Goal: Task Accomplishment & Management: Manage account settings

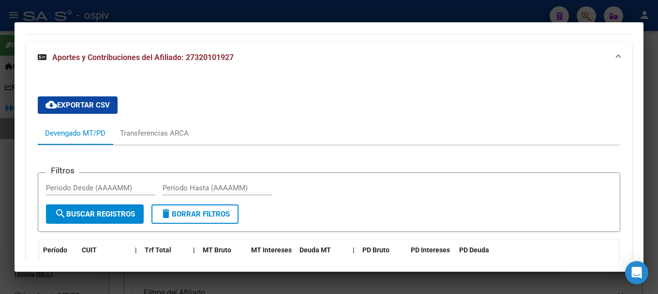
scroll to position [753, 0]
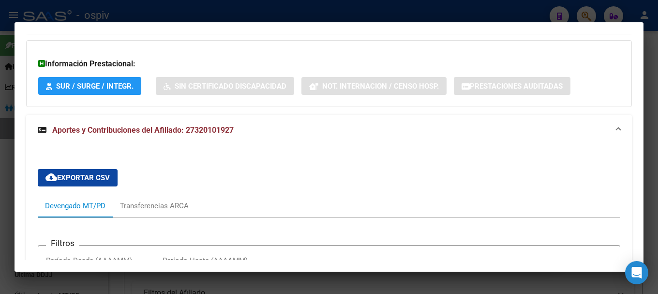
click at [0, 217] on div at bounding box center [329, 147] width 658 height 294
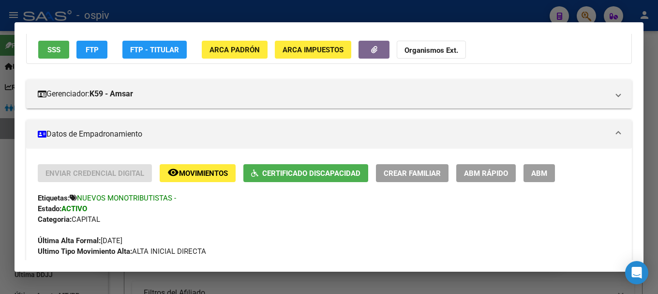
scroll to position [0, 0]
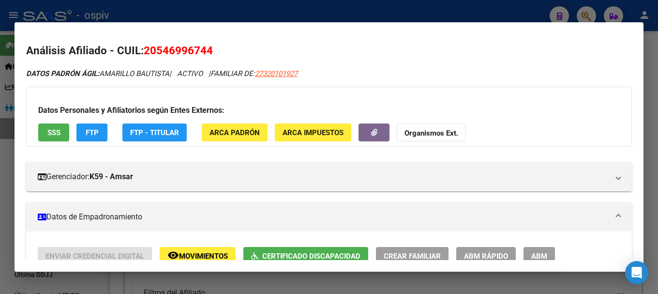
click at [583, 15] on div at bounding box center [329, 147] width 658 height 294
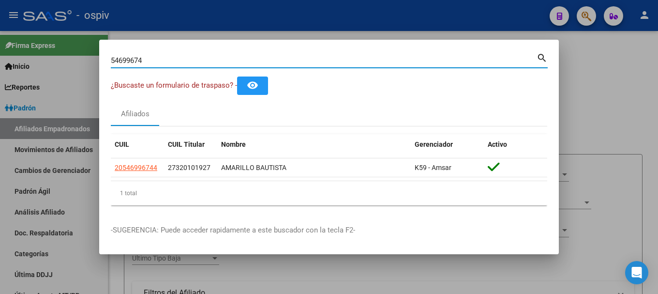
drag, startPoint x: 150, startPoint y: 56, endPoint x: 14, endPoint y: 31, distance: 138.2
click at [14, 31] on div "54699674 Buscar (apellido, dni, cuil, nro traspaso, cuit, obra social) search ¿…" at bounding box center [329, 147] width 658 height 294
type input "37804258"
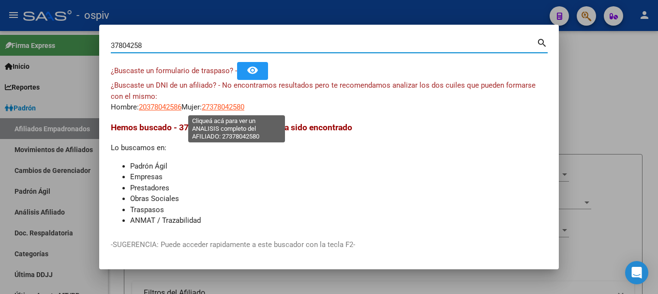
click at [224, 109] on span "27378042580" at bounding box center [223, 107] width 43 height 9
type textarea "27378042580"
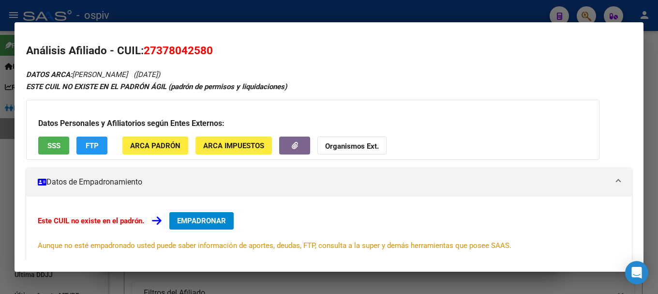
scroll to position [48, 0]
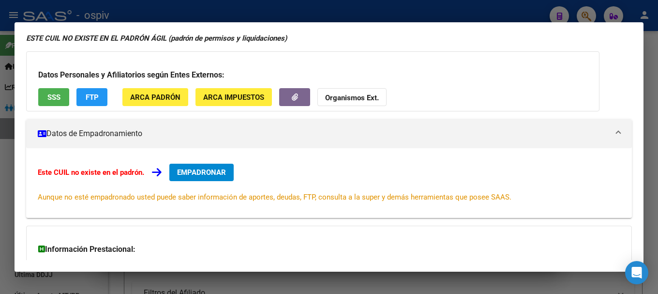
click at [211, 178] on button "EMPADRONAR" at bounding box center [201, 171] width 64 height 17
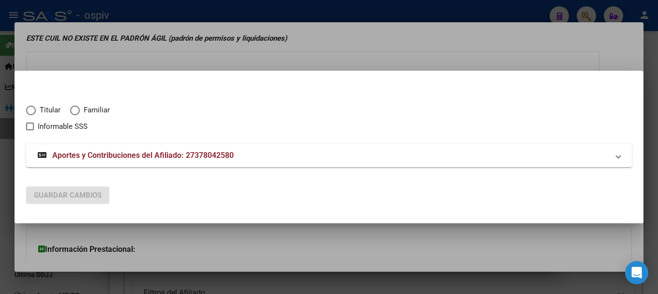
click at [45, 110] on span "Titular" at bounding box center [48, 109] width 25 height 11
click at [36, 110] on input "Titular" at bounding box center [31, 110] width 10 height 10
radio input "true"
checkbox input "true"
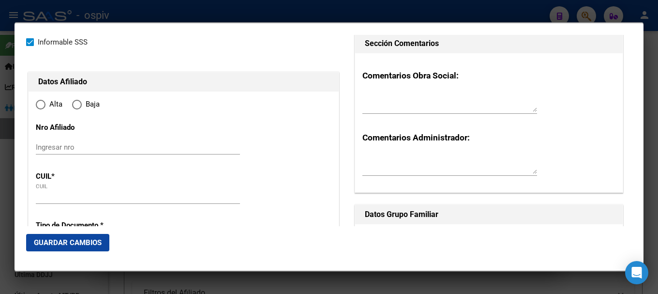
type input "27-37804258-0"
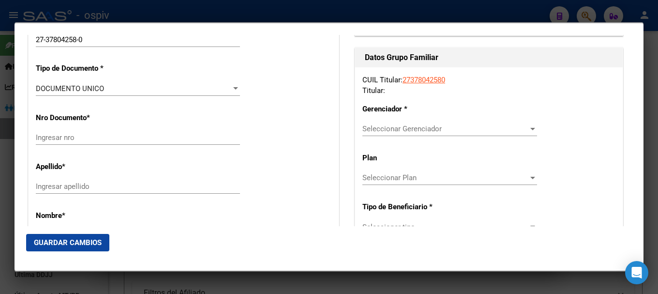
type input "37804258"
type input "PEREZ"
type input "AYELEN MARIA"
type input "1993-07-18"
type input "ADROGUE"
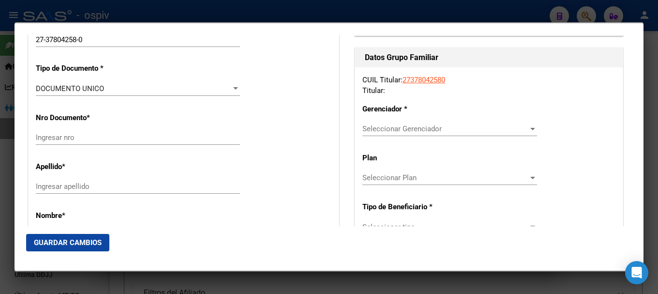
type input "1846"
type input "GABOTO"
type input "6561"
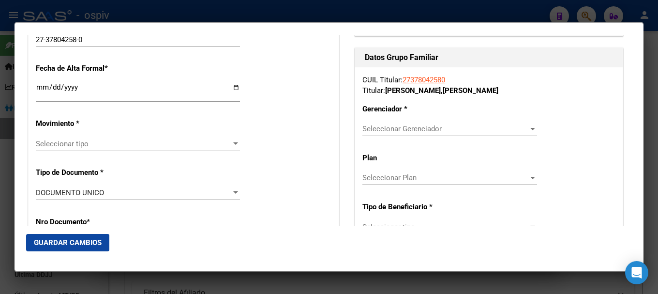
radio input "true"
type input "ADROGUE"
click at [63, 140] on span "Seleccionar tipo" at bounding box center [133, 143] width 195 height 9
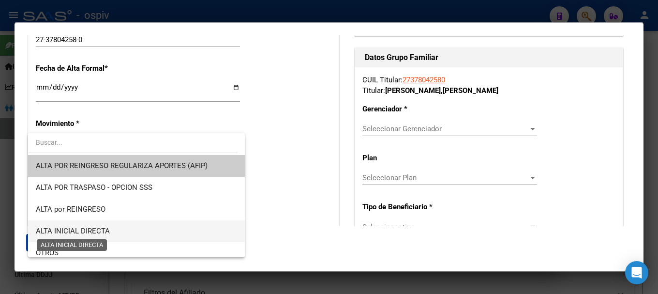
click at [69, 234] on span "ALTA INICIAL DIRECTA" at bounding box center [73, 230] width 74 height 9
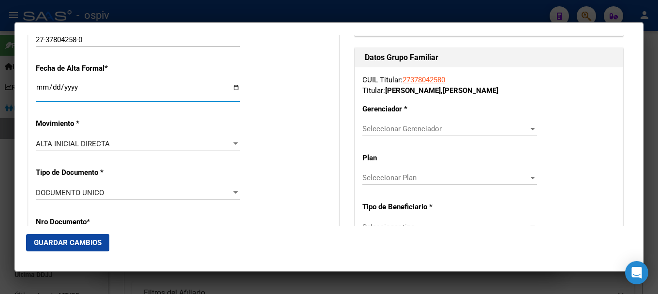
click at [41, 92] on input "Ingresar fecha" at bounding box center [138, 90] width 204 height 15
type input "[DATE]"
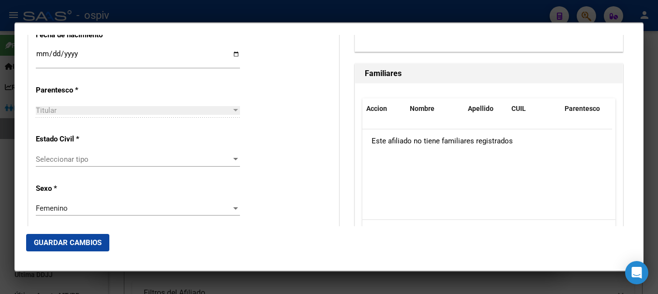
scroll to position [532, 0]
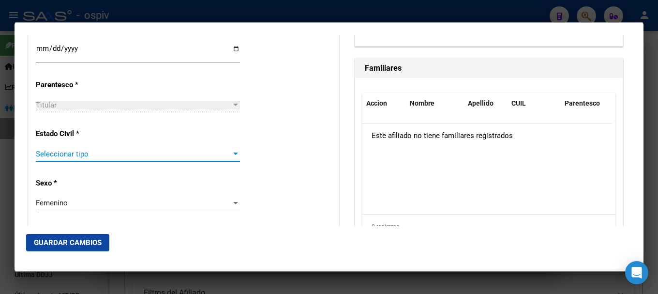
click at [55, 154] on span "Seleccionar tipo" at bounding box center [133, 153] width 195 height 9
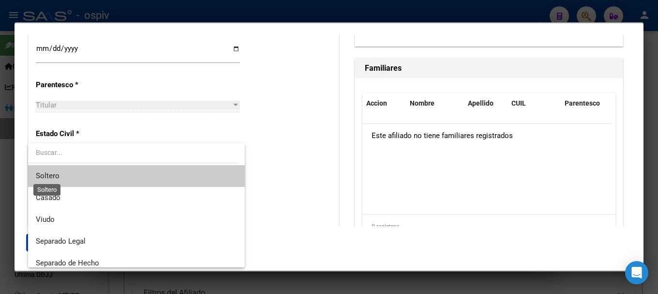
click at [58, 175] on span "Soltero" at bounding box center [48, 175] width 24 height 9
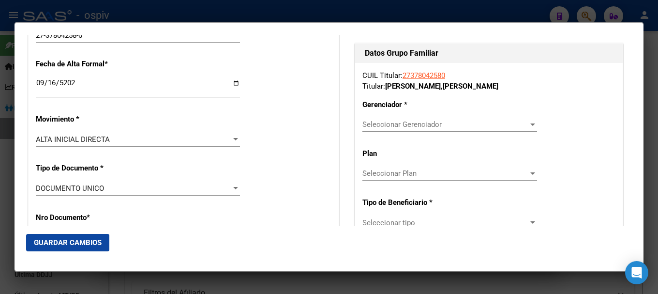
scroll to position [193, 0]
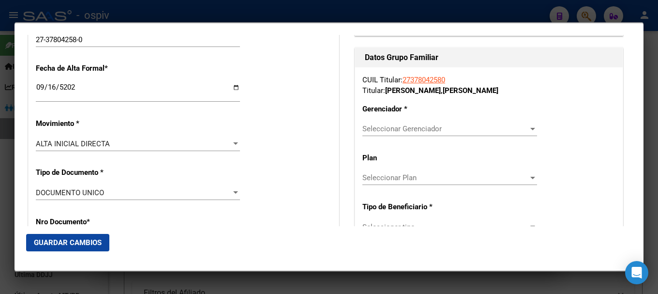
click at [454, 133] on span "Seleccionar Gerenciador" at bounding box center [445, 128] width 166 height 9
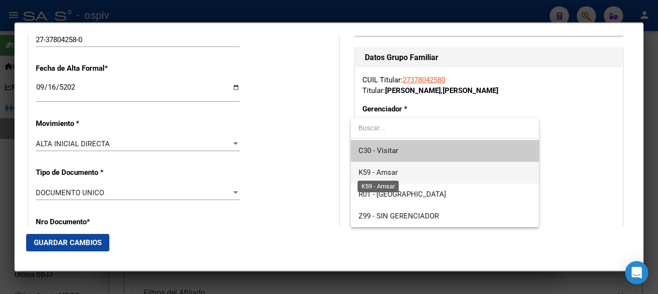
click at [392, 172] on span "K59 - Amsar" at bounding box center [377, 172] width 39 height 9
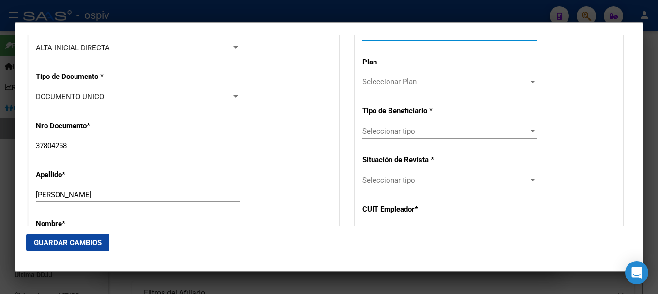
scroll to position [290, 0]
click at [400, 135] on div "Seleccionar tipo Seleccionar tipo" at bounding box center [449, 130] width 175 height 15
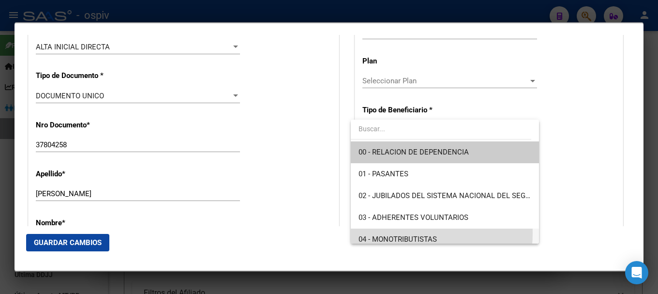
click at [398, 233] on span "04 - MONOTRIBUTISTAS" at bounding box center [444, 239] width 172 height 22
type input "27-37804258-0"
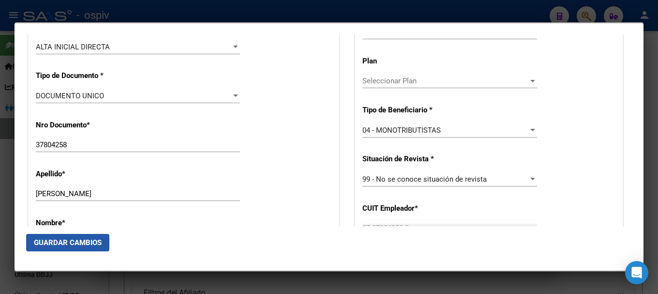
drag, startPoint x: 61, startPoint y: 242, endPoint x: 245, endPoint y: 232, distance: 184.1
click at [62, 243] on span "Guardar Cambios" at bounding box center [68, 242] width 68 height 9
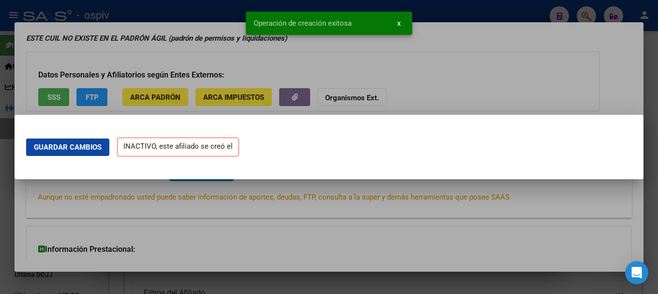
scroll to position [0, 0]
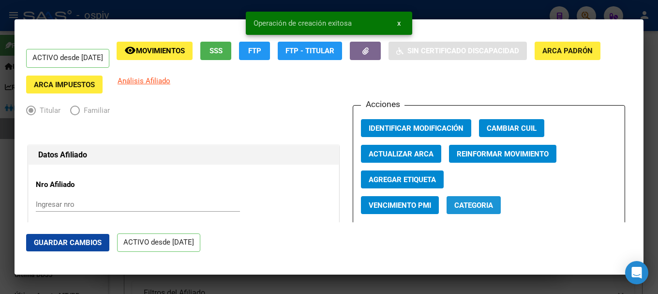
click at [481, 207] on span "Categoria" at bounding box center [473, 205] width 39 height 9
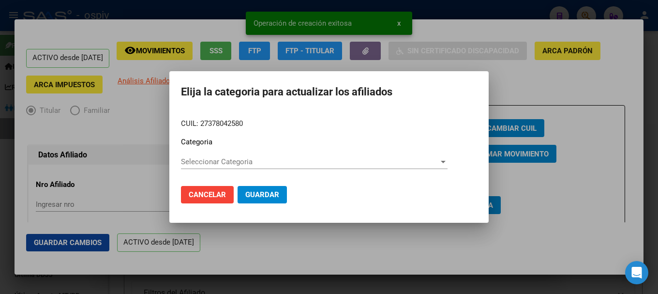
click at [226, 166] on div "Seleccionar Categoria Seleccionar Categoria" at bounding box center [314, 161] width 267 height 15
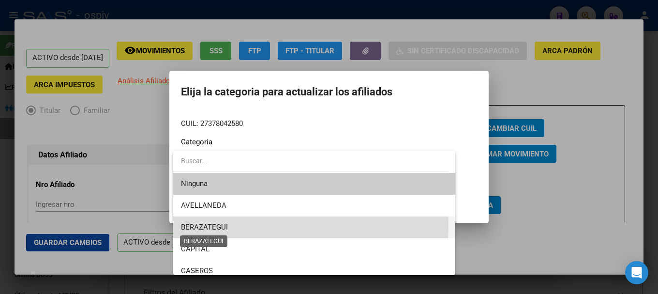
click at [210, 223] on span "BERAZATEGUI" at bounding box center [204, 226] width 47 height 9
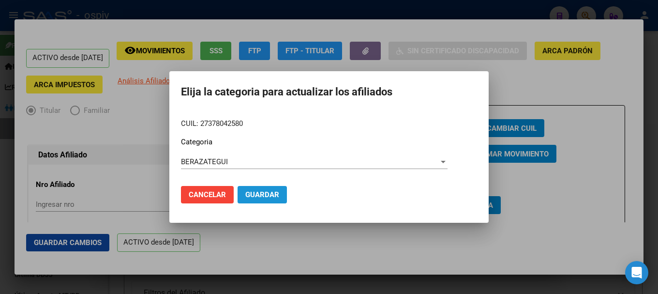
click at [263, 201] on button "Guardar" at bounding box center [261, 194] width 49 height 17
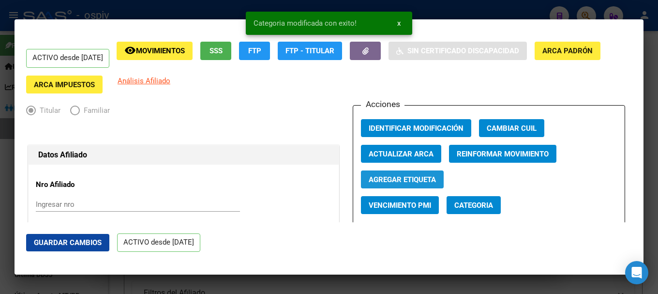
click at [403, 180] on span "Agregar Etiqueta" at bounding box center [402, 179] width 67 height 9
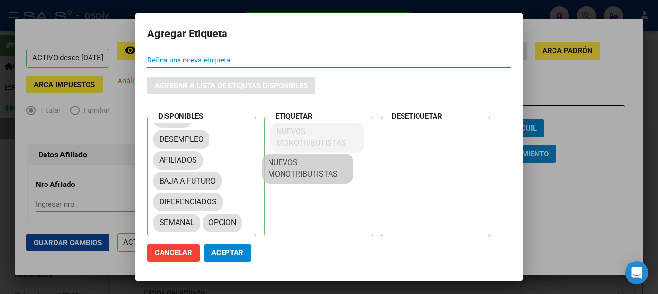
scroll to position [13, 0]
drag, startPoint x: 180, startPoint y: 208, endPoint x: 288, endPoint y: 126, distance: 135.6
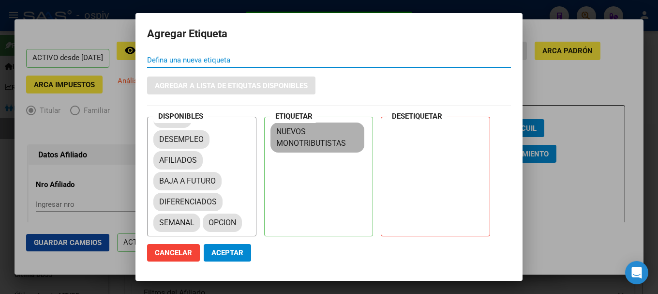
click at [288, 126] on mat-chip "NUEVOS MONOTRIBUTISTAS" at bounding box center [317, 137] width 94 height 30
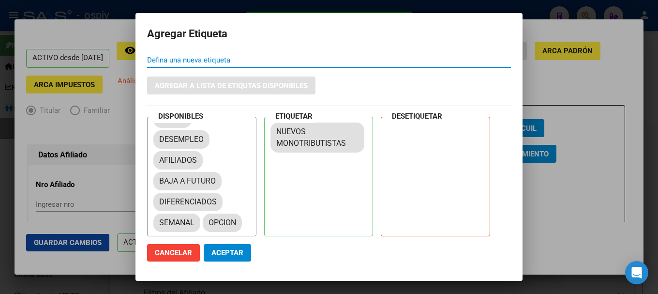
drag, startPoint x: 227, startPoint y: 256, endPoint x: 347, endPoint y: 184, distance: 139.9
click at [230, 255] on span "Aceptar" at bounding box center [227, 252] width 32 height 9
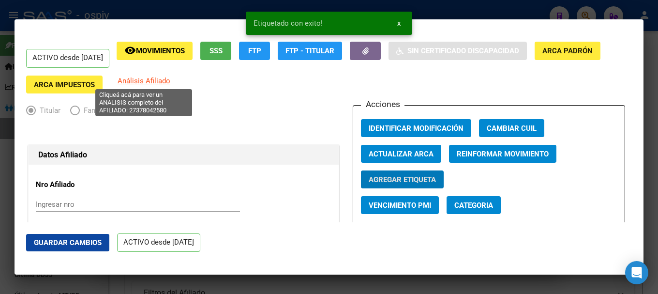
click at [153, 77] on span "Análisis Afiliado" at bounding box center [144, 80] width 53 height 9
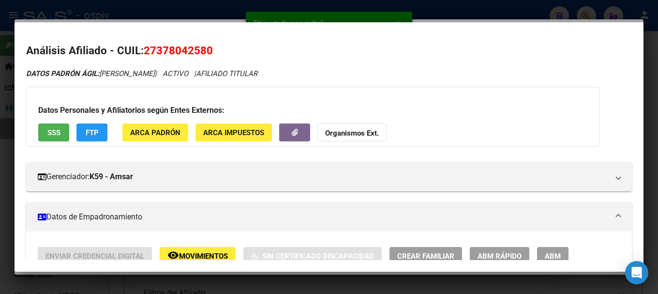
click at [417, 254] on span "Crear Familiar" at bounding box center [425, 256] width 57 height 9
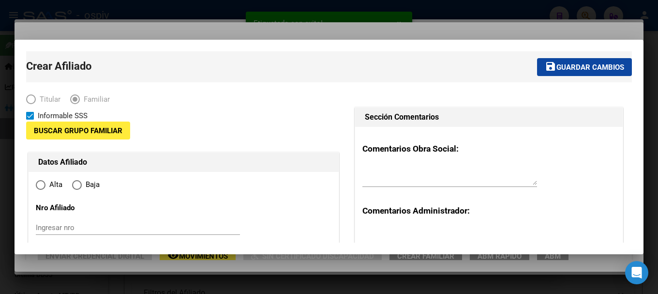
type input "27-37804258-0"
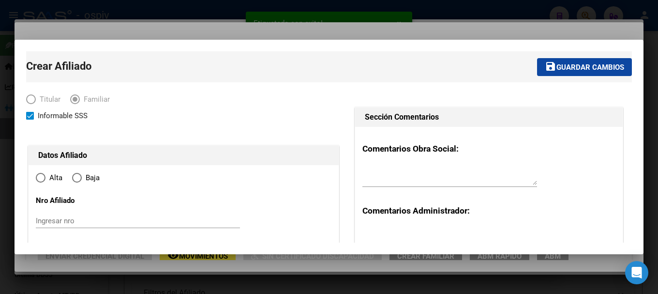
type input "ADROGUE"
type input "1846"
type input "GABOTO"
type input "6561"
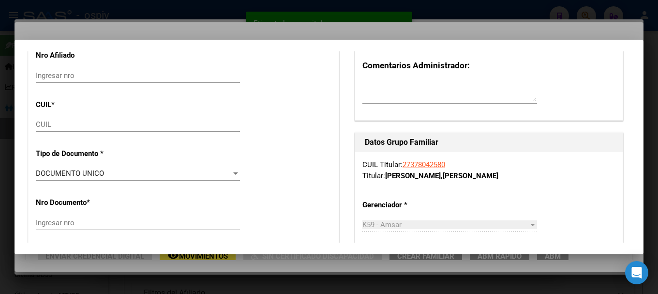
radio input "true"
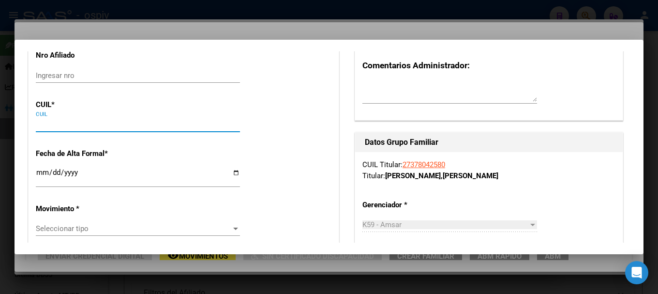
click at [81, 127] on input "CUIL" at bounding box center [138, 124] width 204 height 9
type input "27-37804258-0"
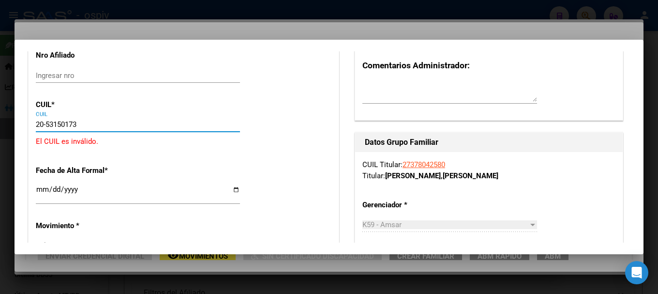
type input "20-53150173-0"
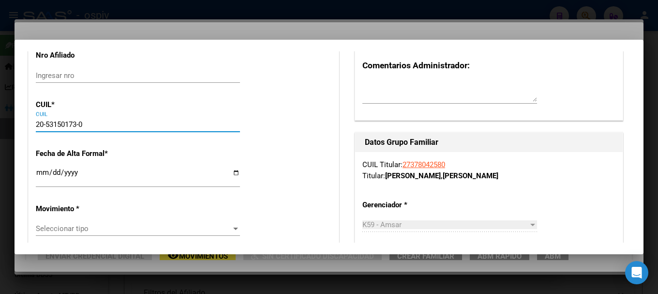
type input "53150173"
type input "CATAN PEREZ CIRO JAVIER"
type input "2013-12-02"
type input "ADROGUE"
type input "20-53150173-0"
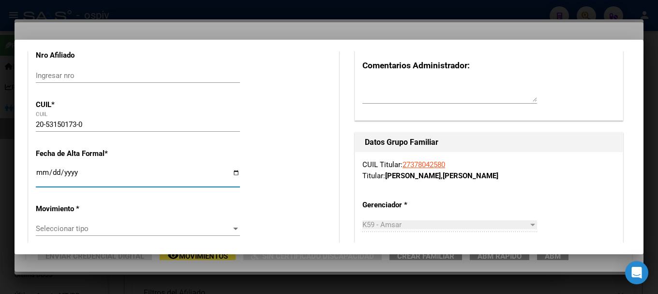
click at [38, 177] on input "Ingresar fecha" at bounding box center [138, 175] width 204 height 15
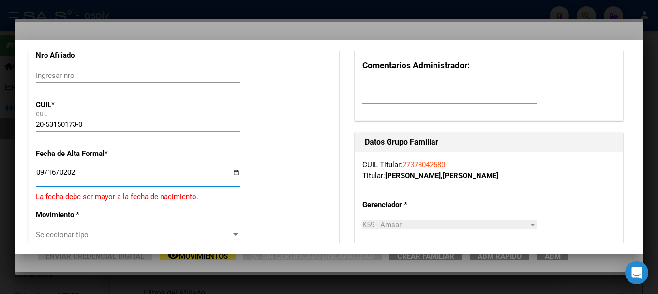
type input "2025-09-16"
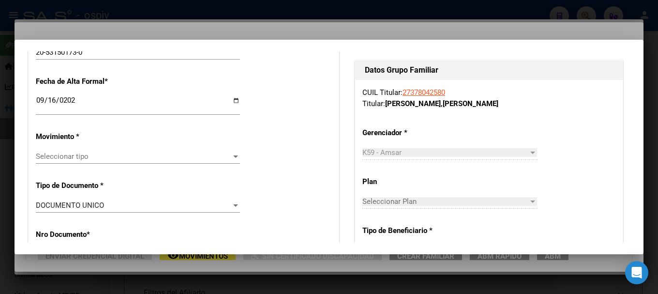
scroll to position [242, 0]
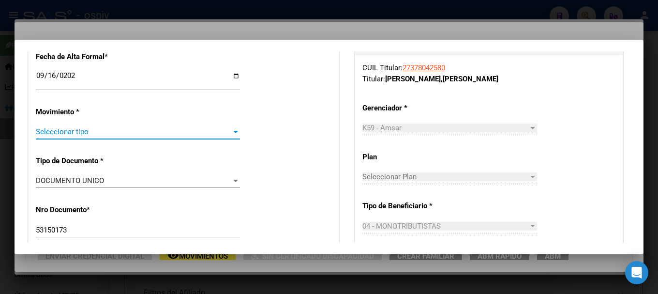
click at [65, 135] on span "Seleccionar tipo" at bounding box center [133, 131] width 195 height 9
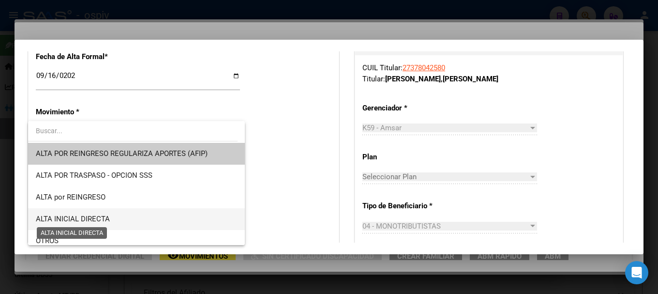
click at [79, 220] on span "ALTA INICIAL DIRECTA" at bounding box center [73, 218] width 74 height 9
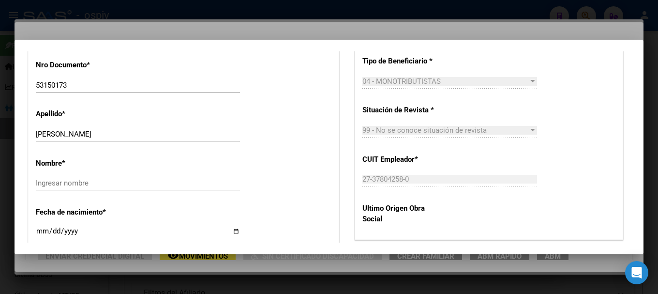
scroll to position [387, 0]
drag, startPoint x: 84, startPoint y: 129, endPoint x: 144, endPoint y: 129, distance: 60.0
click at [144, 129] on input "CATAN PEREZ CIRO JAVIER" at bounding box center [138, 133] width 204 height 9
type input "CATAN PEREZ"
click at [85, 177] on div "Ingresar nombre" at bounding box center [138, 182] width 204 height 15
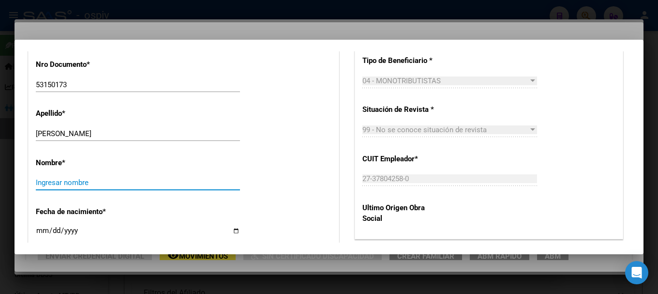
paste input "CIRO JAVIER"
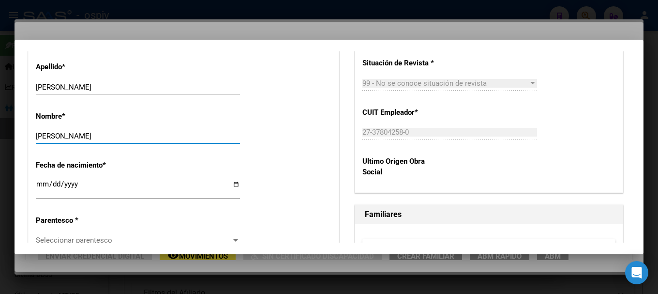
scroll to position [484, 0]
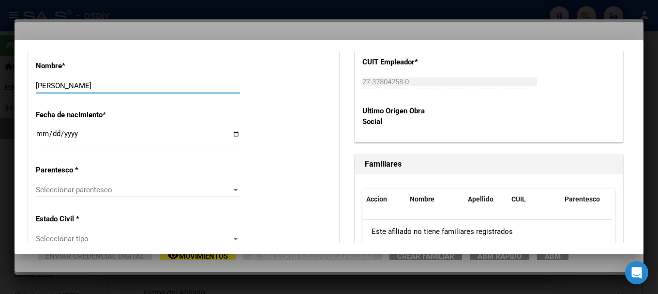
type input "CIRO JAVIER"
click at [83, 192] on span "Seleccionar parentesco" at bounding box center [133, 189] width 195 height 9
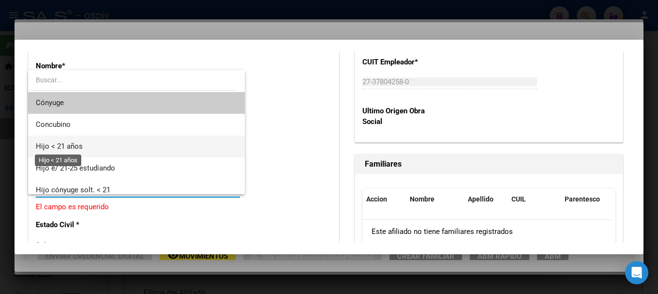
click at [64, 144] on span "Hijo < 21 años" at bounding box center [59, 146] width 47 height 9
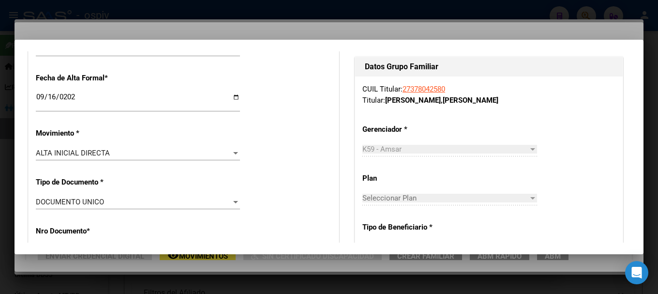
scroll to position [0, 0]
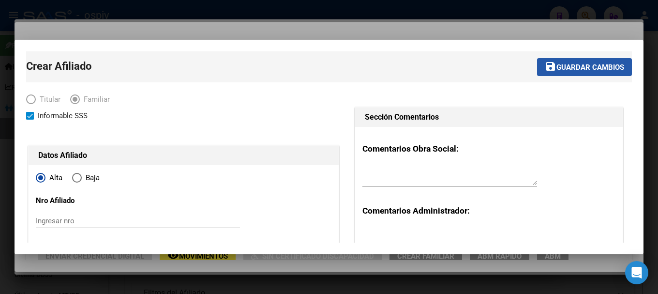
click at [589, 65] on span "Guardar cambios" at bounding box center [590, 67] width 68 height 9
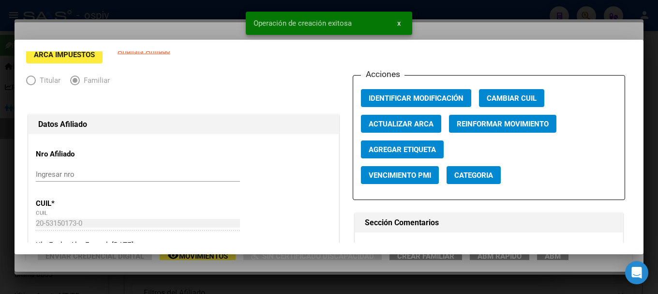
scroll to position [97, 0]
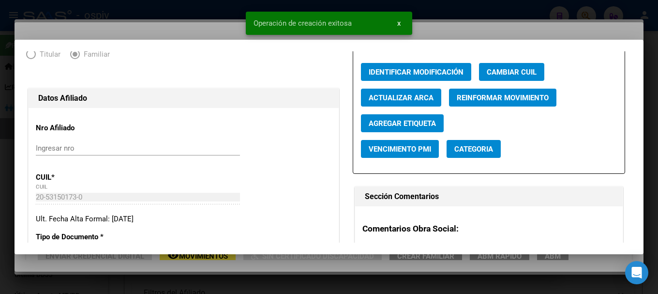
click at [479, 150] on span "Categoria" at bounding box center [473, 149] width 39 height 9
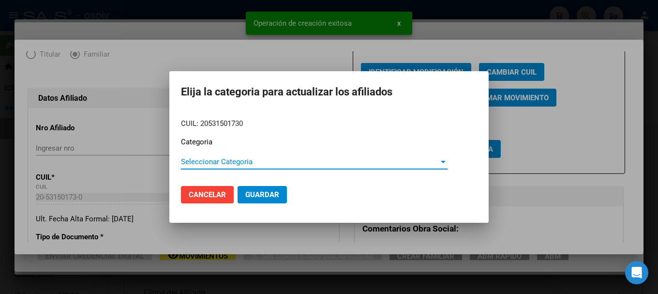
click at [212, 163] on span "Seleccionar Categoria" at bounding box center [310, 161] width 258 height 9
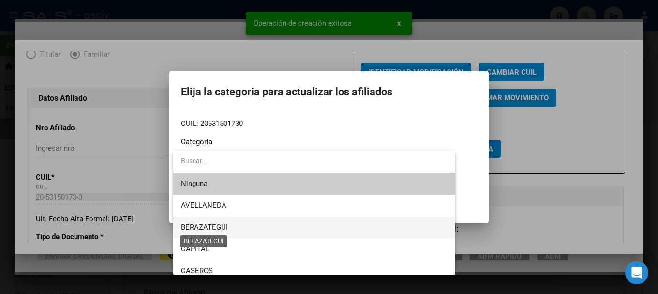
click at [204, 227] on span "BERAZATEGUI" at bounding box center [204, 226] width 47 height 9
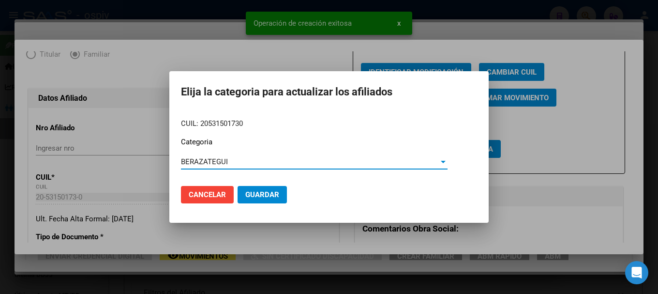
click at [269, 190] on span "Guardar" at bounding box center [262, 194] width 34 height 9
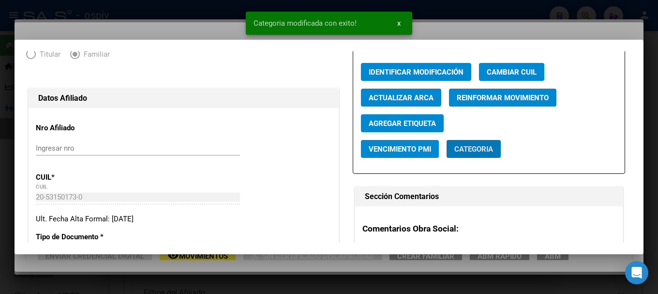
click at [404, 128] on button "Agregar Etiqueta" at bounding box center [402, 123] width 83 height 18
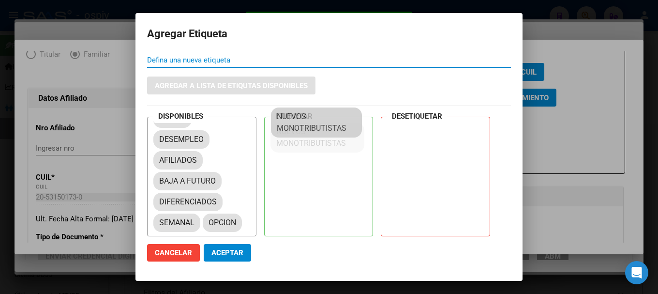
scroll to position [13, 0]
drag, startPoint x: 180, startPoint y: 217, endPoint x: 288, endPoint y: 133, distance: 136.2
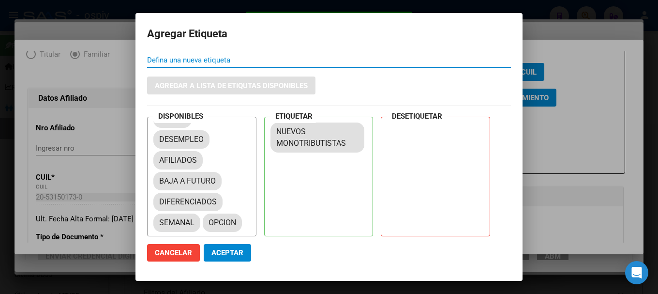
drag, startPoint x: 233, startPoint y: 259, endPoint x: 253, endPoint y: 220, distance: 44.4
click at [233, 258] on button "Aceptar" at bounding box center [227, 252] width 47 height 17
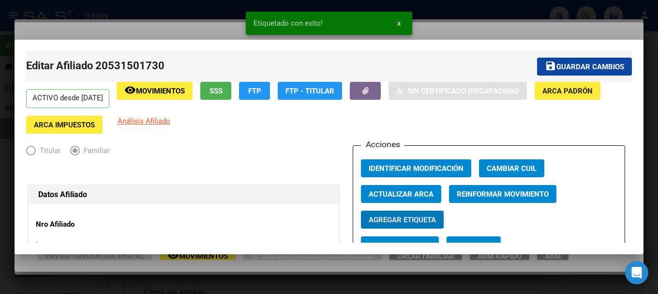
scroll to position [0, 0]
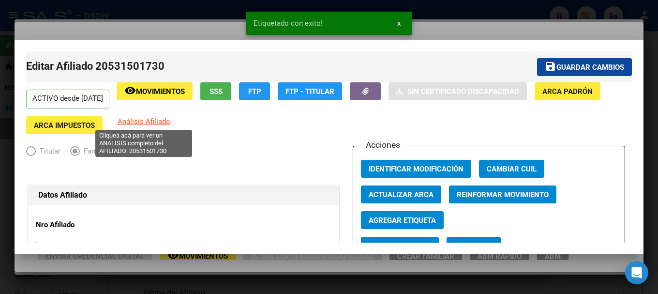
click at [129, 118] on span "Análisis Afiliado" at bounding box center [144, 121] width 53 height 9
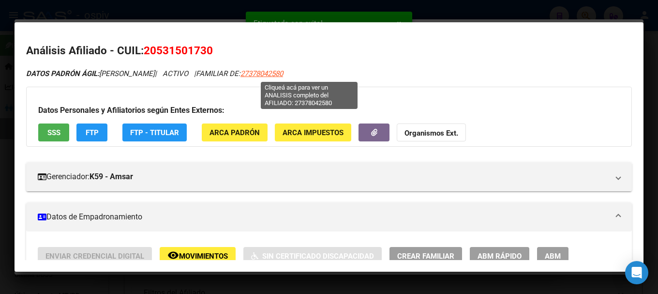
click at [283, 72] on span "27378042580" at bounding box center [261, 73] width 43 height 9
type textarea "27378042580"
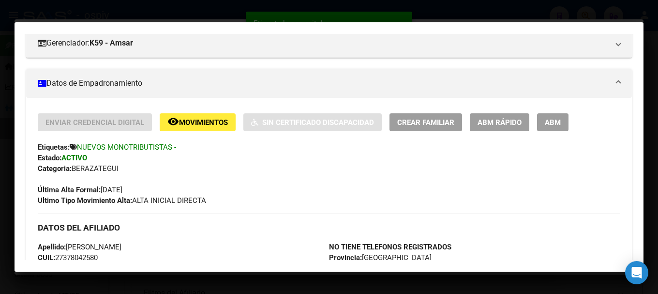
scroll to position [145, 0]
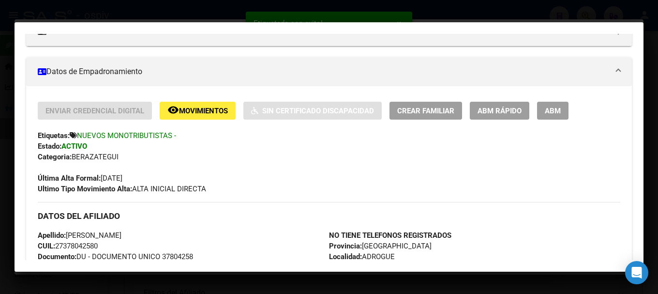
click at [434, 119] on button "Crear Familiar" at bounding box center [425, 111] width 73 height 18
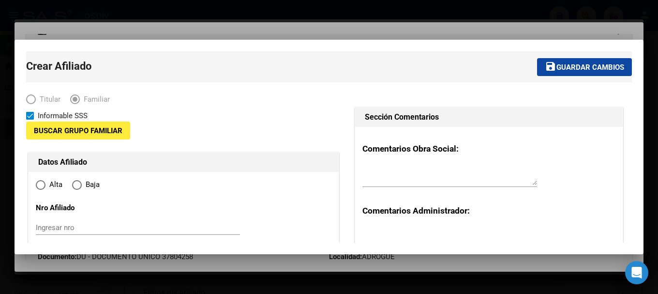
type input "27-37804258-0"
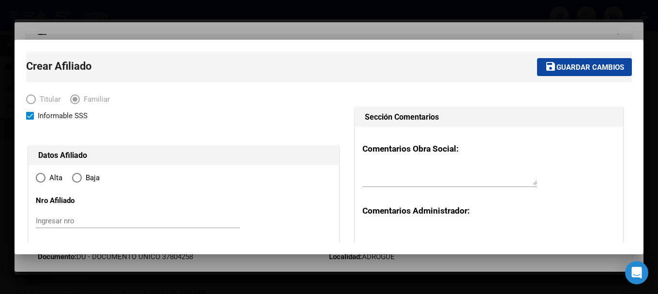
type input "ADROGUE"
type input "1846"
type input "GABOTO"
type input "6561"
radio input "true"
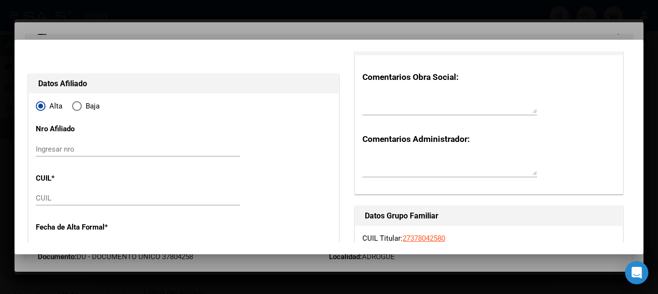
scroll to position [193, 0]
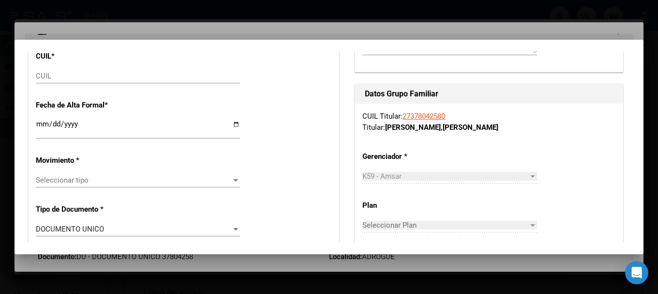
type input "27-37804258-0"
click at [71, 81] on div "CUIL" at bounding box center [138, 76] width 204 height 15
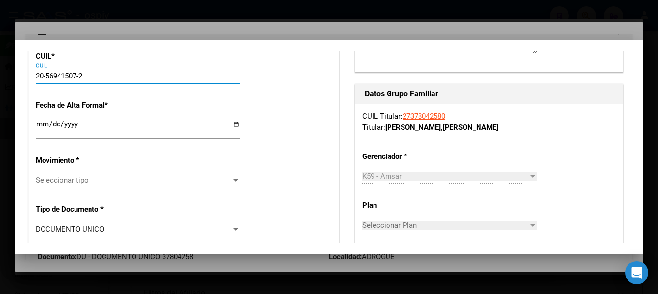
type input "20-56941507-2"
drag, startPoint x: 50, startPoint y: 126, endPoint x: 41, endPoint y: 126, distance: 9.7
click at [45, 126] on input "Ingresar fecha" at bounding box center [138, 127] width 204 height 15
type input "56941507"
type input "CATAN"
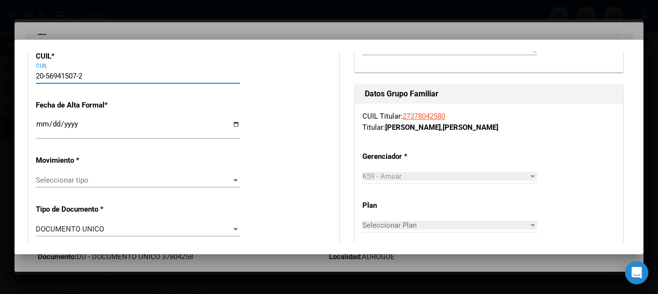
type input "2018-04-06"
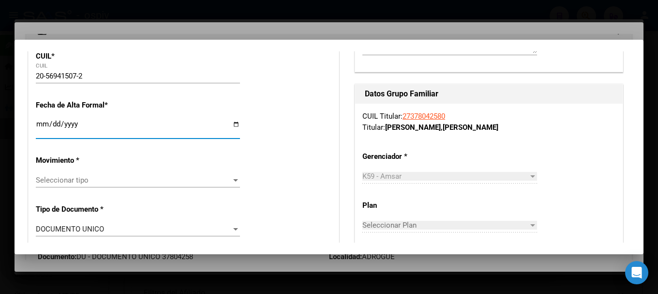
type input "BENICIO DEHIAN"
type input "ADROGUE"
click at [41, 126] on input "Ingresar fecha" at bounding box center [138, 127] width 204 height 15
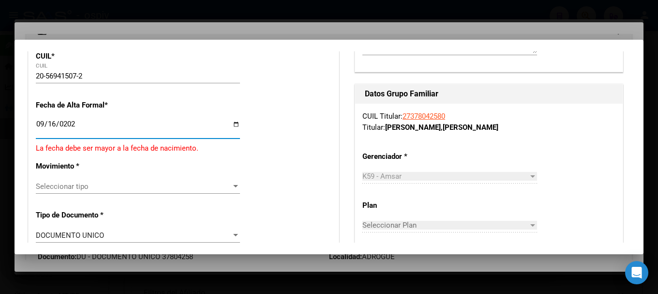
type input "2025-09-16"
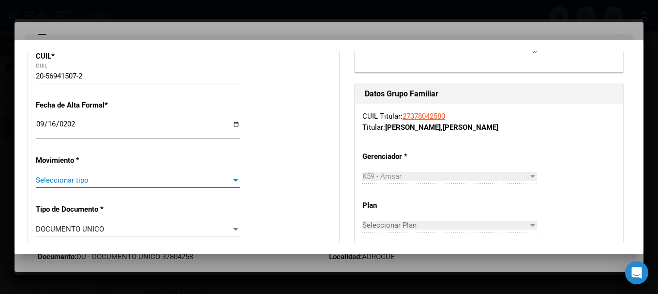
click at [72, 178] on span "Seleccionar tipo" at bounding box center [133, 180] width 195 height 9
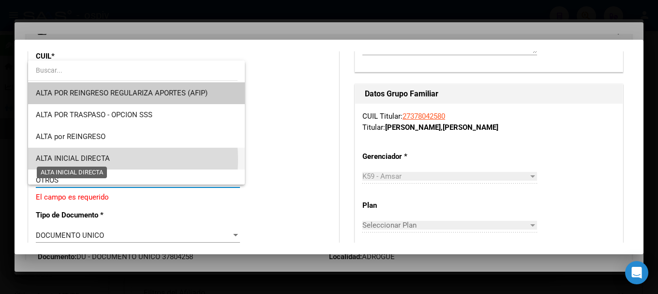
click at [84, 159] on span "ALTA INICIAL DIRECTA" at bounding box center [73, 158] width 74 height 9
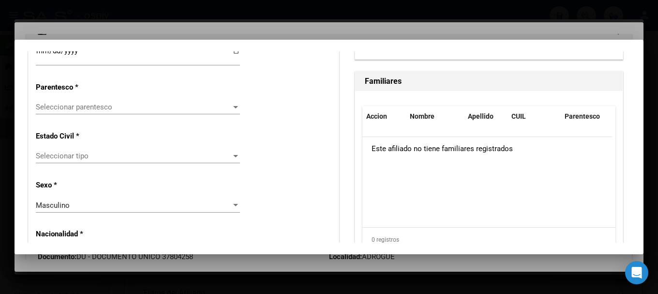
scroll to position [580, 0]
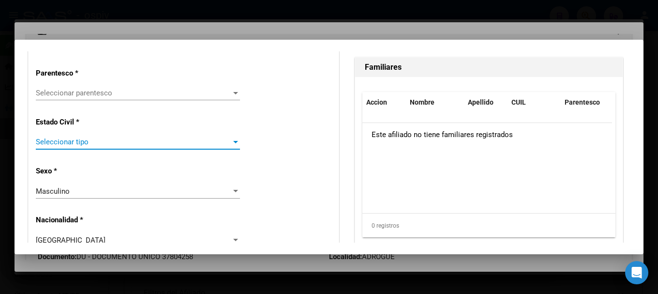
click at [78, 146] on span "Seleccionar tipo" at bounding box center [133, 141] width 195 height 9
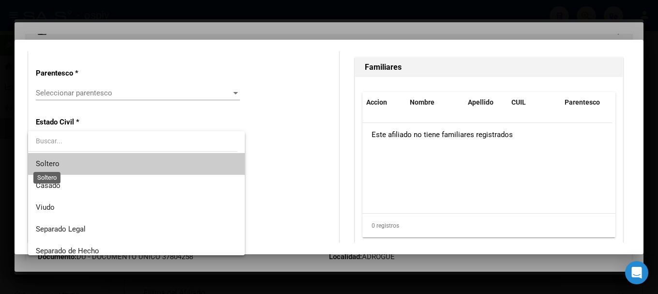
click at [55, 164] on span "Soltero" at bounding box center [48, 163] width 24 height 9
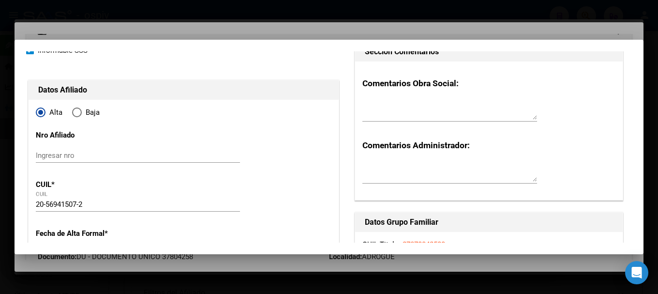
scroll to position [0, 0]
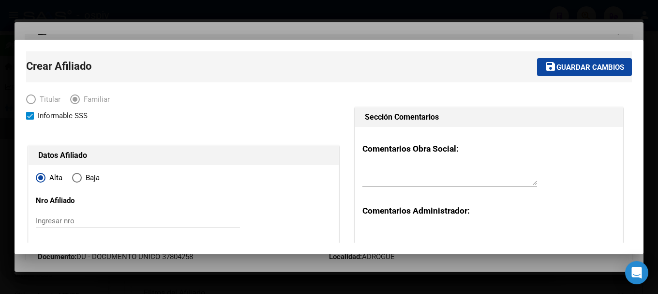
click at [575, 67] on span "Guardar cambios" at bounding box center [590, 67] width 68 height 9
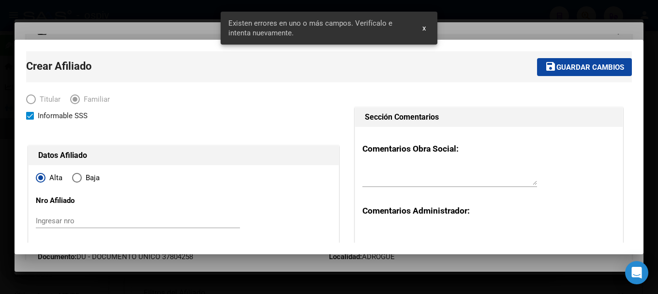
click at [296, 119] on div "Informable SSS" at bounding box center [183, 116] width 315 height 12
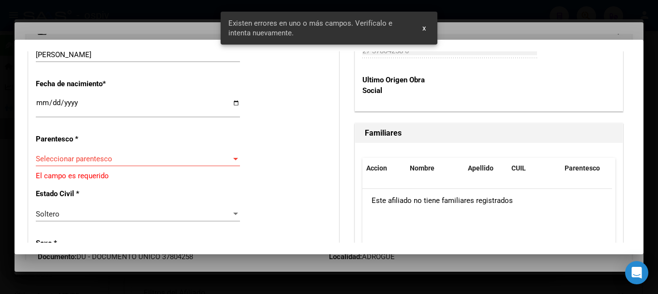
scroll to position [532, 0]
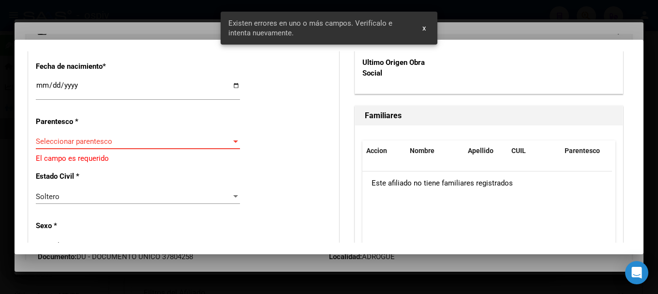
click at [84, 144] on span "Seleccionar parentesco" at bounding box center [133, 141] width 195 height 9
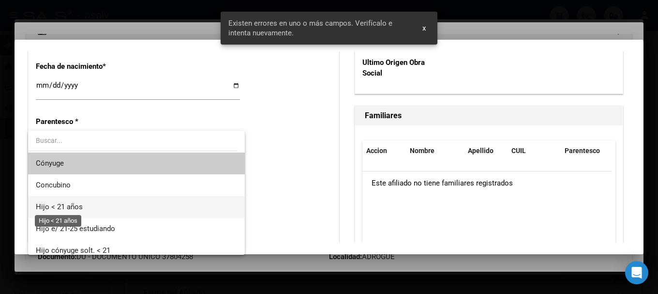
drag, startPoint x: 63, startPoint y: 205, endPoint x: 249, endPoint y: 160, distance: 191.6
click at [63, 205] on span "Hijo < 21 años" at bounding box center [59, 206] width 47 height 9
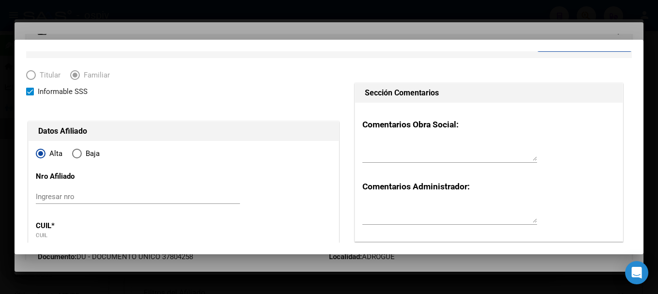
scroll to position [0, 0]
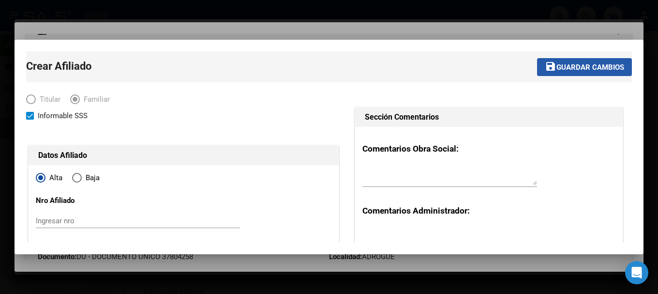
click at [587, 67] on span "Guardar cambios" at bounding box center [590, 67] width 68 height 9
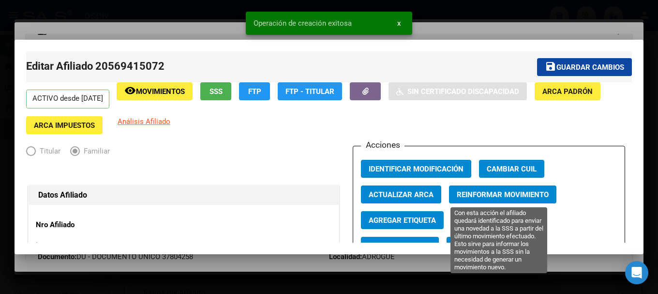
scroll to position [145, 0]
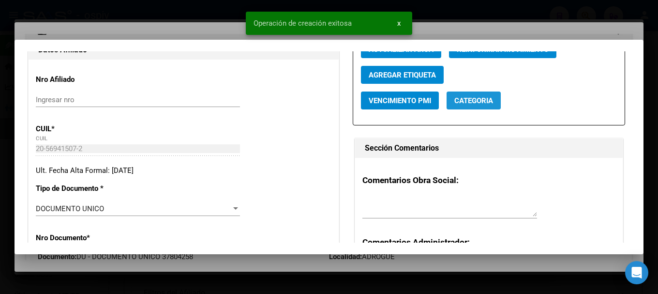
click at [481, 101] on span "Categoria" at bounding box center [473, 100] width 39 height 9
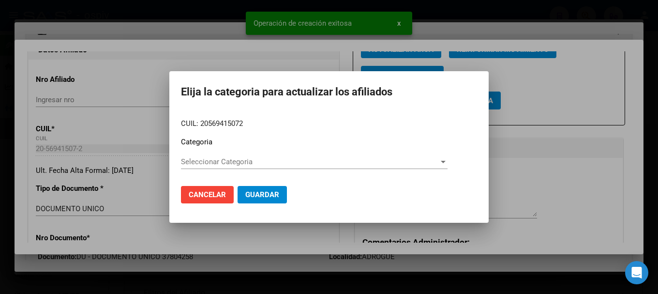
click at [194, 166] on div "Seleccionar Categoria Seleccionar Categoria" at bounding box center [314, 161] width 267 height 15
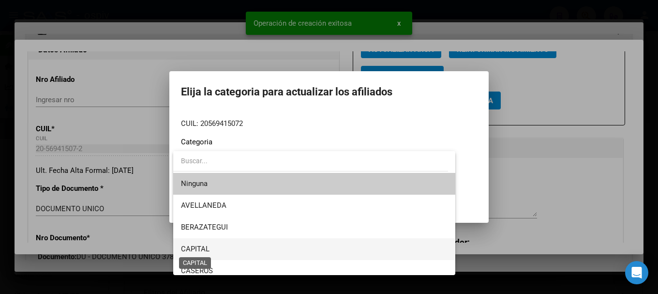
click at [194, 249] on span "CAPITAL" at bounding box center [195, 248] width 29 height 9
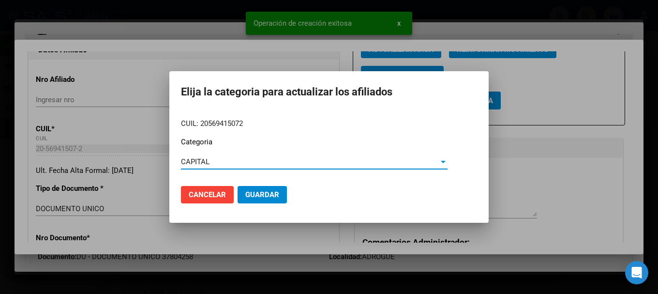
click at [263, 190] on span "Guardar" at bounding box center [262, 194] width 34 height 9
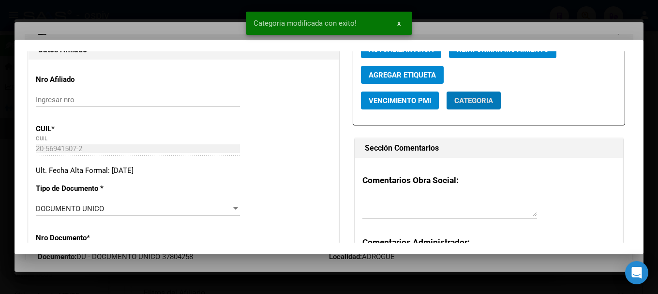
click at [405, 73] on span "Agregar Etiqueta" at bounding box center [402, 75] width 67 height 9
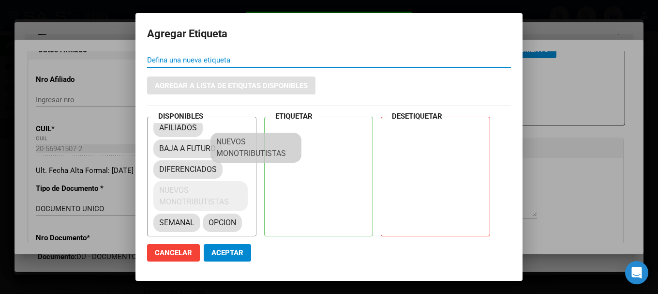
scroll to position [13, 0]
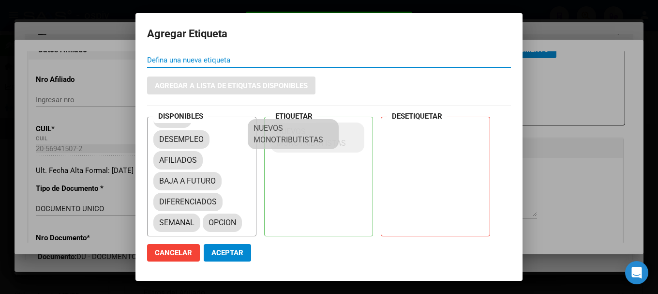
drag, startPoint x: 207, startPoint y: 223, endPoint x: 313, endPoint y: 136, distance: 137.1
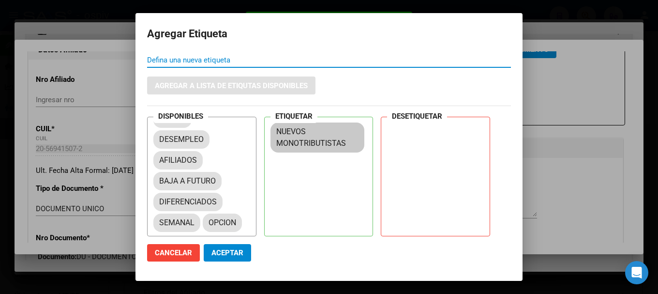
drag, startPoint x: 222, startPoint y: 260, endPoint x: 227, endPoint y: 246, distance: 14.7
click at [222, 256] on button "Aceptar" at bounding box center [227, 252] width 47 height 17
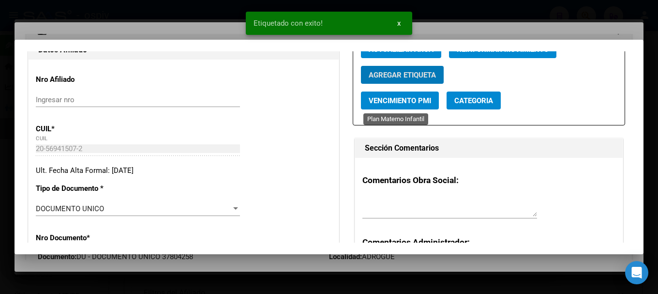
scroll to position [0, 0]
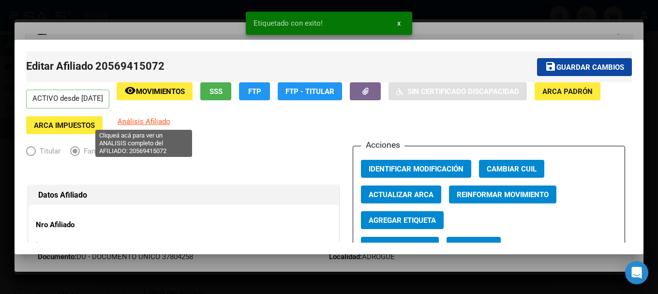
click at [121, 118] on span "Análisis Afiliado" at bounding box center [144, 121] width 53 height 9
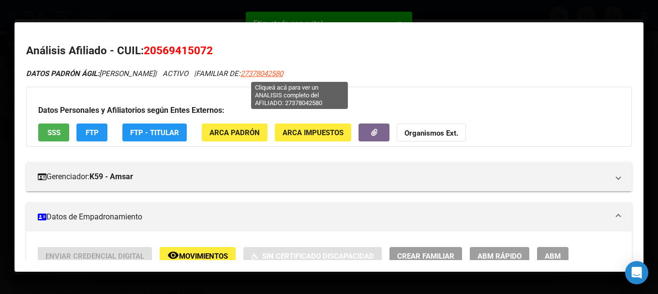
click at [283, 74] on span "27378042580" at bounding box center [261, 73] width 43 height 9
type textarea "27378042580"
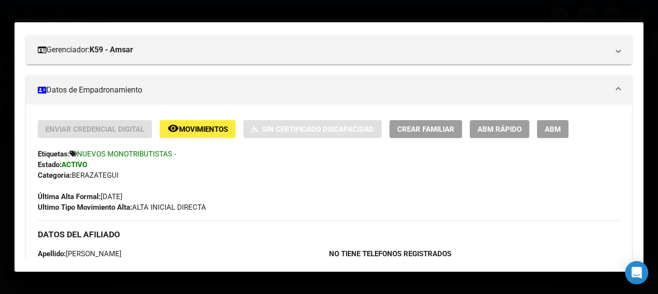
scroll to position [50, 0]
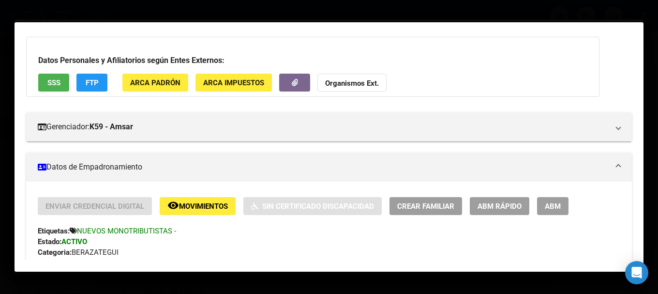
click at [100, 83] on button "FTP" at bounding box center [91, 83] width 31 height 18
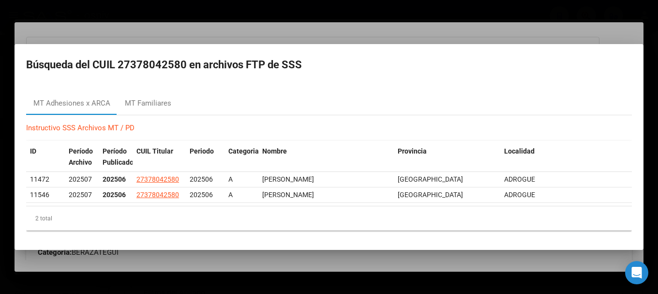
click at [50, 11] on div at bounding box center [329, 147] width 658 height 294
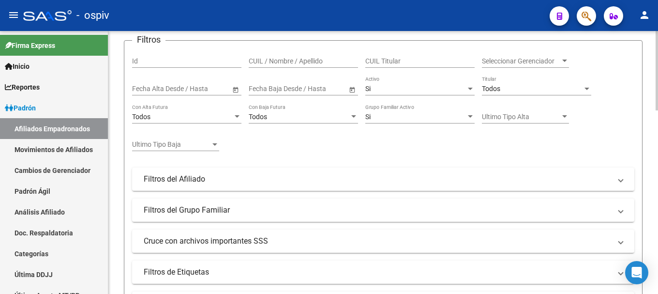
scroll to position [193, 0]
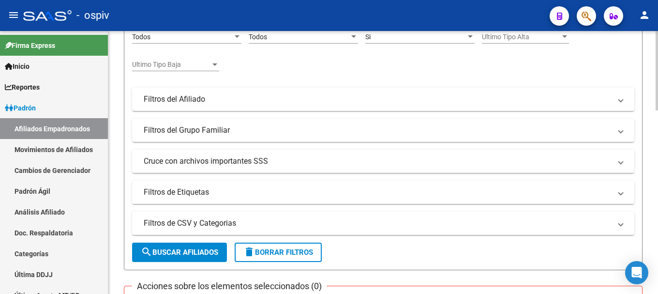
click at [186, 188] on mat-panel-title "Filtros de Etiquetas" at bounding box center [377, 192] width 467 height 11
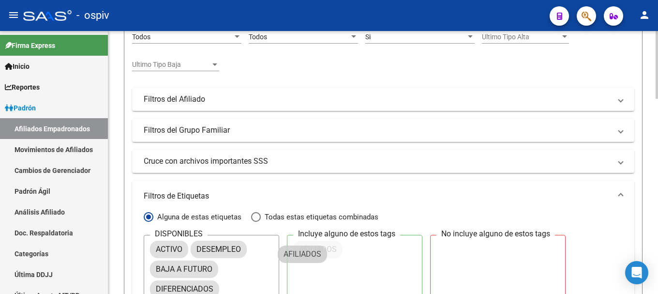
drag, startPoint x: 177, startPoint y: 265, endPoint x: 326, endPoint y: 237, distance: 151.4
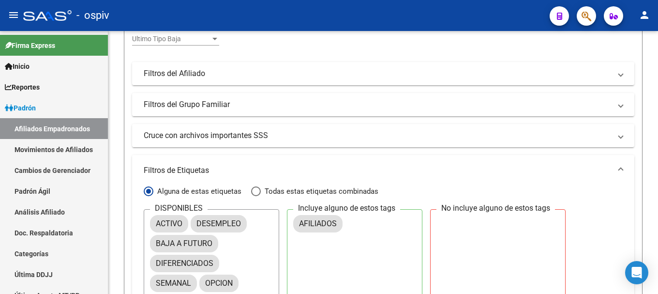
scroll to position [242, 0]
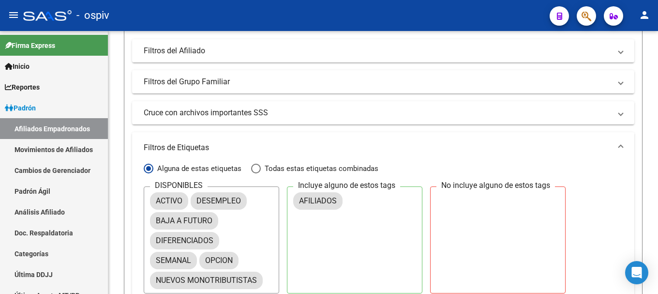
click at [373, 148] on mat-panel-title "Filtros de Etiquetas" at bounding box center [377, 147] width 467 height 11
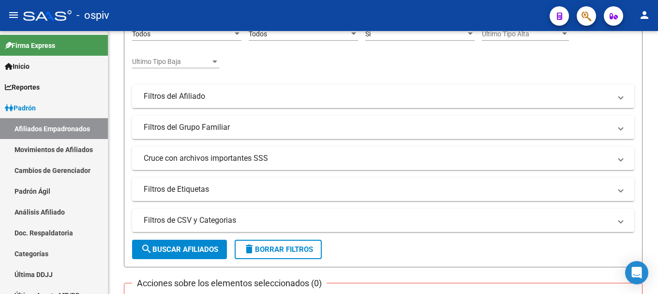
scroll to position [193, 0]
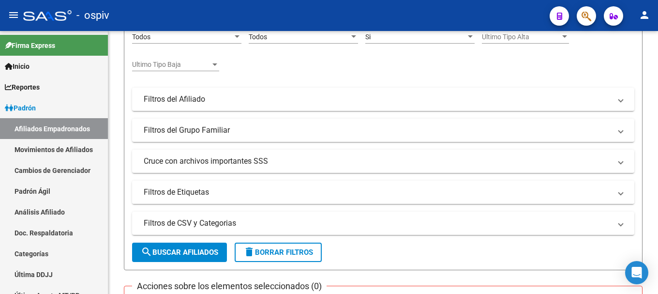
click at [191, 191] on mat-panel-title "Filtros de Etiquetas" at bounding box center [377, 192] width 467 height 11
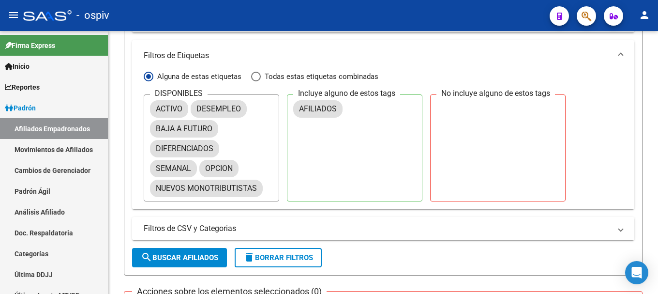
scroll to position [387, 0]
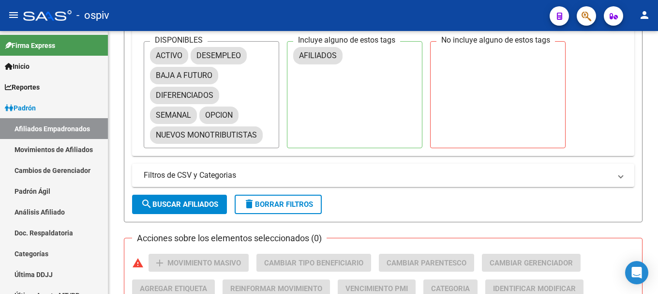
click at [171, 203] on span "search Buscar Afiliados" at bounding box center [179, 204] width 77 height 9
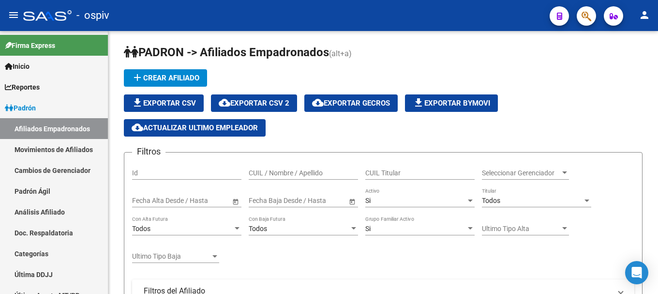
scroll to position [0, 0]
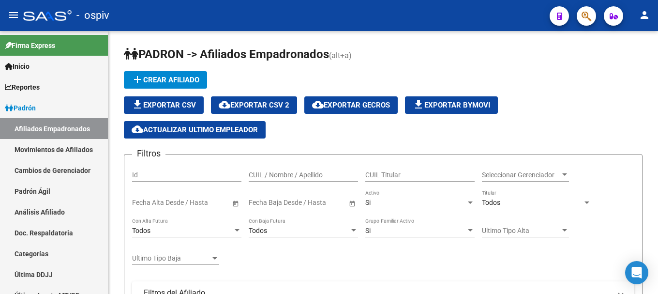
click at [288, 110] on button "cloud_download Exportar CSV 2" at bounding box center [254, 104] width 86 height 17
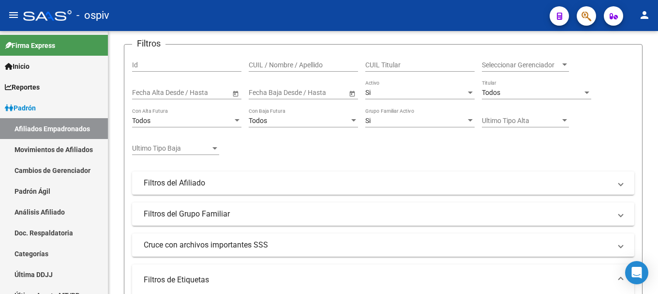
scroll to position [242, 0]
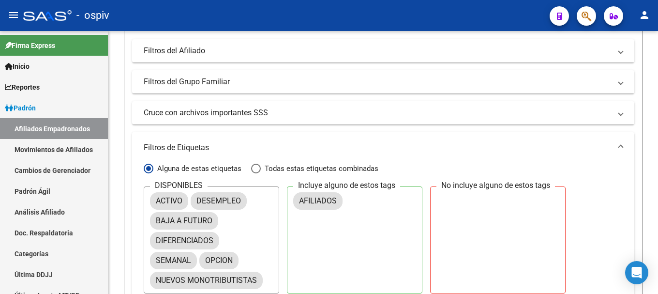
click at [324, 145] on mat-panel-title "Filtros de Etiquetas" at bounding box center [377, 147] width 467 height 11
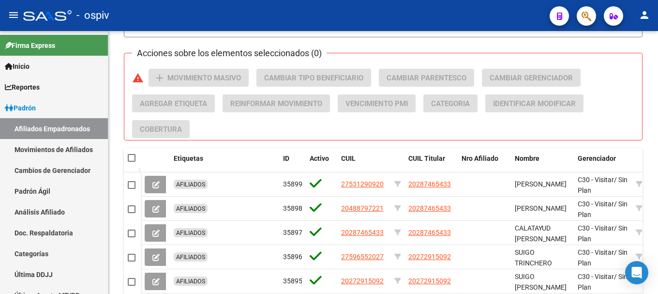
scroll to position [290, 0]
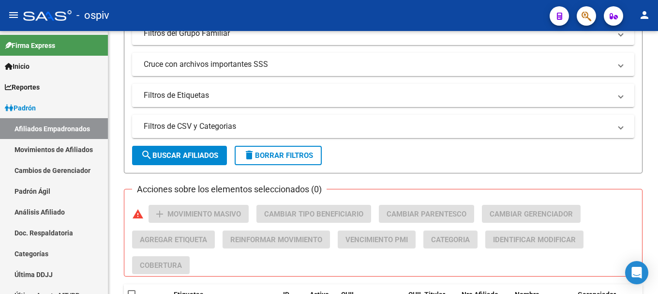
click at [192, 93] on mat-panel-title "Filtros de Etiquetas" at bounding box center [377, 95] width 467 height 11
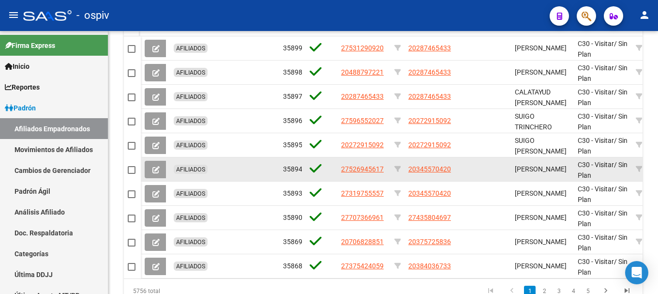
scroll to position [658, 0]
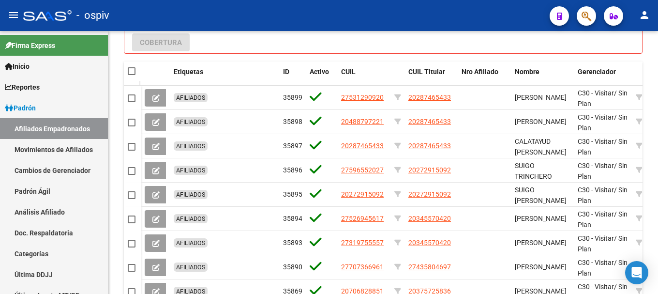
click at [133, 67] on span at bounding box center [132, 71] width 8 height 8
click at [132, 75] on input "checkbox" at bounding box center [131, 75] width 0 height 0
checkbox input "true"
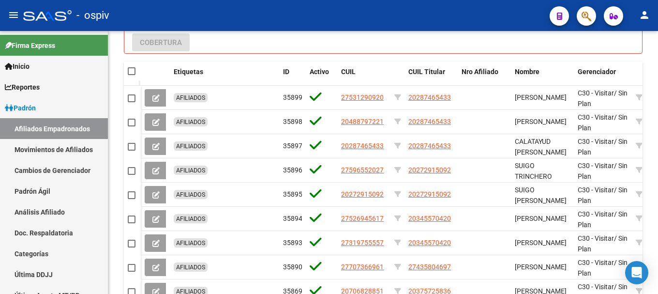
checkbox input "true"
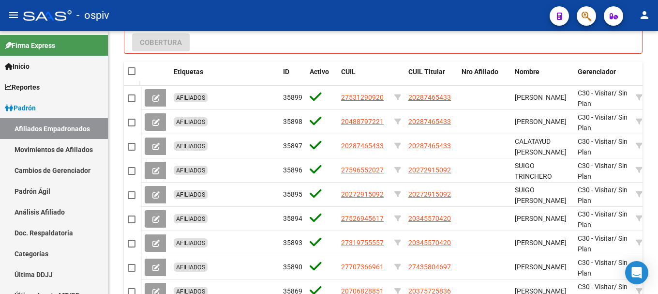
checkbox input "true"
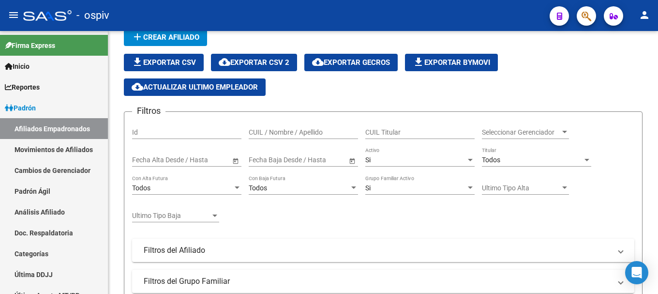
scroll to position [0, 0]
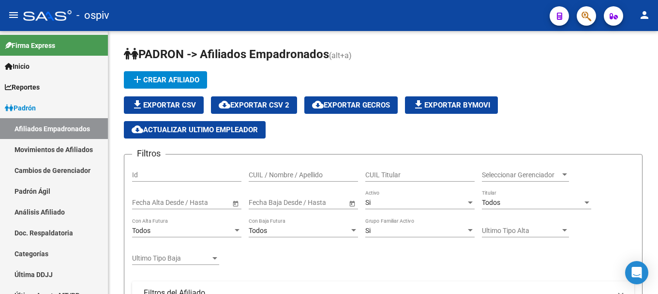
click at [282, 106] on span "cloud_download Exportar CSV 2" at bounding box center [254, 105] width 71 height 9
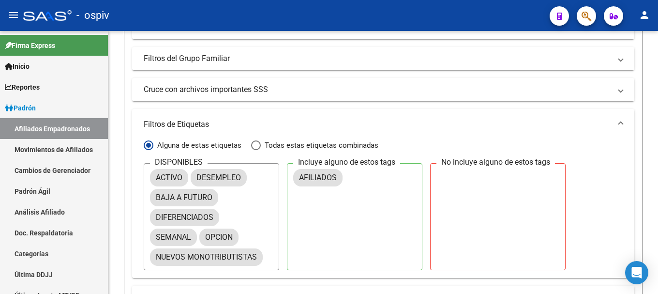
scroll to position [339, 0]
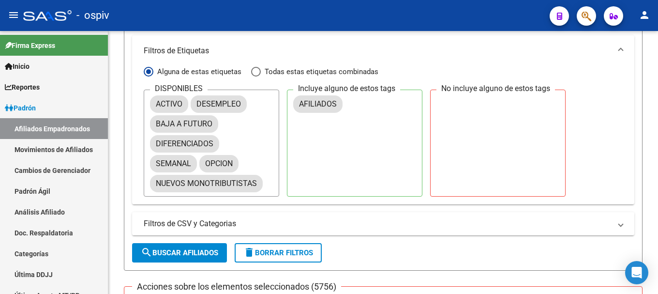
click at [166, 253] on span "search Buscar Afiliados" at bounding box center [179, 252] width 77 height 9
checkbox input "false"
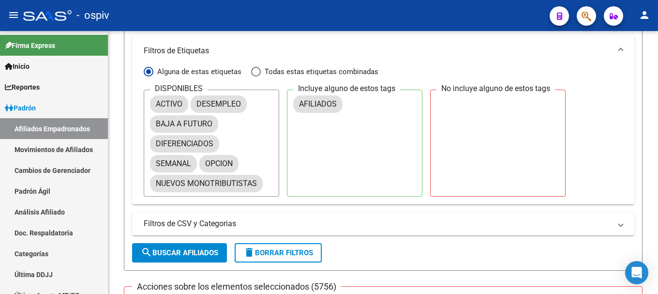
checkbox input "false"
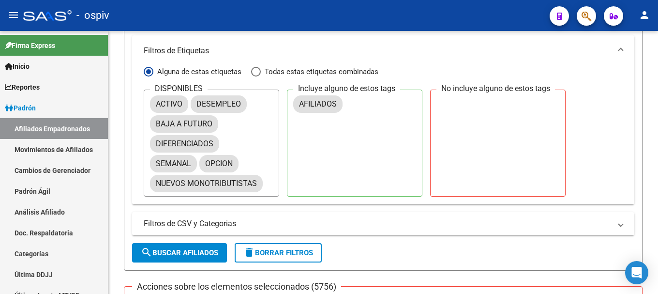
checkbox input "false"
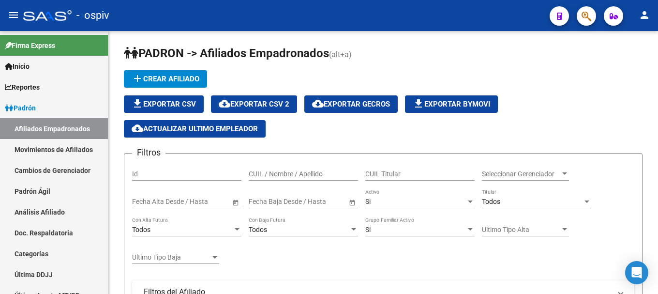
scroll to position [0, 0]
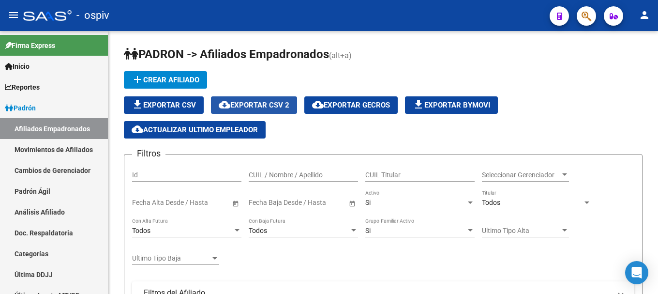
click at [289, 107] on span "cloud_download Exportar CSV 2" at bounding box center [254, 105] width 71 height 9
click at [326, 75] on div "add Crear Afiliado file_download Exportar CSV cloud_download Exportar CSV 2 clo…" at bounding box center [383, 104] width 518 height 67
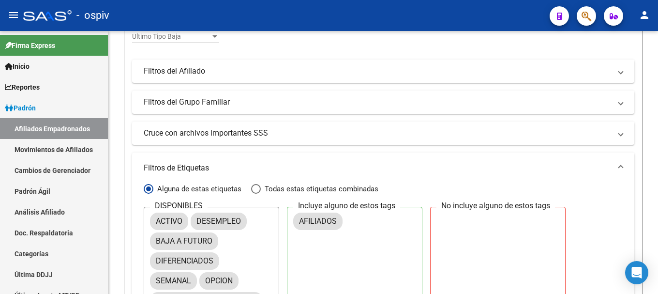
scroll to position [175, 0]
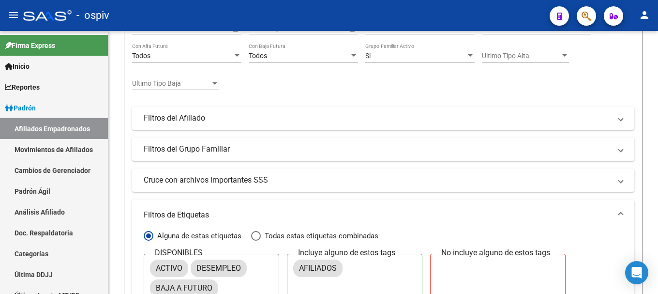
click at [267, 111] on mat-expansion-panel-header "Filtros del Afiliado" at bounding box center [383, 117] width 502 height 23
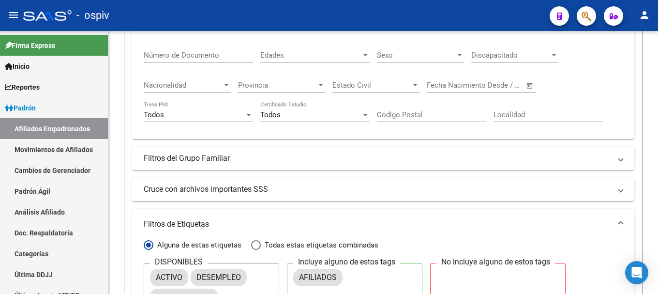
scroll to position [271, 0]
click at [248, 160] on mat-panel-title "Filtros del Grupo Familiar" at bounding box center [377, 157] width 467 height 11
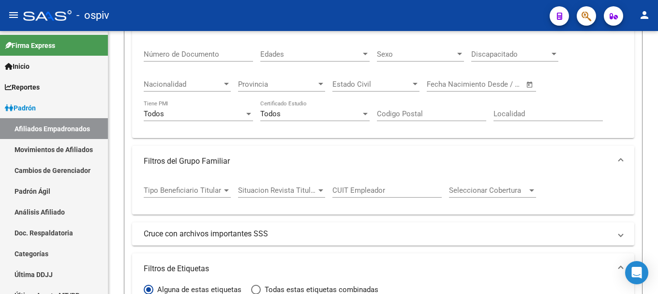
click at [252, 160] on mat-panel-title "Filtros del Grupo Familiar" at bounding box center [377, 161] width 467 height 11
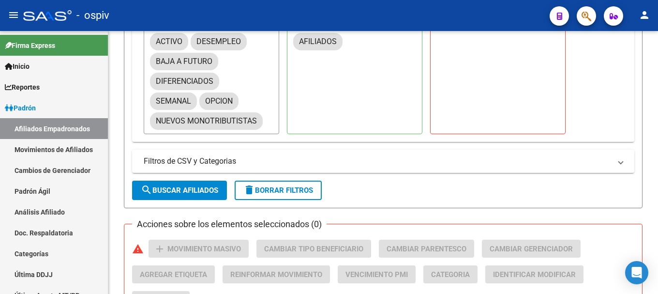
scroll to position [513, 0]
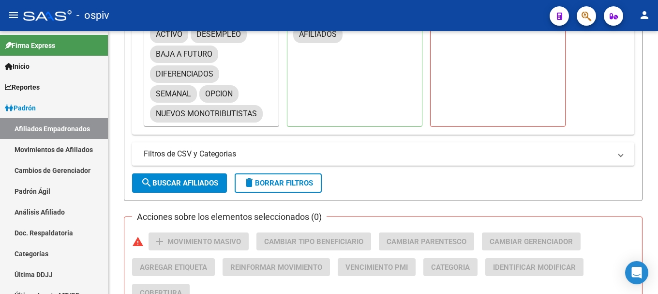
click at [234, 162] on mat-expansion-panel-header "Filtros de CSV y Categorias" at bounding box center [383, 153] width 502 height 23
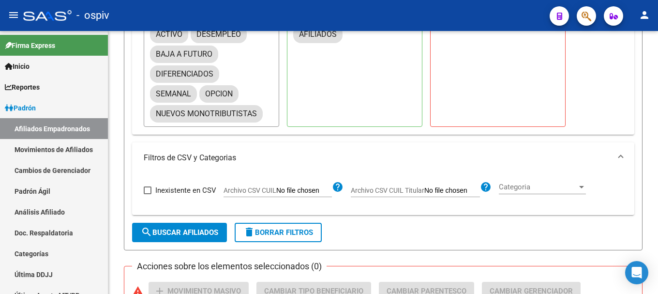
click at [585, 183] on div at bounding box center [581, 187] width 9 height 8
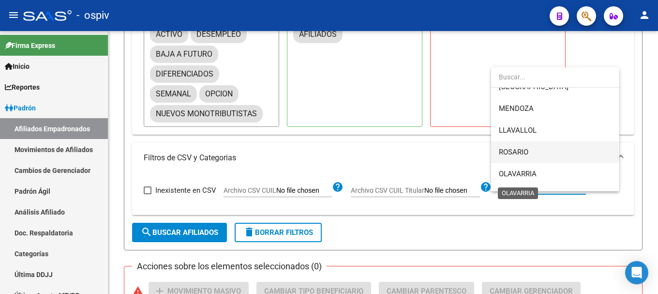
scroll to position [145, 0]
click at [527, 152] on span "ROSARIO" at bounding box center [514, 150] width 30 height 9
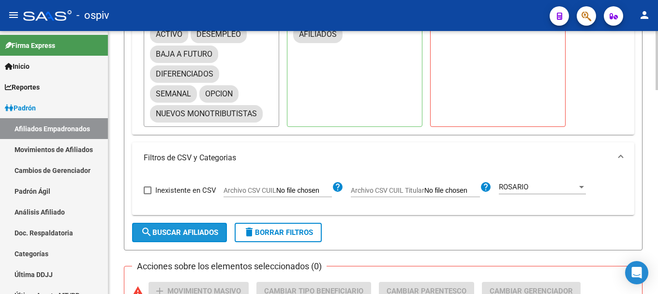
click at [196, 233] on span "search Buscar Afiliados" at bounding box center [179, 232] width 77 height 9
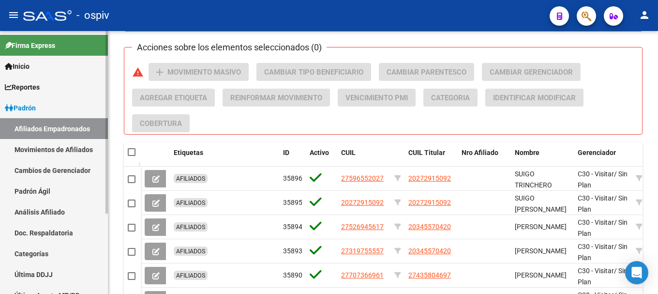
scroll to position [716, 0]
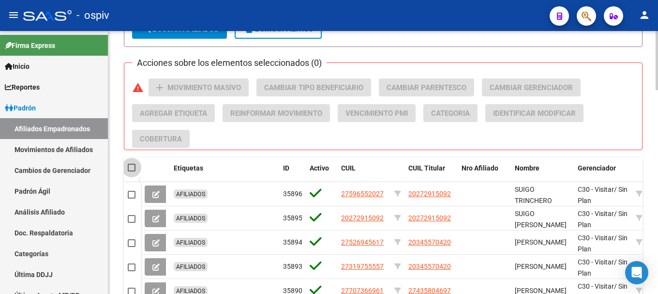
click at [132, 164] on span at bounding box center [132, 167] width 8 height 8
click at [132, 171] on input "checkbox" at bounding box center [131, 171] width 0 height 0
checkbox input "true"
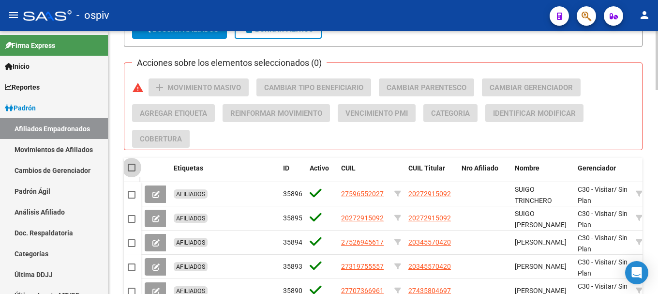
checkbox input "true"
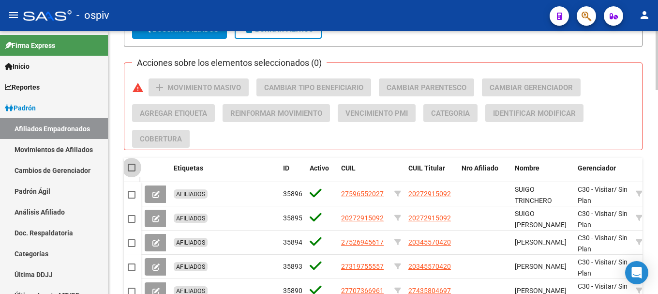
checkbox input "true"
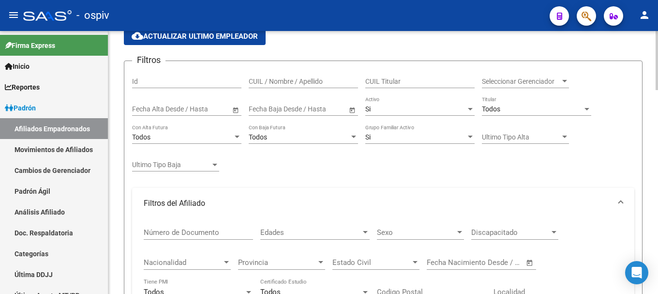
scroll to position [0, 0]
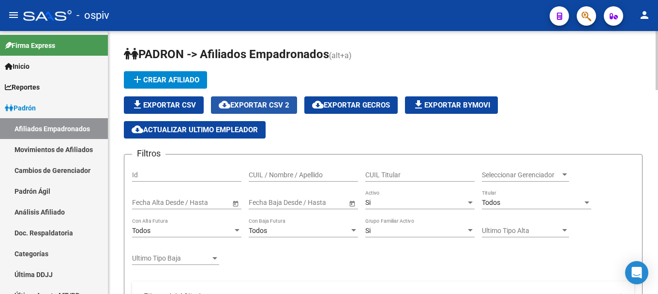
click at [263, 106] on span "cloud_download Exportar CSV 2" at bounding box center [254, 105] width 71 height 9
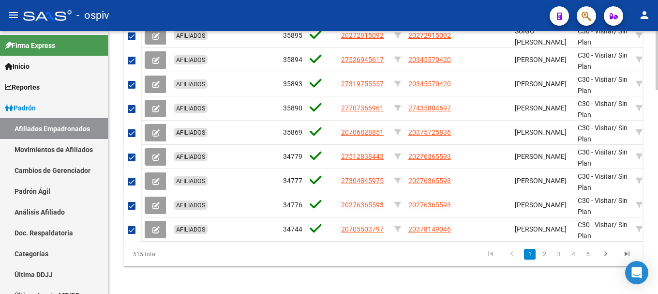
scroll to position [910, 0]
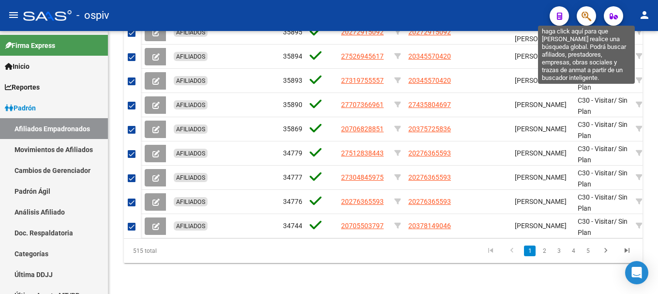
click at [591, 15] on icon "button" at bounding box center [586, 16] width 10 height 11
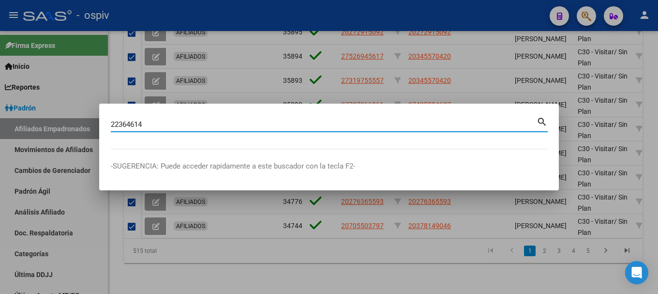
type input "22364614"
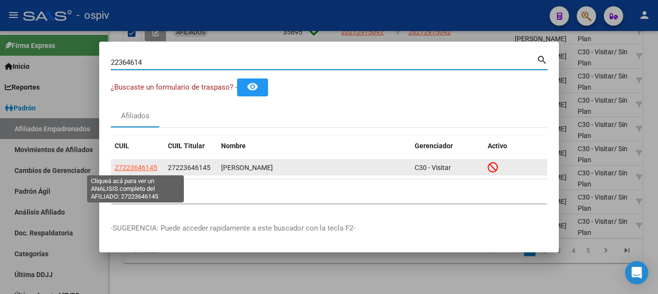
click at [120, 165] on span "27223646145" at bounding box center [136, 167] width 43 height 8
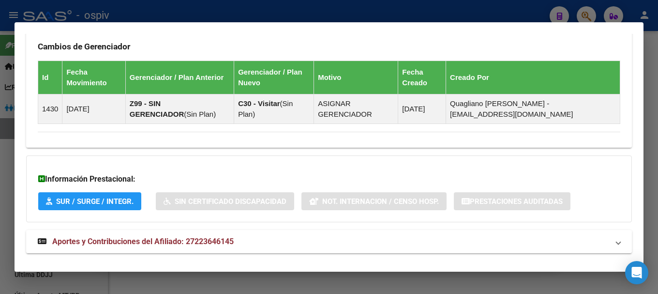
scroll to position [611, 0]
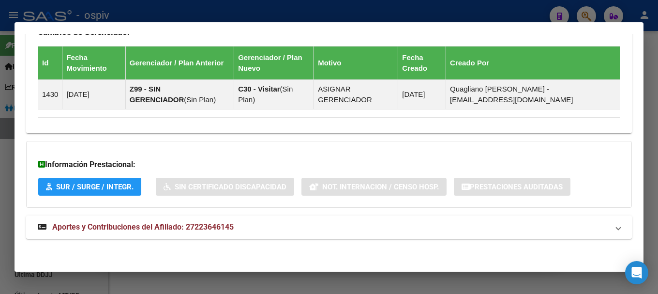
click at [227, 222] on span "Aportes y Contribuciones del Afiliado: 27223646145" at bounding box center [142, 226] width 181 height 9
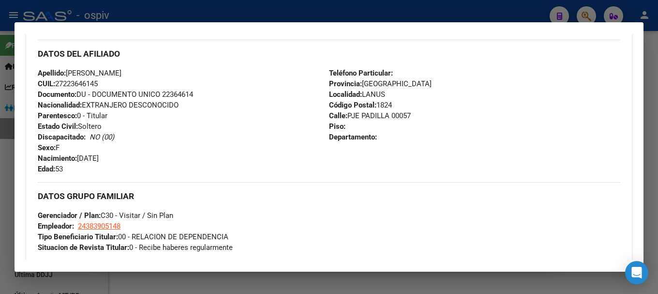
scroll to position [475, 0]
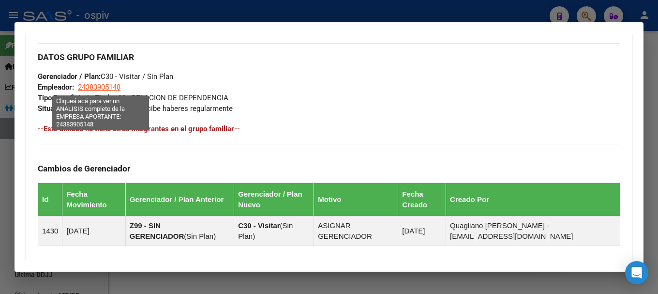
click at [107, 88] on span "24383905148" at bounding box center [99, 87] width 43 height 9
type textarea "24383905148"
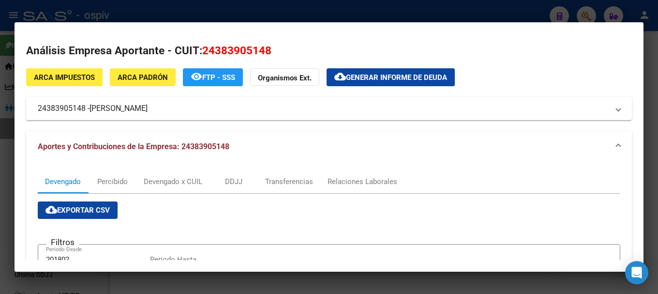
click at [4, 178] on div at bounding box center [329, 147] width 658 height 294
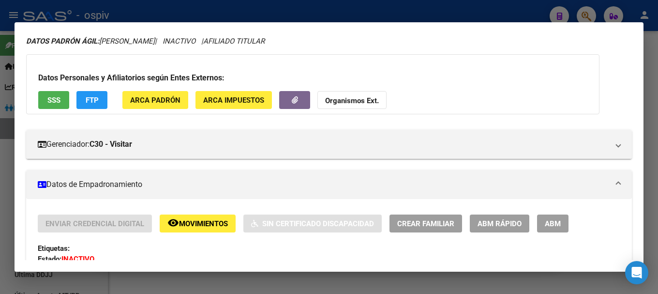
scroll to position [0, 0]
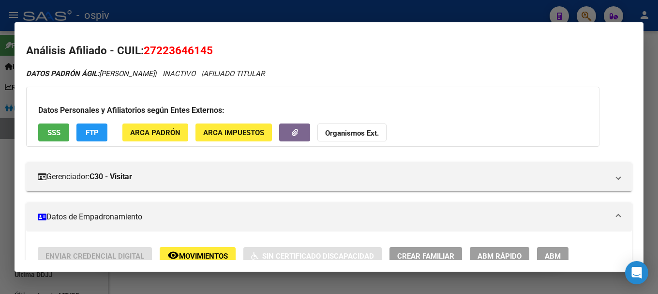
click at [339, 15] on div at bounding box center [329, 147] width 658 height 294
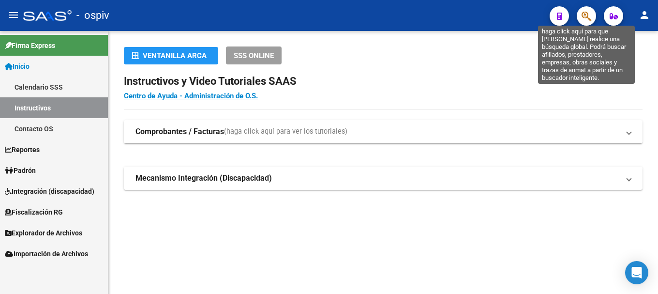
click at [588, 18] on icon "button" at bounding box center [586, 16] width 10 height 11
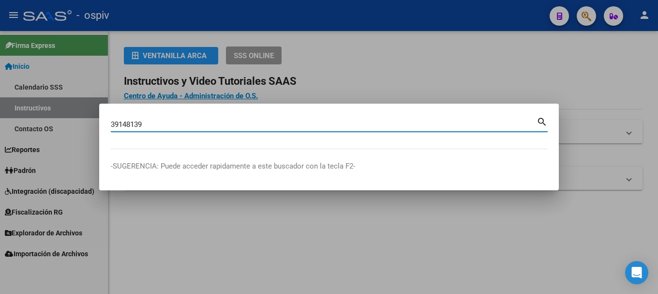
type input "39148139"
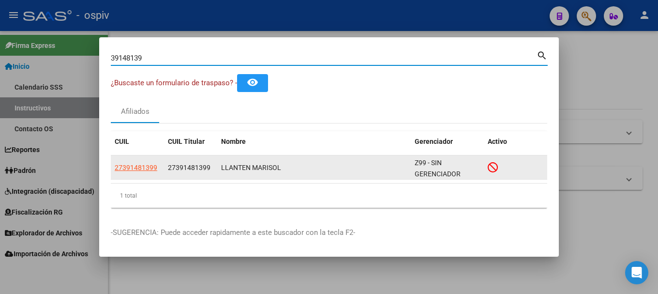
click at [146, 162] on app-link-go-to "27391481399" at bounding box center [136, 167] width 43 height 11
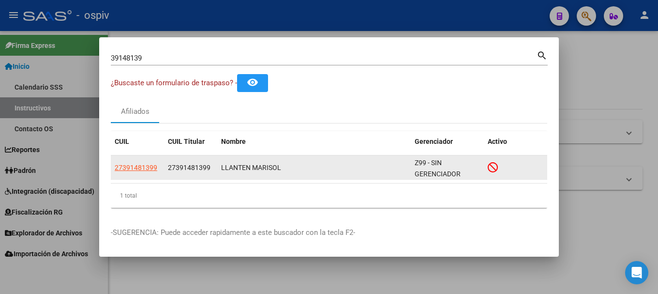
scroll to position [1, 0]
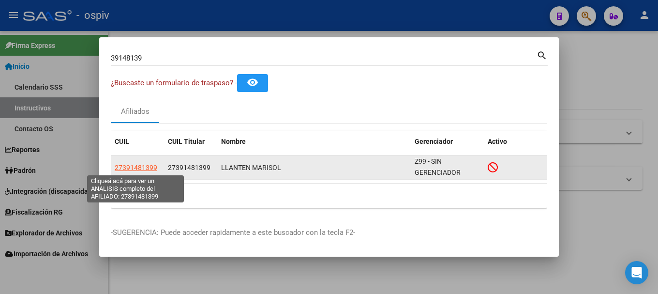
click at [133, 169] on span "27391481399" at bounding box center [136, 167] width 43 height 8
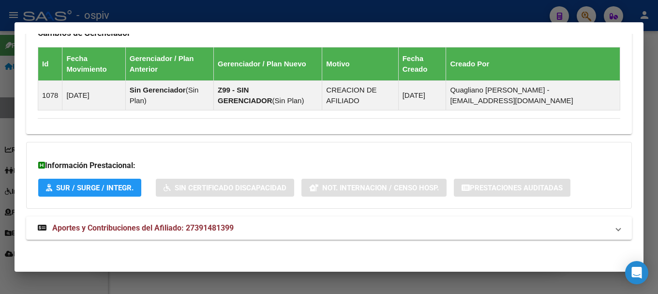
scroll to position [611, 0]
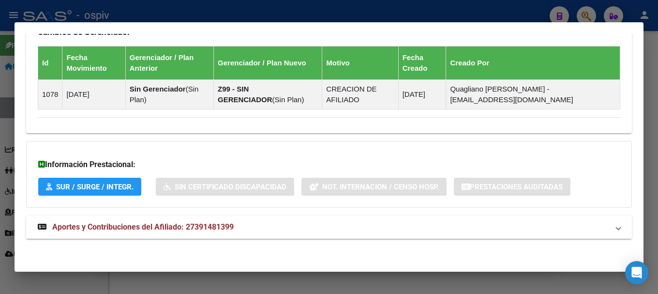
click at [180, 224] on span "Aportes y Contribuciones del Afiliado: 27391481399" at bounding box center [142, 226] width 181 height 9
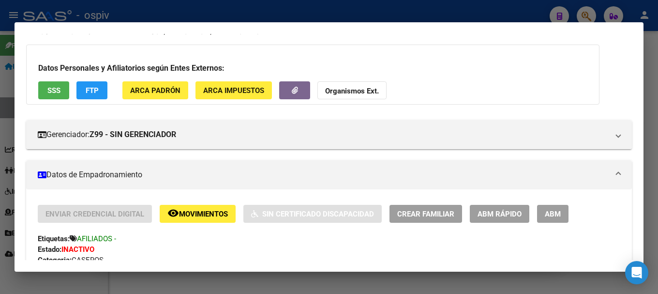
scroll to position [97, 0]
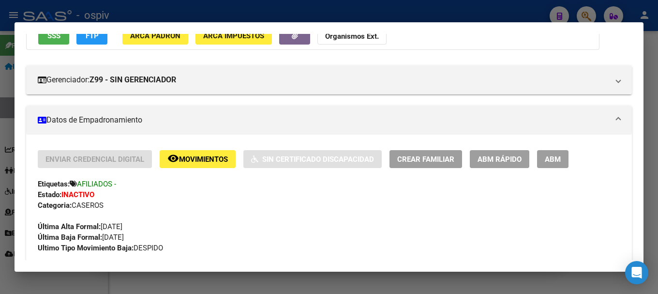
click at [553, 163] on span "ABM" at bounding box center [553, 159] width 16 height 9
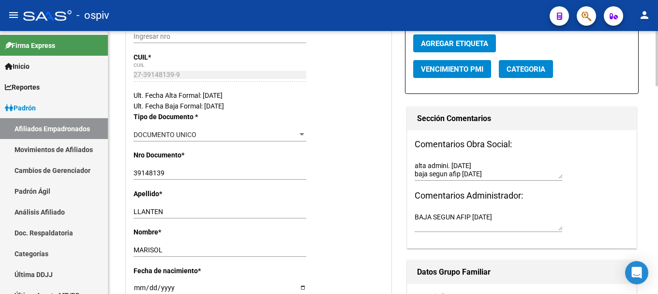
radio input "true"
type input "30-50217490-4"
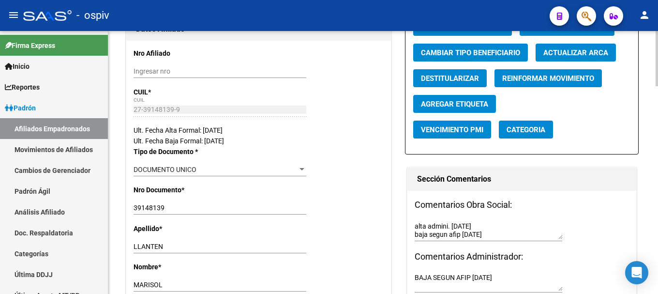
scroll to position [74, 0]
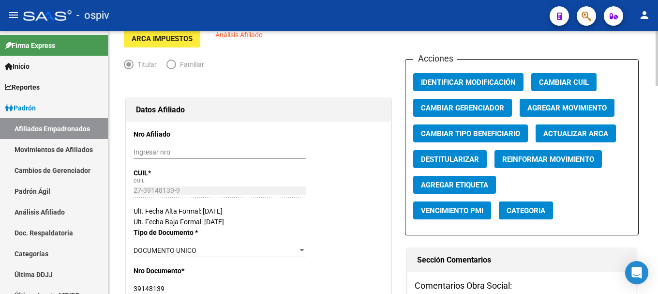
click at [555, 109] on span "Agregar Movimiento" at bounding box center [566, 108] width 79 height 9
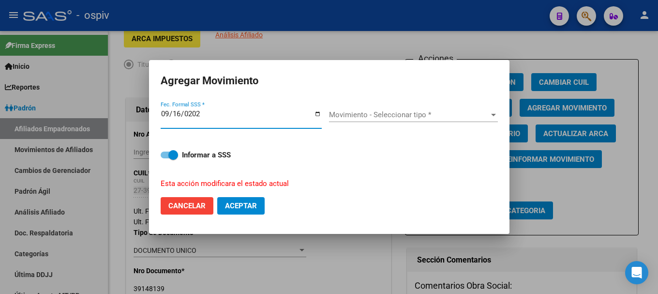
type input "2025-09-16"
click at [362, 123] on div "Movimiento - Seleccionar tipo * Movimiento - Seleccionar tipo *" at bounding box center [413, 119] width 169 height 24
click at [366, 115] on span "Movimiento - Seleccionar tipo *" at bounding box center [409, 114] width 160 height 9
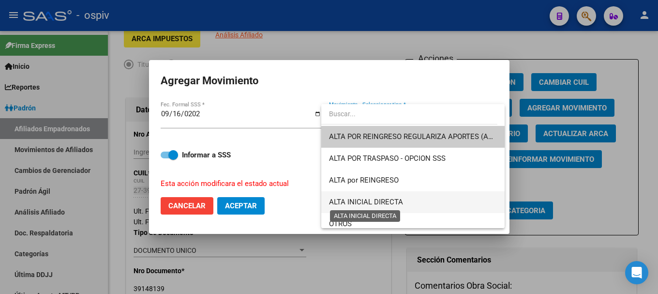
click at [367, 202] on span "ALTA INICIAL DIRECTA" at bounding box center [366, 201] width 74 height 9
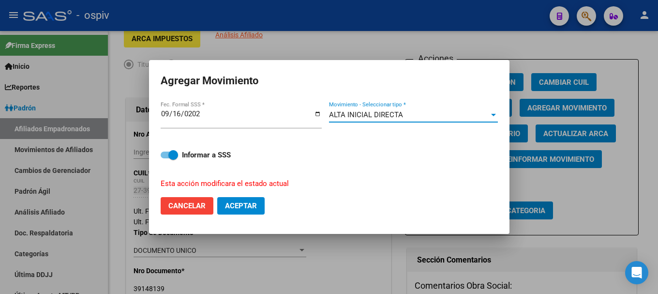
click at [238, 204] on span "Aceptar" at bounding box center [241, 205] width 32 height 9
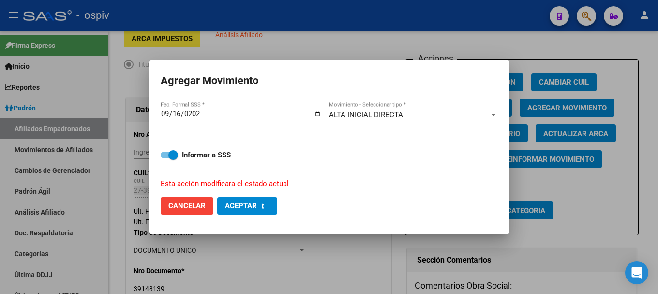
checkbox input "false"
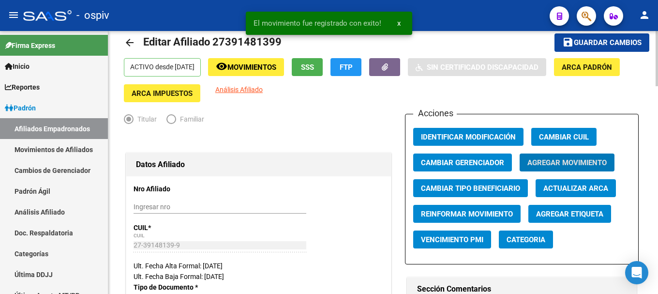
scroll to position [0, 0]
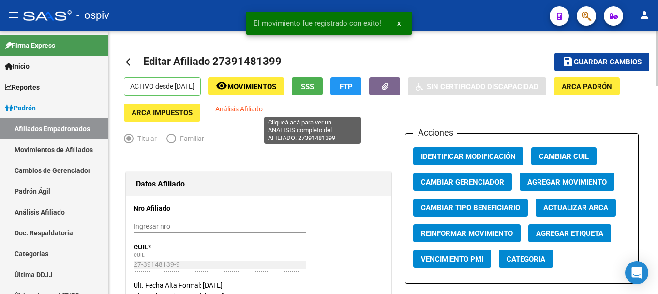
click at [263, 109] on span "Análisis Afiliado" at bounding box center [238, 109] width 47 height 8
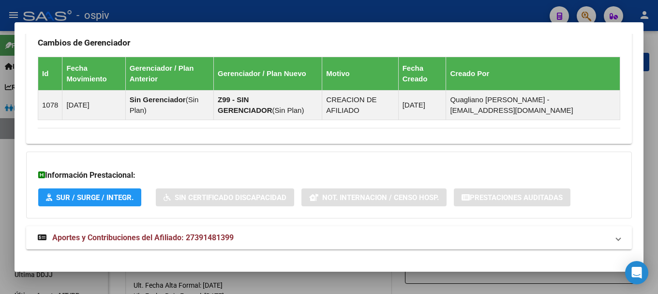
scroll to position [611, 0]
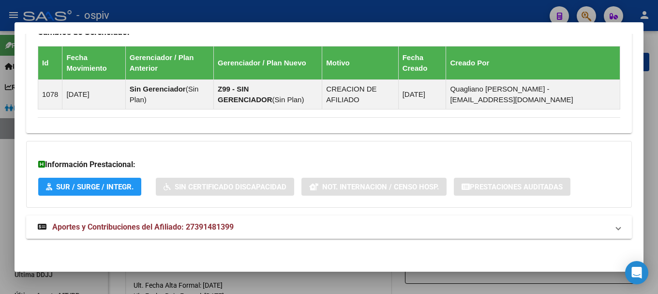
click at [214, 233] on mat-expansion-panel-header "Aportes y Contribuciones del Afiliado: 27391481399" at bounding box center [329, 226] width 606 height 23
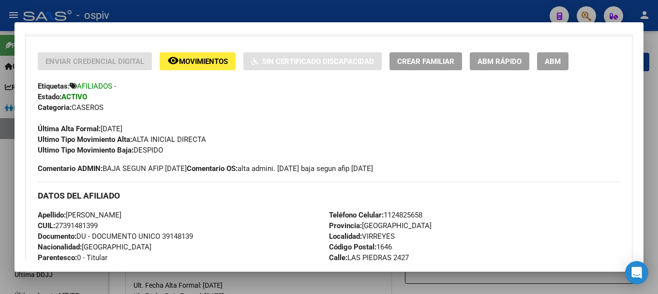
scroll to position [145, 0]
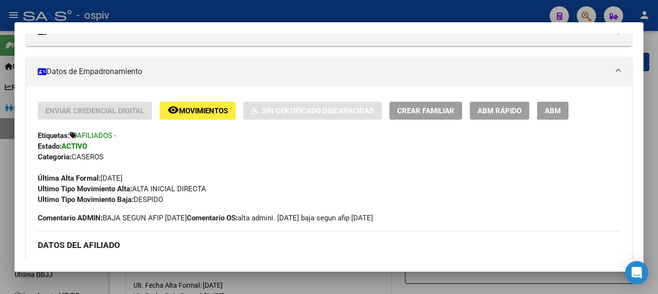
click at [376, 181] on div "Última Alta Formal: 16/09/2025" at bounding box center [329, 172] width 582 height 21
click at [552, 109] on span "ABM" at bounding box center [553, 110] width 16 height 9
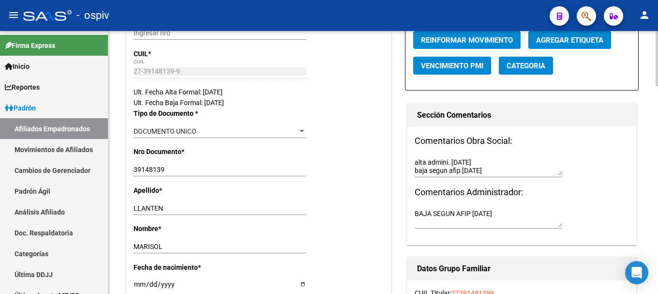
scroll to position [193, 0]
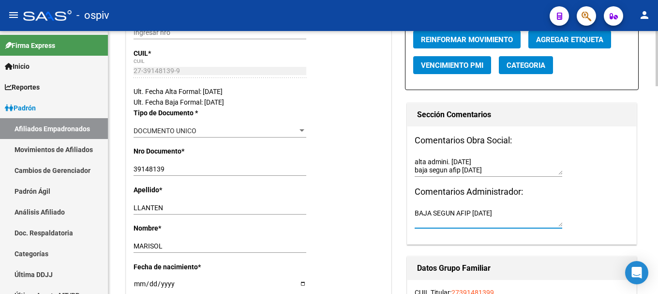
click at [526, 215] on textarea "BAJA SEGUN AFIP 15/10/2024" at bounding box center [489, 217] width 148 height 18
type textarea "BAJA SEGUN AFIP 15/10/2024//"
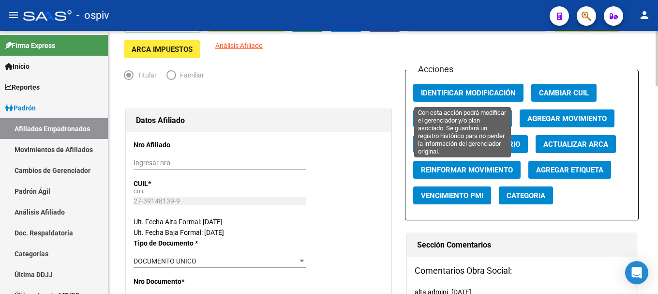
scroll to position [0, 0]
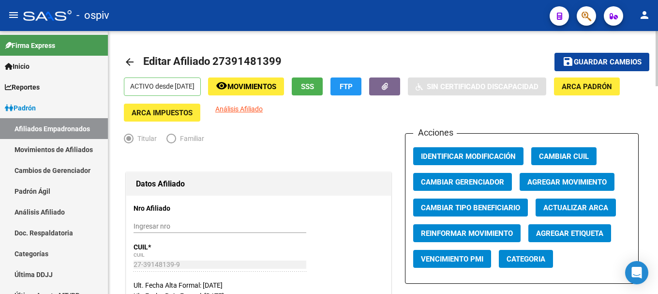
click at [617, 61] on span "Guardar cambios" at bounding box center [608, 62] width 68 height 9
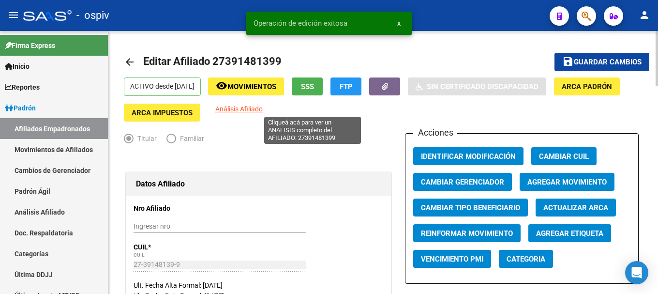
click at [263, 110] on span "Análisis Afiliado" at bounding box center [238, 109] width 47 height 8
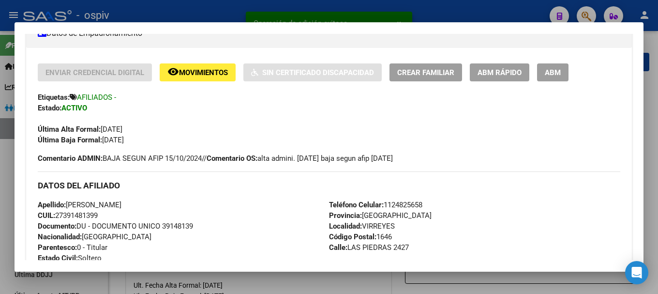
scroll to position [193, 0]
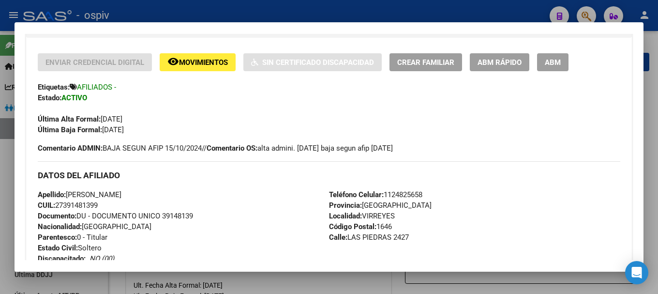
click at [553, 55] on button "ABM" at bounding box center [552, 62] width 31 height 18
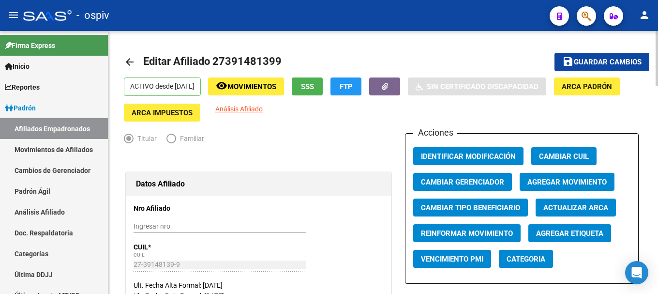
click at [533, 260] on span "Categoria" at bounding box center [525, 258] width 39 height 9
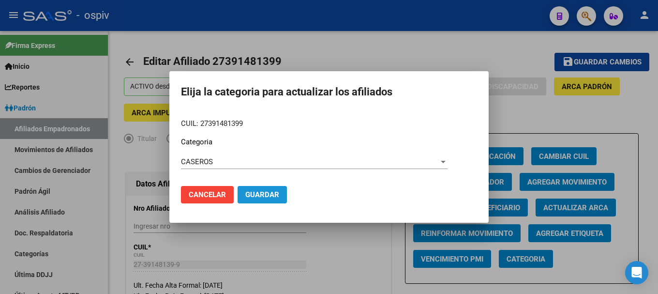
click at [268, 191] on span "Guardar" at bounding box center [262, 194] width 34 height 9
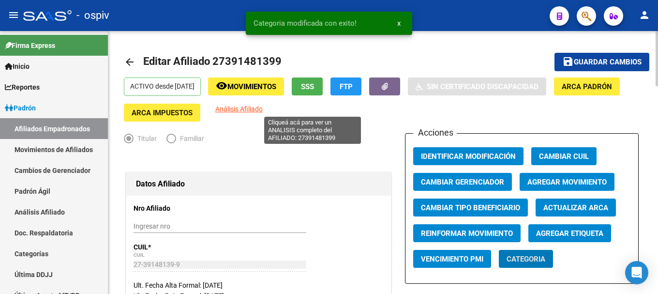
click at [263, 110] on span "Análisis Afiliado" at bounding box center [238, 109] width 47 height 8
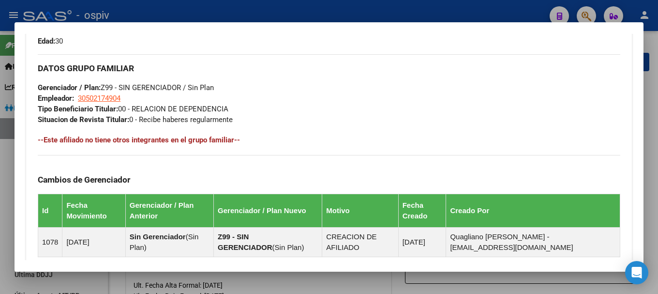
scroll to position [484, 0]
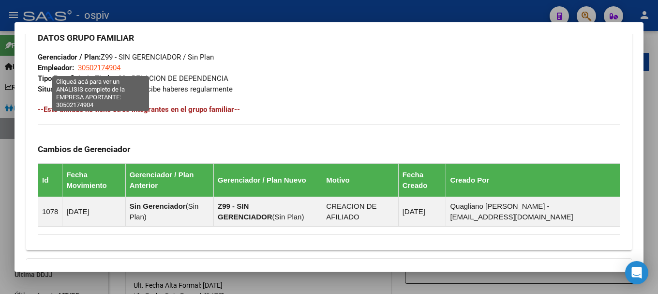
click at [115, 66] on span "30502174904" at bounding box center [99, 67] width 43 height 9
type textarea "30502174904"
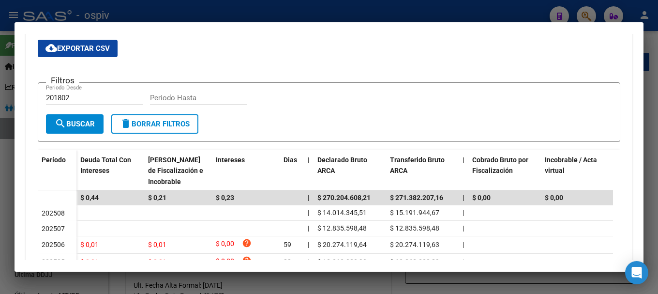
scroll to position [193, 0]
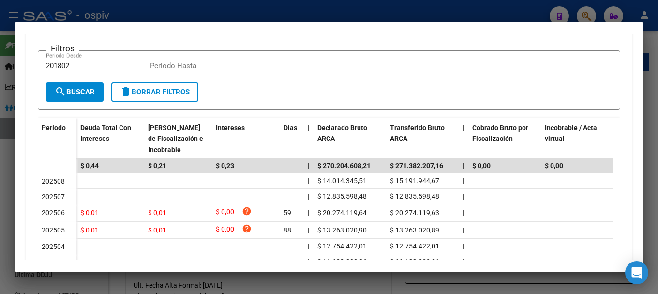
click at [2, 155] on div at bounding box center [329, 147] width 658 height 294
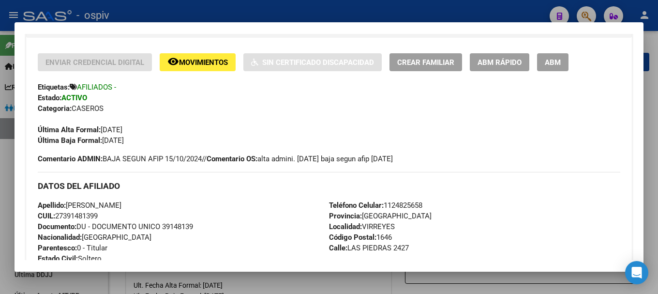
click at [557, 60] on span "ABM" at bounding box center [553, 62] width 16 height 9
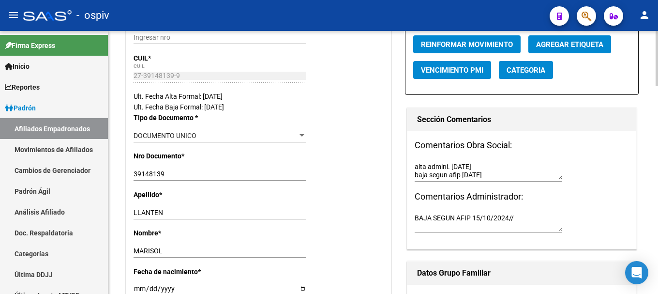
scroll to position [242, 0]
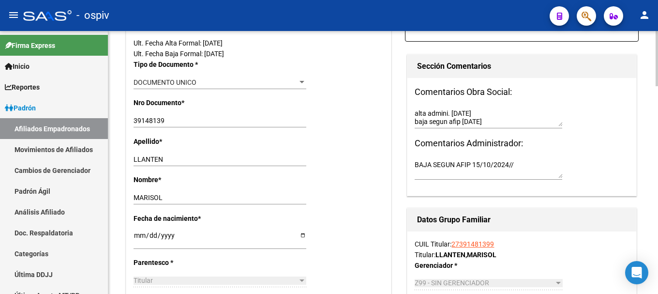
click at [511, 118] on textarea "alta admini. 12/07/2024 baja segun afip 15/10/2024" at bounding box center [489, 117] width 148 height 18
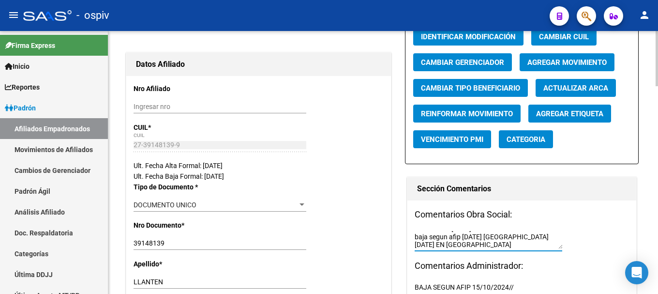
scroll to position [0, 0]
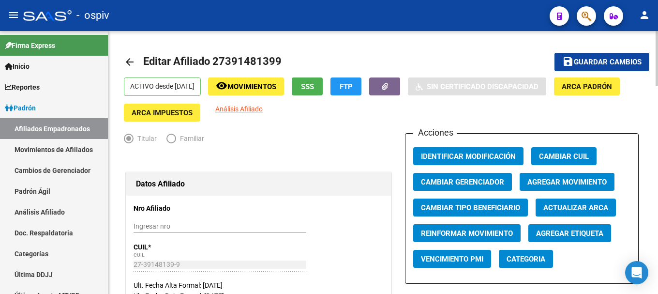
type textarea "alta admini. 12/07/2024 baja segun afip 15/10/2024 NUEVA ALTA 23/04/2025 EN PIL…"
click at [610, 58] on span "Guardar cambios" at bounding box center [608, 62] width 68 height 9
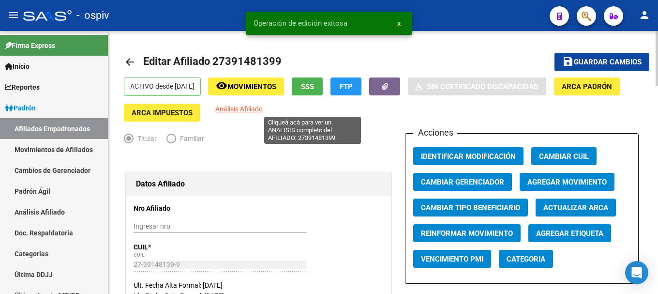
click at [263, 112] on span "Análisis Afiliado" at bounding box center [238, 109] width 47 height 8
type textarea "27391481399"
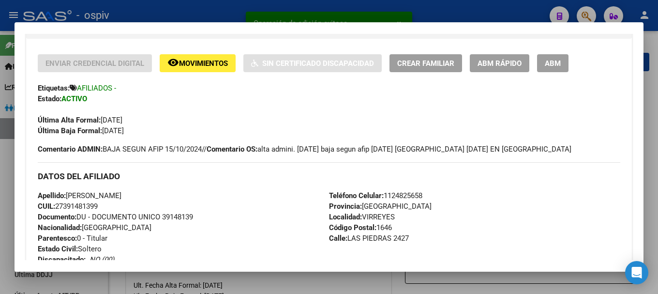
scroll to position [193, 0]
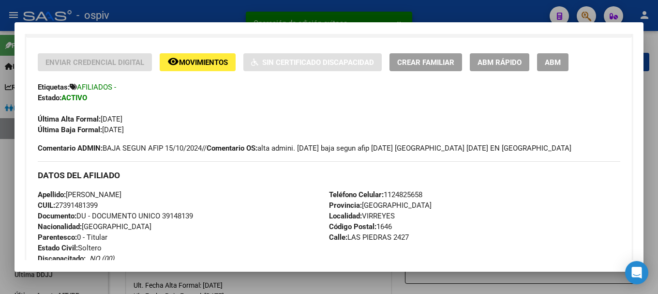
click at [563, 65] on button "ABM" at bounding box center [552, 62] width 31 height 18
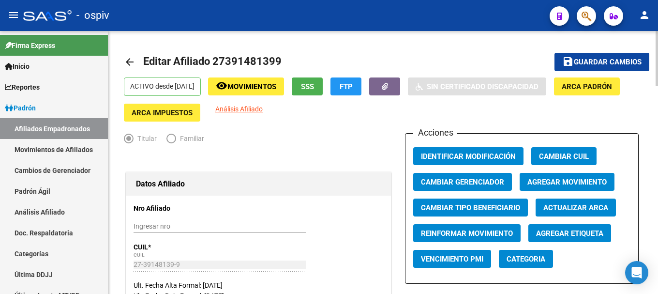
click at [538, 263] on span "Categoria" at bounding box center [525, 258] width 39 height 9
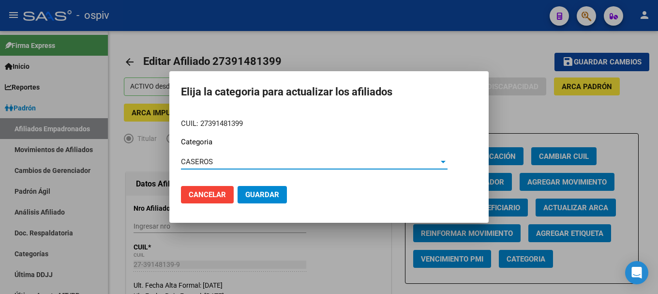
drag, startPoint x: 261, startPoint y: 200, endPoint x: 413, endPoint y: 86, distance: 190.7
click at [262, 200] on button "Guardar" at bounding box center [261, 194] width 49 height 17
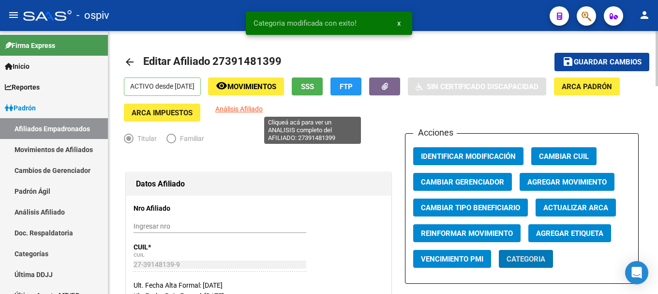
click at [263, 108] on span "Análisis Afiliado" at bounding box center [238, 109] width 47 height 8
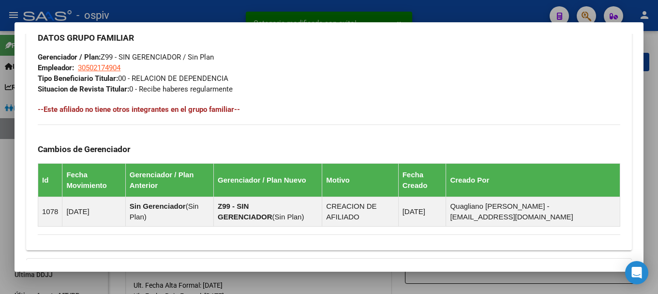
scroll to position [601, 0]
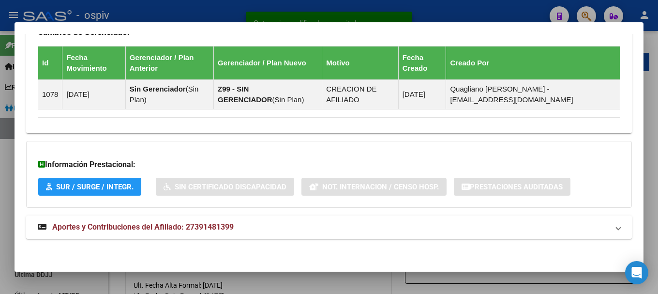
click at [160, 230] on span "Aportes y Contribuciones del Afiliado: 27391481399" at bounding box center [142, 226] width 181 height 9
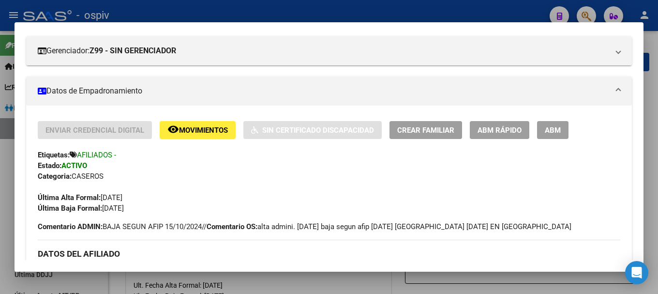
scroll to position [0, 0]
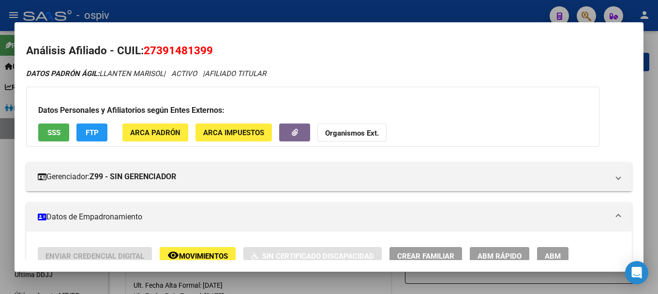
click at [558, 250] on button "ABM" at bounding box center [552, 256] width 31 height 18
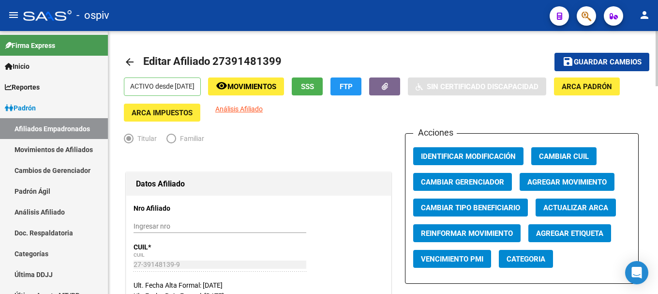
click at [573, 229] on span "Agregar Etiqueta" at bounding box center [569, 233] width 67 height 9
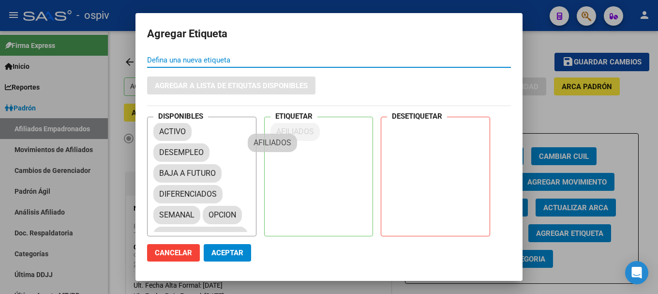
drag, startPoint x: 181, startPoint y: 175, endPoint x: 302, endPoint y: 135, distance: 127.7
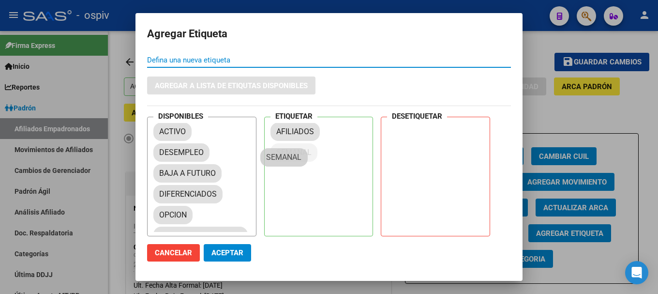
drag, startPoint x: 178, startPoint y: 215, endPoint x: 290, endPoint y: 158, distance: 125.2
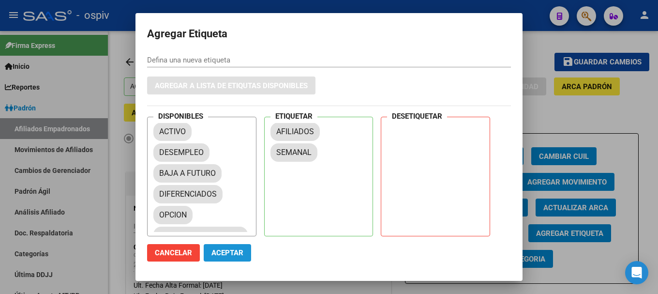
click at [229, 252] on span "Aceptar" at bounding box center [227, 252] width 32 height 9
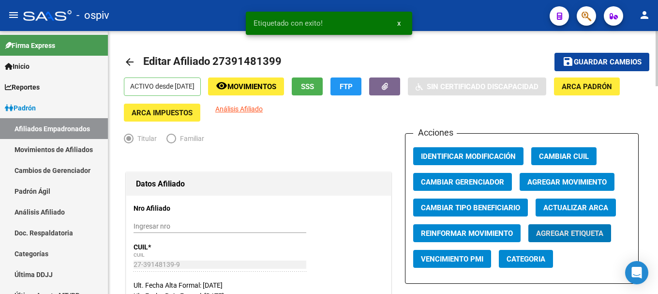
click at [305, 103] on div "ACTIVO desde 16/09/2025 remove_red_eye Movimientos SSS FTP Sin Certificado Disc…" at bounding box center [383, 99] width 518 height 44
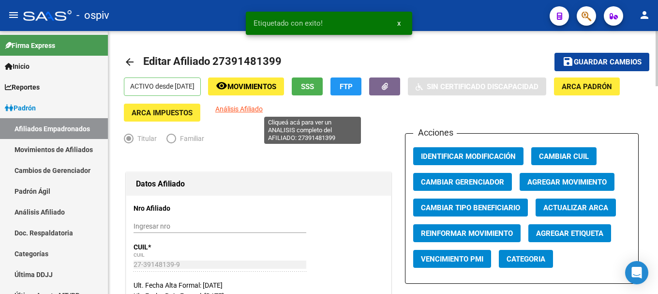
click at [263, 106] on span "Análisis Afiliado" at bounding box center [238, 109] width 47 height 8
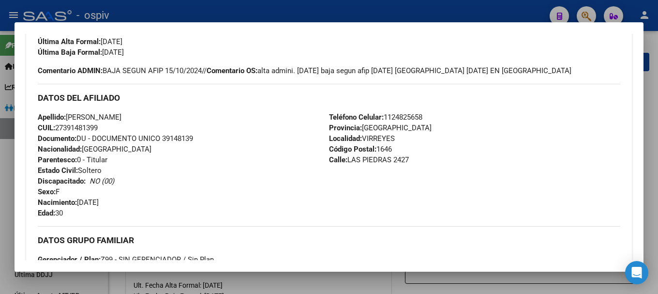
scroll to position [484, 0]
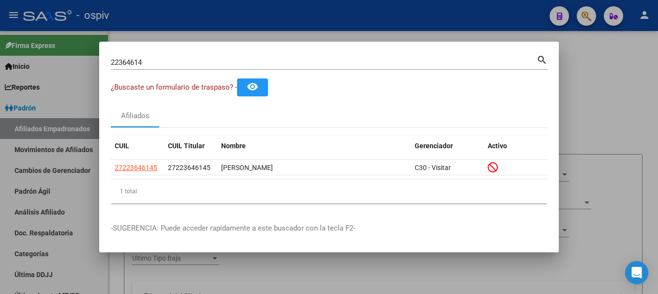
scroll to position [910, 0]
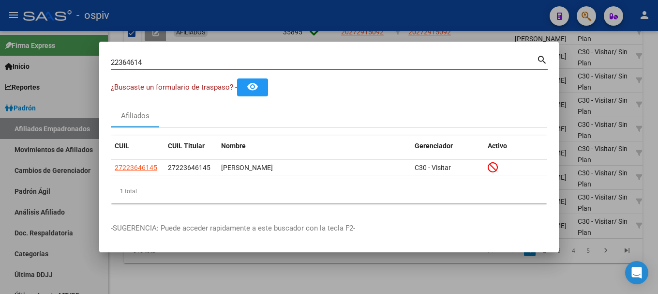
click at [320, 59] on input "22364614" at bounding box center [324, 62] width 426 height 9
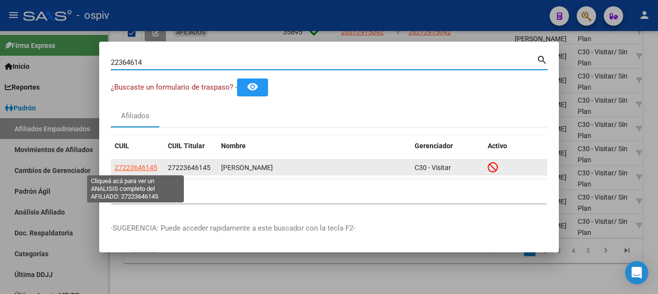
click at [147, 170] on span "27223646145" at bounding box center [136, 167] width 43 height 8
type textarea "27223646145"
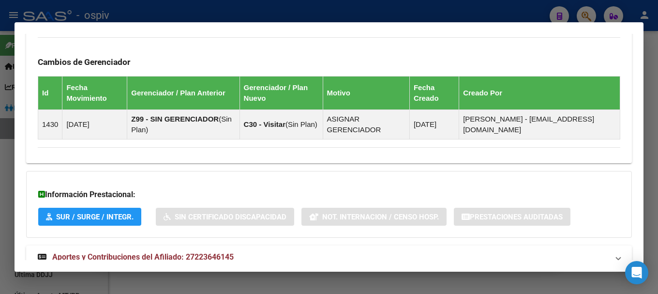
scroll to position [611, 0]
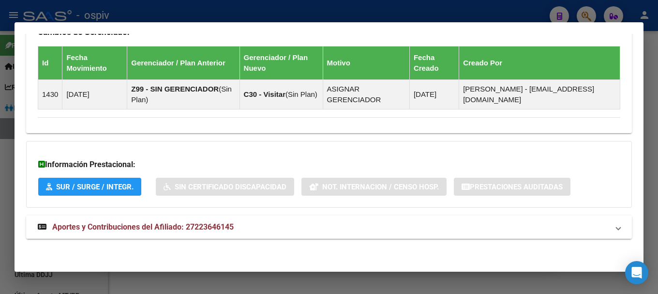
click at [121, 231] on span "Aportes y Contribuciones del Afiliado: 27223646145" at bounding box center [142, 226] width 181 height 9
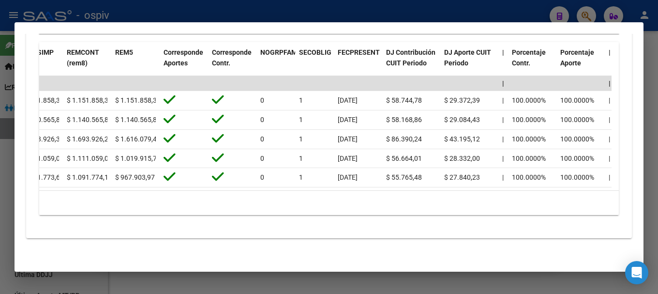
scroll to position [0, 1479]
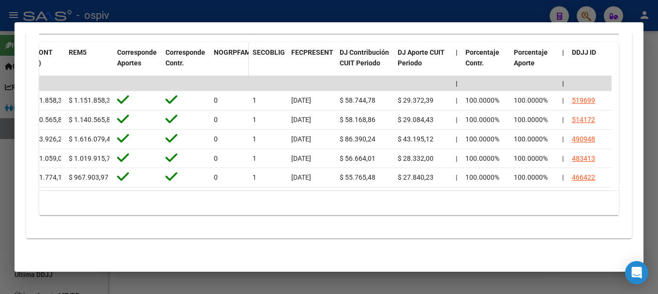
click at [246, 60] on span at bounding box center [246, 63] width 4 height 43
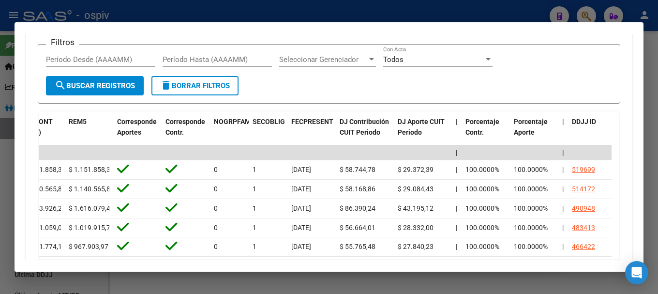
scroll to position [798, 0]
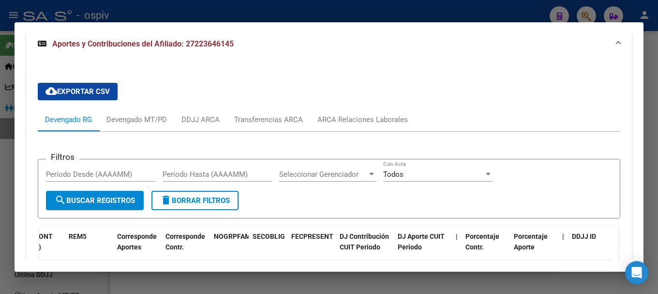
click at [0, 154] on div at bounding box center [329, 147] width 658 height 294
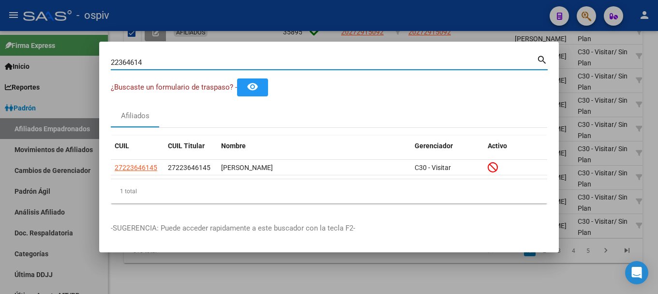
drag, startPoint x: 161, startPoint y: 61, endPoint x: 81, endPoint y: 50, distance: 80.2
click at [80, 50] on div "22364614 Buscar (apellido, dni, cuil, nro traspaso, cuit, obra social) search ¿…" at bounding box center [329, 147] width 658 height 294
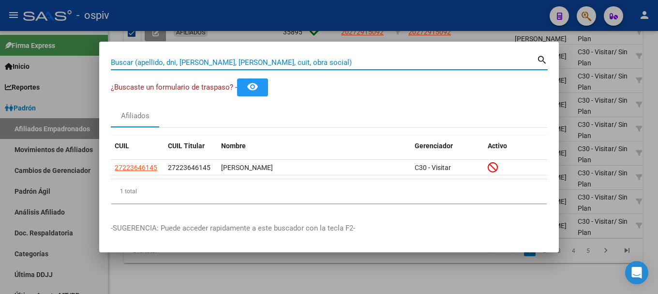
click at [77, 74] on div at bounding box center [329, 147] width 658 height 294
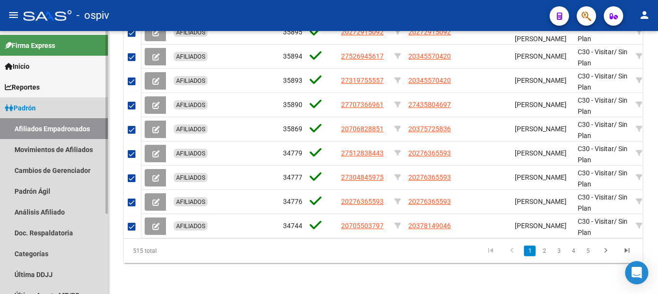
click at [68, 122] on link "Afiliados Empadronados" at bounding box center [54, 128] width 108 height 21
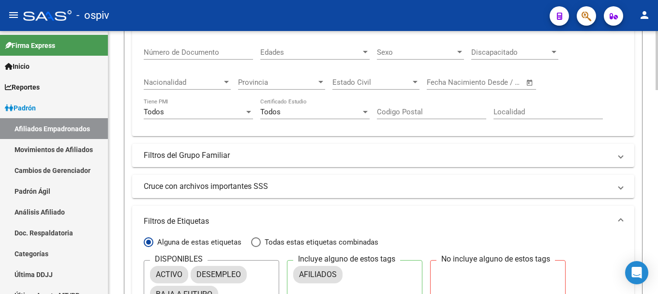
scroll to position [378, 0]
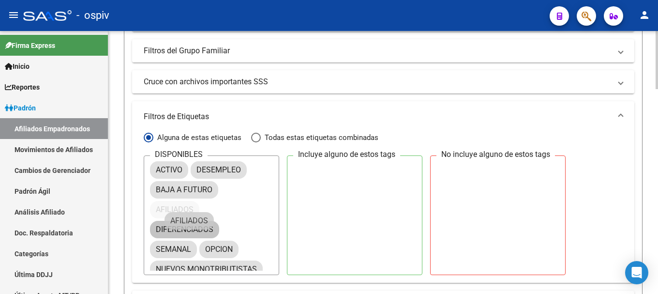
drag, startPoint x: 313, startPoint y: 170, endPoint x: 178, endPoint y: 223, distance: 146.0
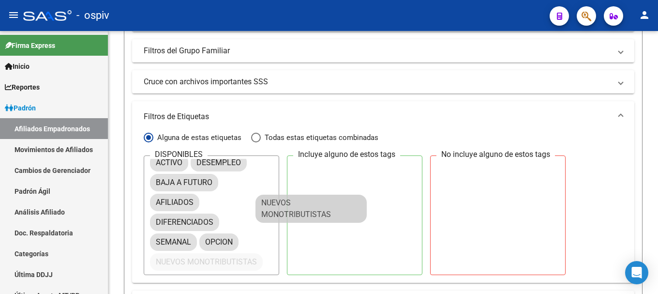
scroll to position [0, 0]
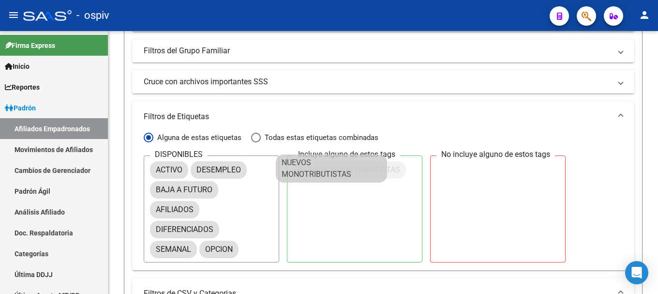
drag, startPoint x: 281, startPoint y: 240, endPoint x: 325, endPoint y: 169, distance: 83.4
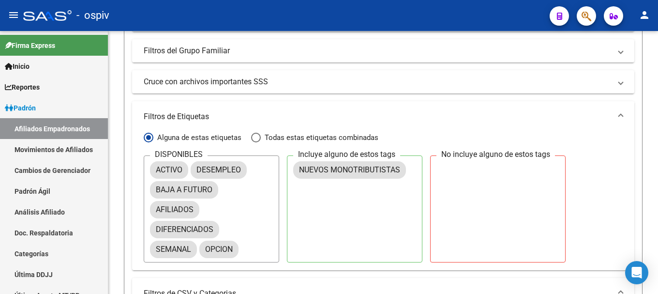
click at [544, 114] on mat-panel-title "Filtros de Etiquetas" at bounding box center [377, 116] width 467 height 11
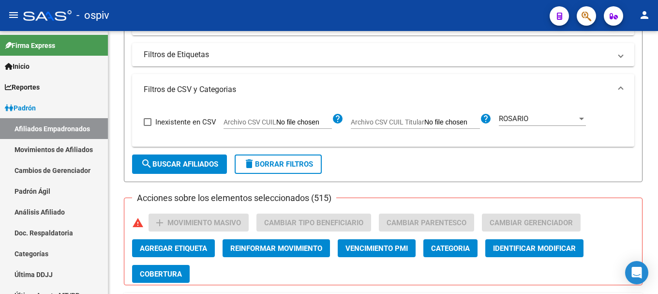
scroll to position [474, 0]
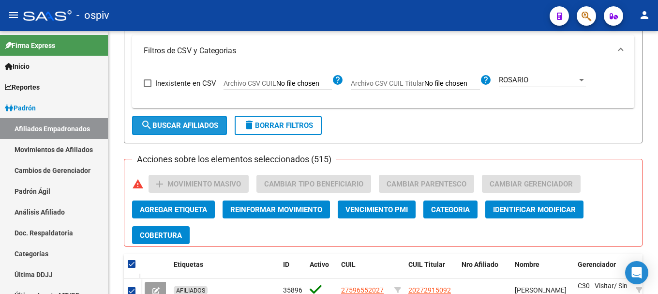
click at [184, 128] on span "search Buscar Afiliados" at bounding box center [179, 125] width 77 height 9
checkbox input "false"
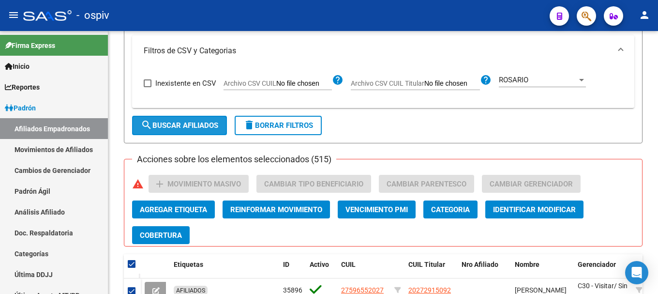
checkbox input "false"
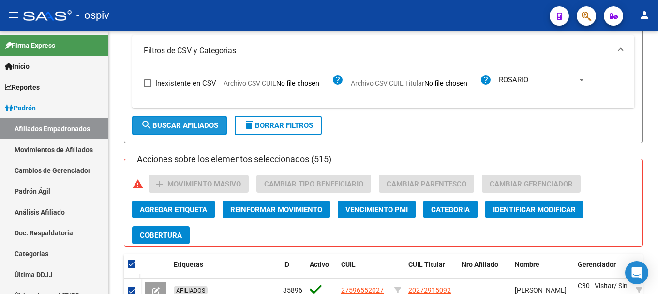
checkbox input "false"
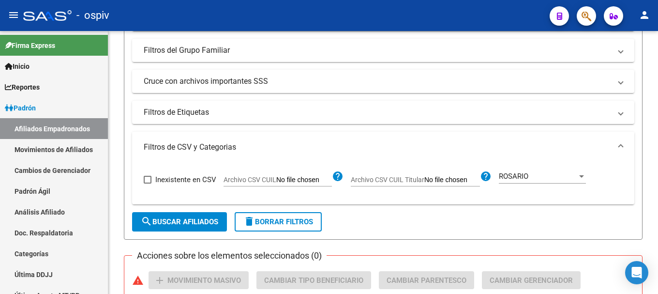
scroll to position [377, 0]
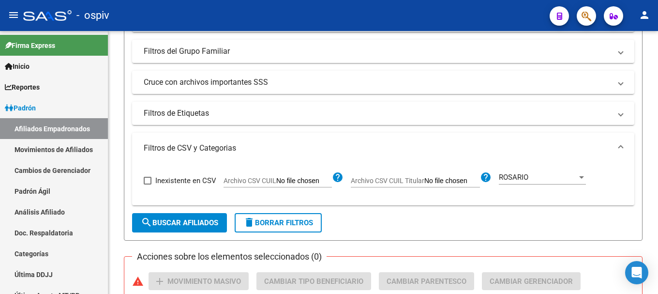
click at [528, 171] on div "ROSARIO Categoria" at bounding box center [542, 173] width 87 height 21
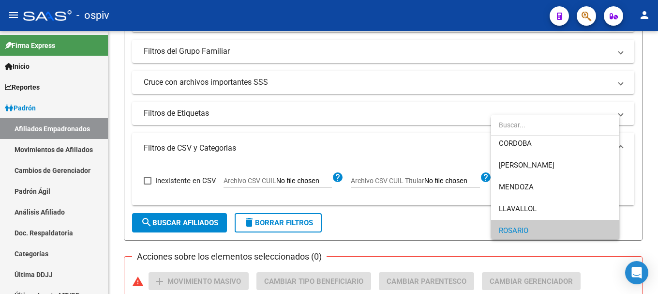
scroll to position [0, 0]
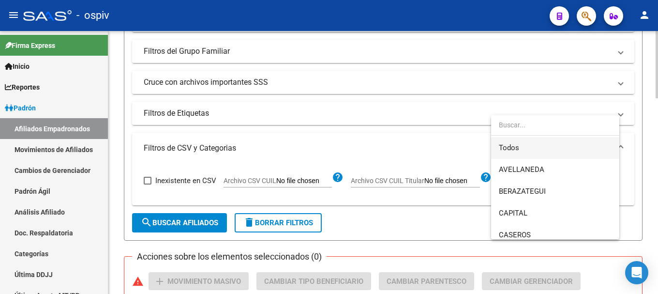
click at [519, 148] on span "Todos" at bounding box center [555, 148] width 113 height 22
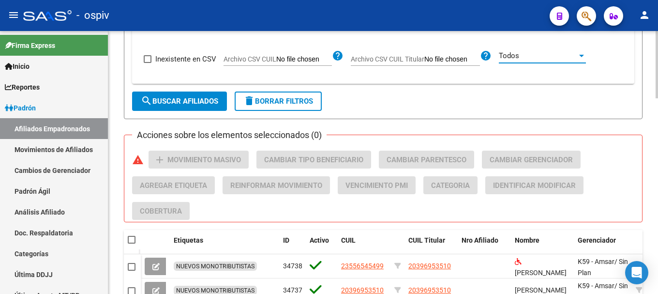
scroll to position [522, 0]
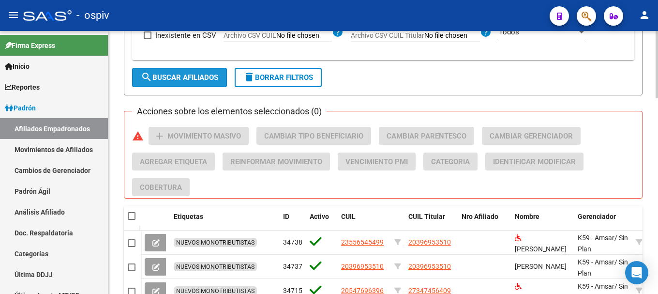
click at [193, 82] on span "search Buscar Afiliados" at bounding box center [179, 77] width 77 height 9
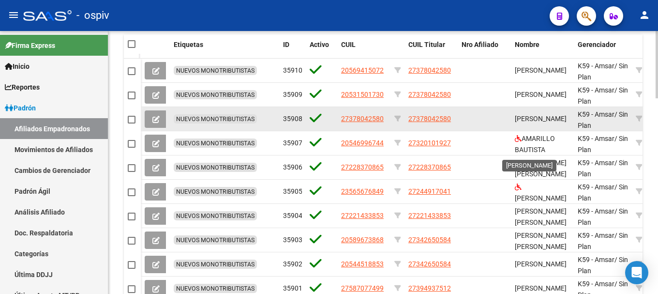
scroll to position [667, 0]
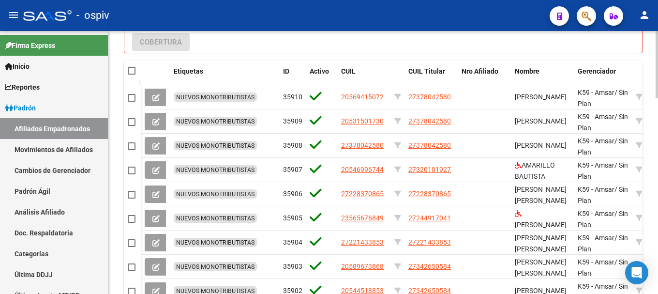
click at [131, 73] on span at bounding box center [132, 71] width 8 height 8
click at [131, 74] on input "checkbox" at bounding box center [131, 74] width 0 height 0
checkbox input "true"
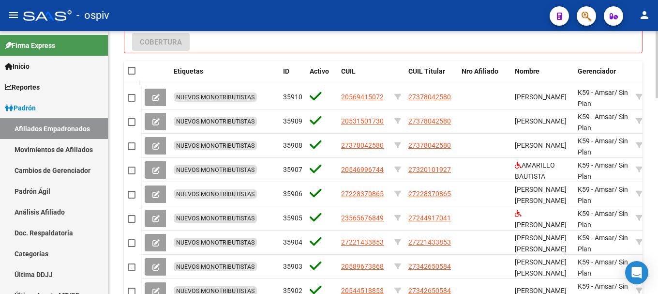
checkbox input "true"
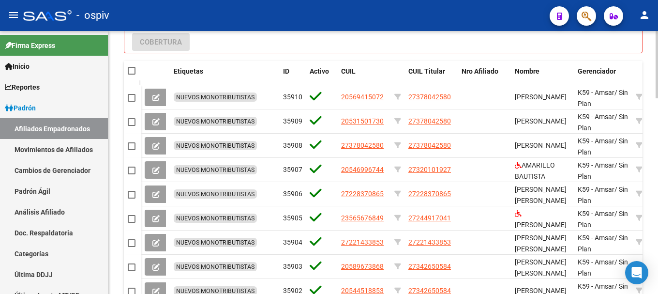
checkbox input "true"
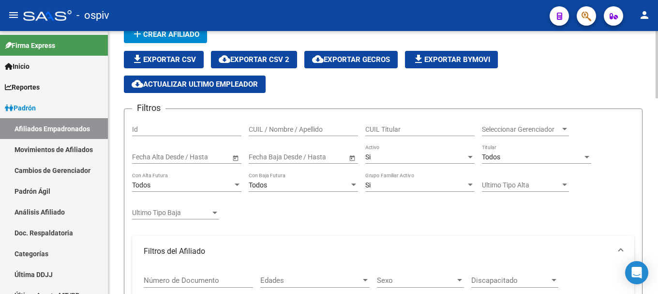
scroll to position [0, 0]
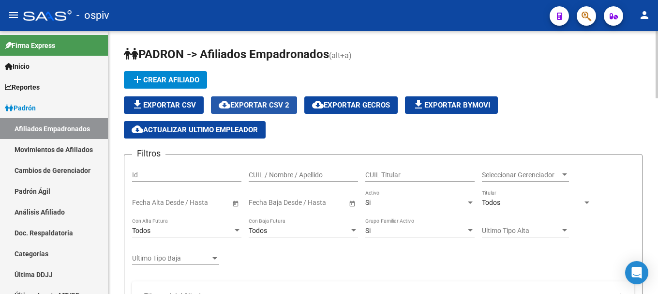
click at [276, 105] on span "cloud_download Exportar CSV 2" at bounding box center [254, 105] width 71 height 9
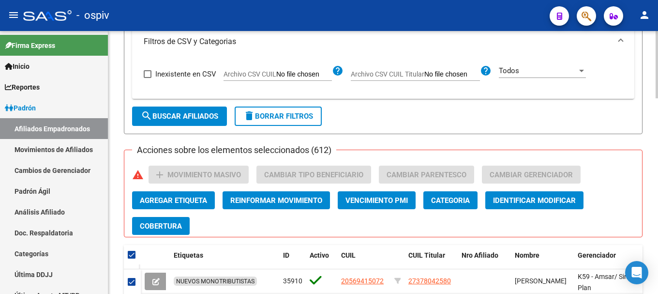
scroll to position [387, 0]
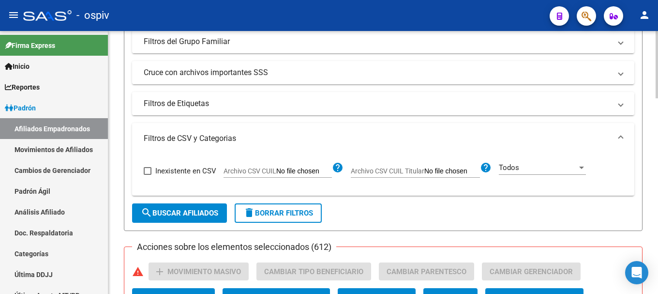
click at [255, 108] on mat-panel-title "Filtros de Etiquetas" at bounding box center [377, 103] width 467 height 11
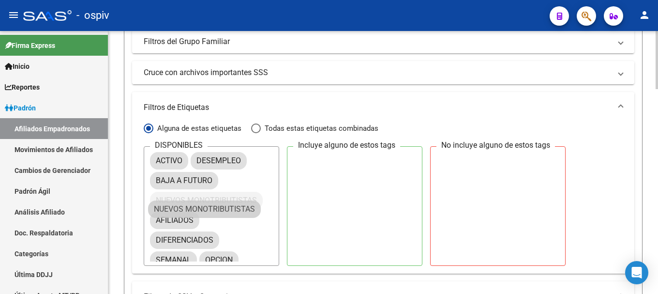
drag, startPoint x: 352, startPoint y: 164, endPoint x: 191, endPoint y: 215, distance: 168.7
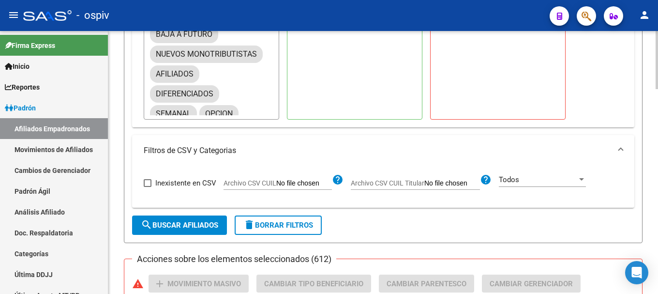
scroll to position [629, 0]
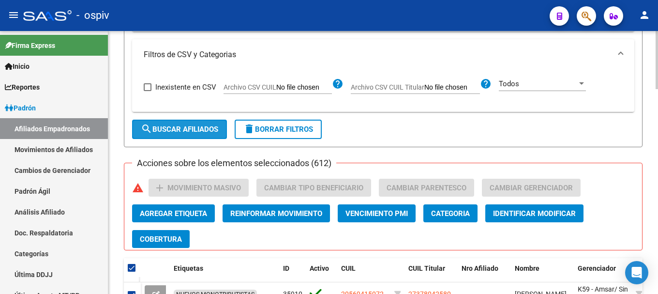
click at [216, 136] on button "search Buscar Afiliados" at bounding box center [179, 128] width 95 height 19
checkbox input "false"
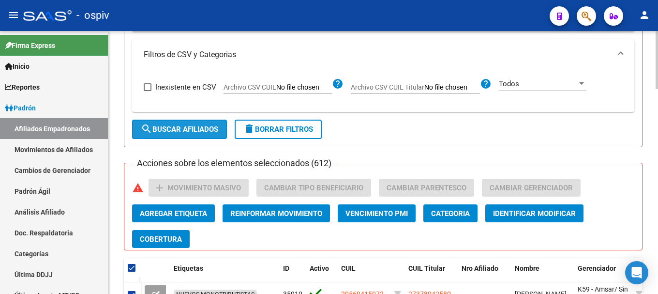
checkbox input "false"
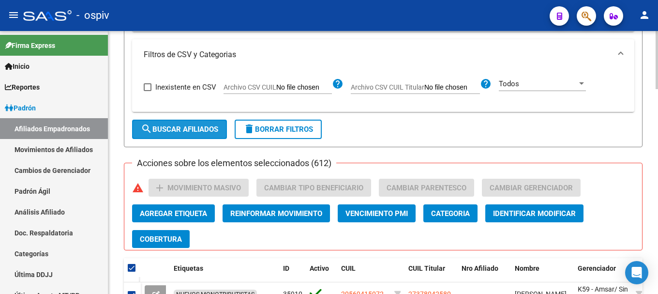
checkbox input "false"
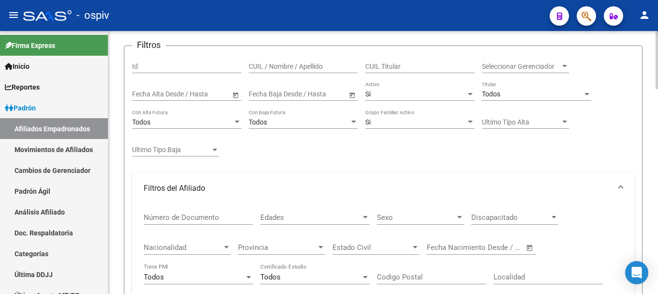
scroll to position [52, 0]
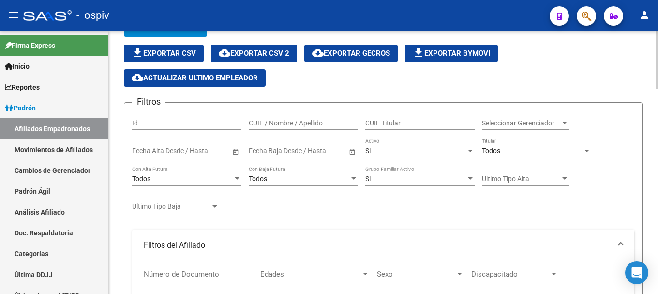
click at [488, 154] on span "Todos" at bounding box center [491, 151] width 18 height 8
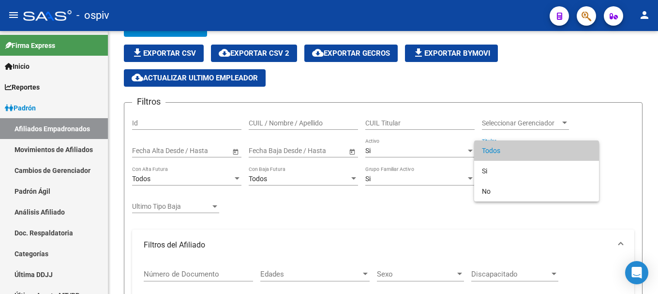
click at [498, 152] on span "Todos" at bounding box center [536, 150] width 109 height 20
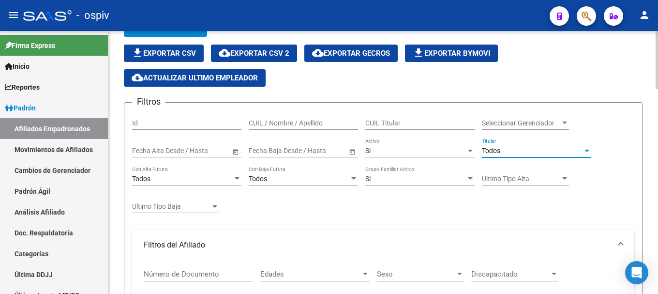
click at [495, 152] on span "Todos" at bounding box center [491, 151] width 18 height 8
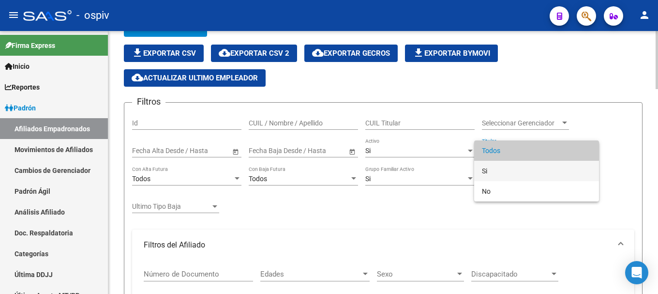
click at [498, 169] on span "Si" at bounding box center [536, 171] width 109 height 20
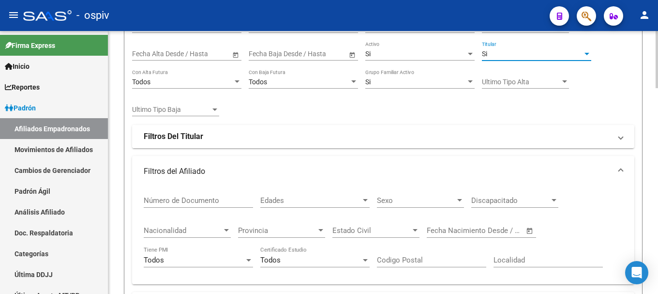
scroll to position [197, 0]
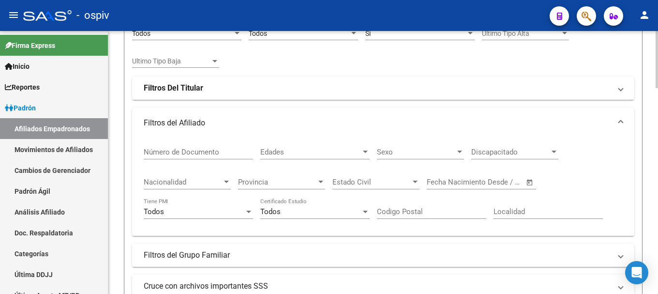
click at [205, 86] on mat-panel-title "Filtros Del Titular" at bounding box center [377, 88] width 467 height 11
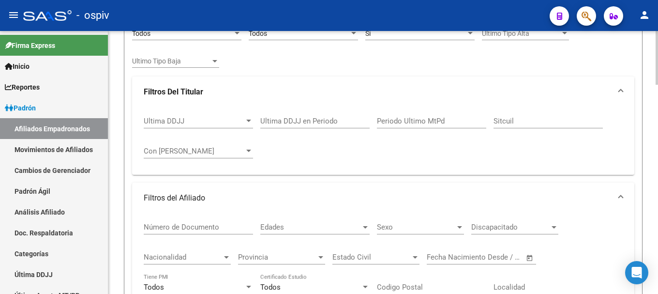
click at [344, 123] on input "Ultima DDJJ en Periodo" at bounding box center [314, 121] width 109 height 9
click at [382, 121] on input "Periodo Ultimo MtPd" at bounding box center [431, 121] width 109 height 9
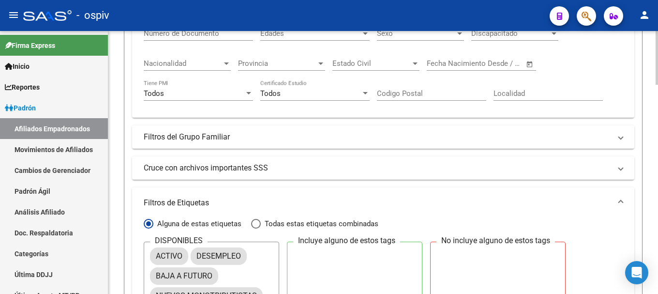
scroll to position [584, 0]
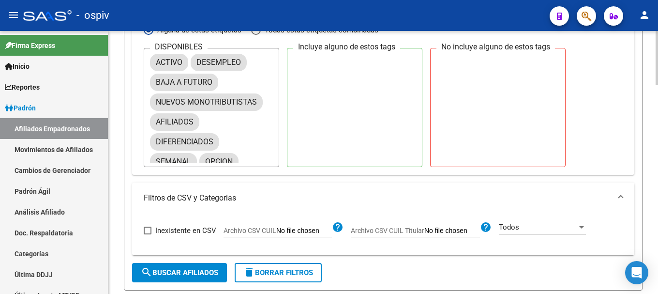
type input "202507"
click at [177, 269] on span "search Buscar Afiliados" at bounding box center [179, 272] width 77 height 9
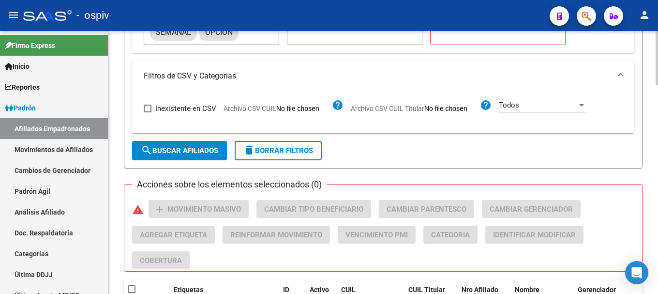
scroll to position [827, 0]
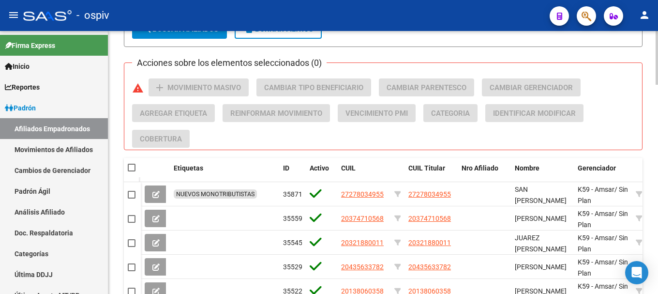
click at [125, 168] on datatable-header-cell at bounding box center [132, 167] width 17 height 19
click at [136, 165] on div at bounding box center [132, 168] width 9 height 10
click at [134, 165] on span at bounding box center [132, 167] width 8 height 8
click at [132, 171] on input "checkbox" at bounding box center [131, 171] width 0 height 0
checkbox input "true"
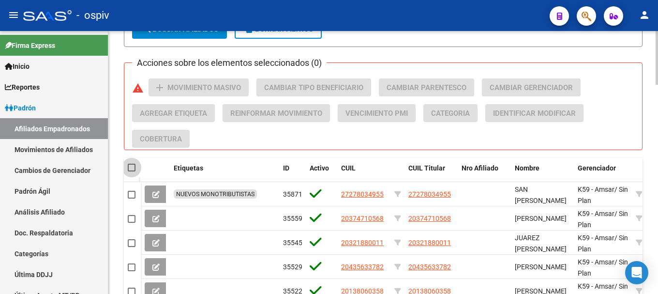
checkbox input "true"
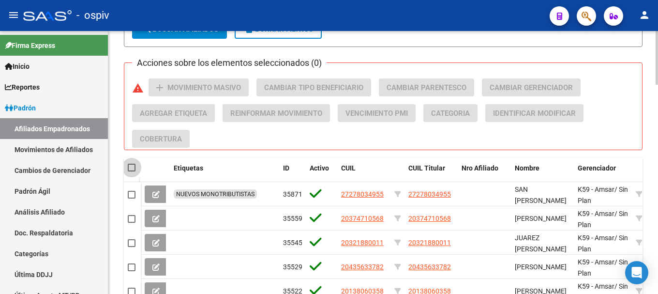
checkbox input "true"
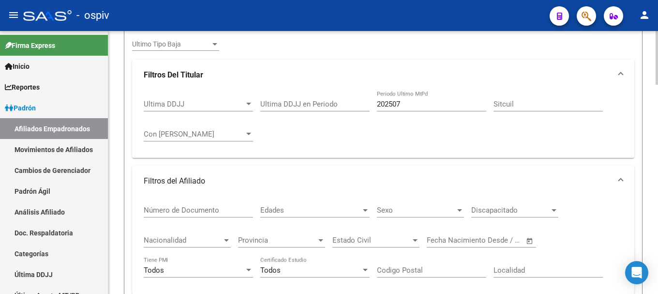
scroll to position [53, 0]
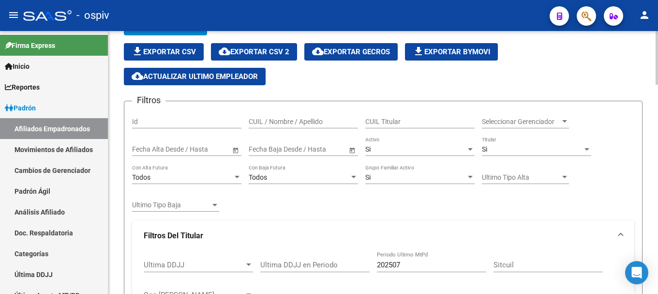
click at [276, 52] on span "cloud_download Exportar CSV 2" at bounding box center [254, 51] width 71 height 9
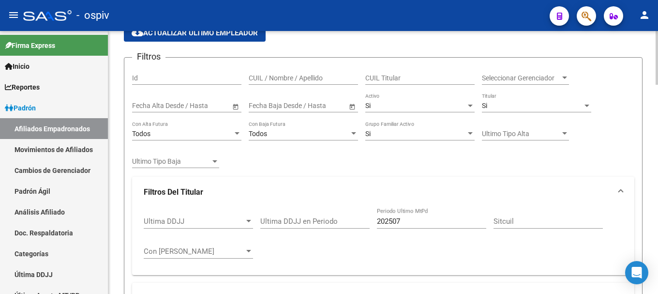
scroll to position [150, 0]
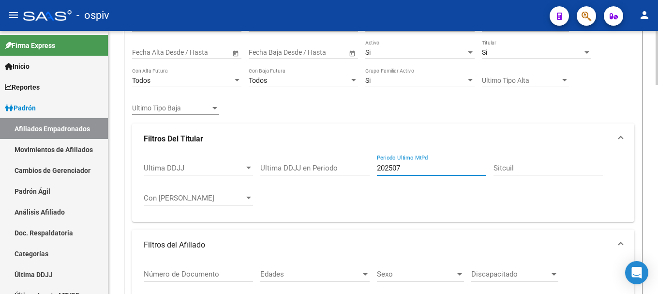
drag, startPoint x: 394, startPoint y: 167, endPoint x: 400, endPoint y: 168, distance: 6.4
click at [400, 168] on input "202507" at bounding box center [431, 167] width 109 height 9
type input "202508"
checkbox input "false"
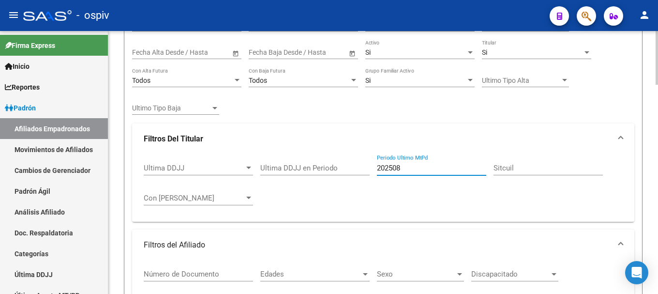
checkbox input "false"
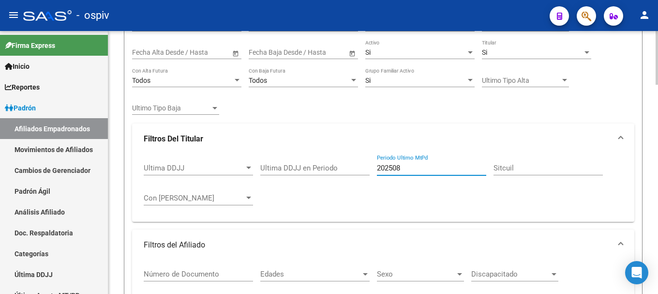
checkbox input "false"
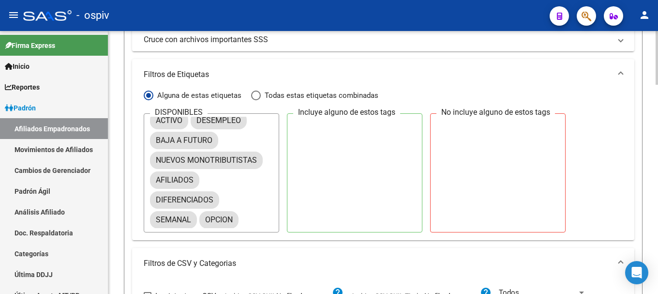
scroll to position [585, 0]
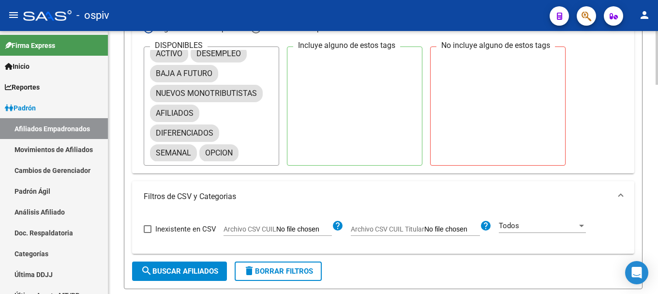
type input "202506"
click at [188, 265] on button "search Buscar Afiliados" at bounding box center [179, 270] width 95 height 19
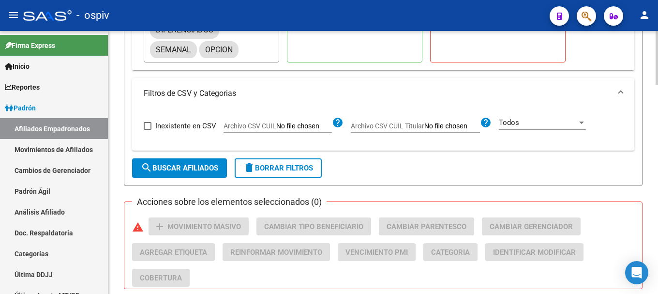
scroll to position [924, 0]
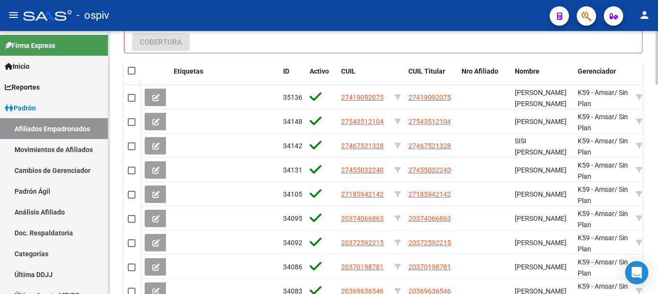
click at [135, 72] on div at bounding box center [132, 71] width 9 height 10
click at [130, 70] on span at bounding box center [132, 71] width 8 height 8
click at [131, 74] on input "checkbox" at bounding box center [131, 74] width 0 height 0
checkbox input "true"
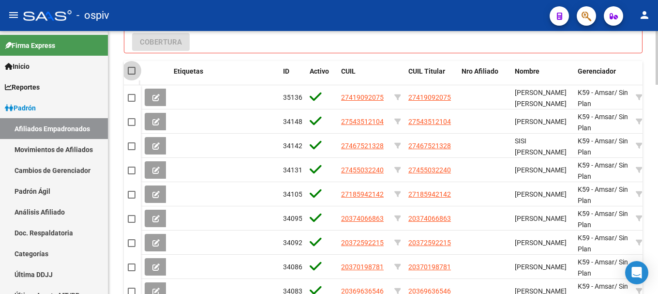
checkbox input "true"
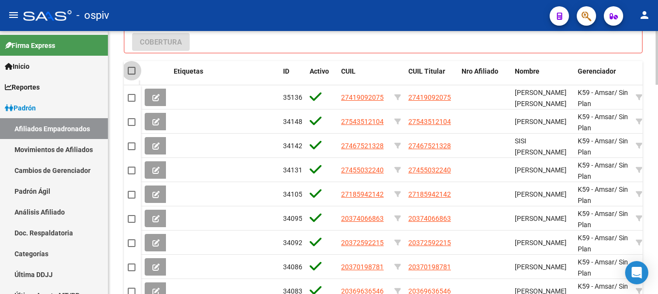
checkbox input "true"
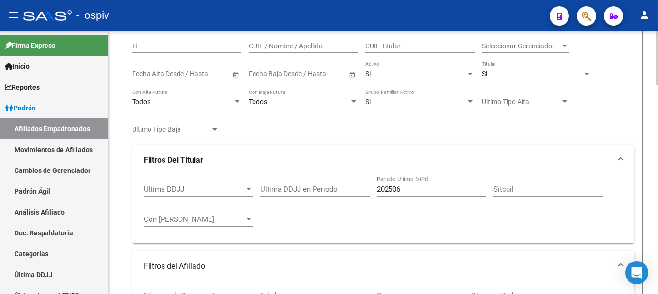
scroll to position [0, 0]
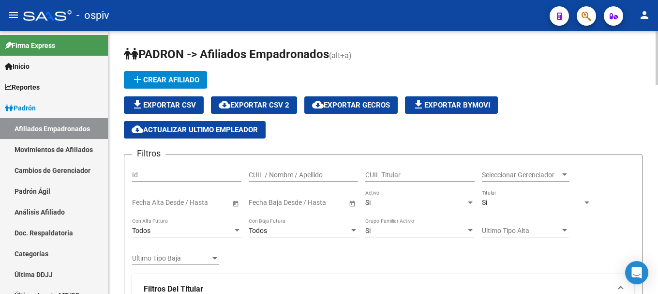
click at [279, 103] on span "cloud_download Exportar CSV 2" at bounding box center [254, 105] width 71 height 9
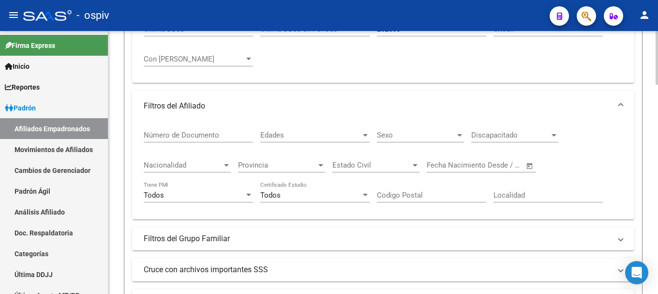
scroll to position [193, 0]
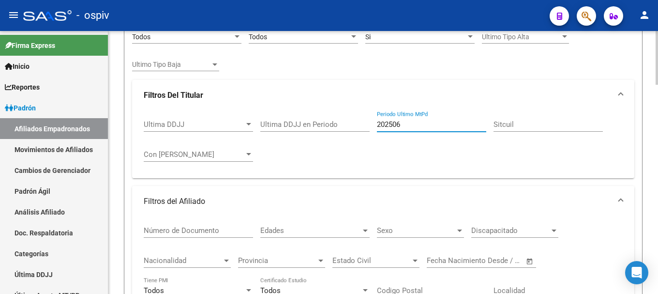
click at [399, 121] on input "202506" at bounding box center [431, 124] width 109 height 9
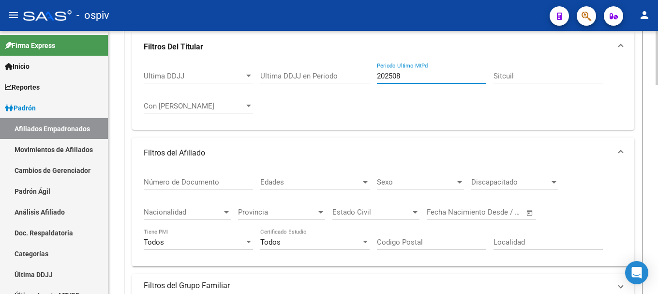
type input "202508"
click at [505, 94] on div "Ultima DDJJ Ultima DDJJ Ultima DDJJ en Periodo 202508 Periodo Ultimo MtPd Sitcu…" at bounding box center [383, 92] width 479 height 60
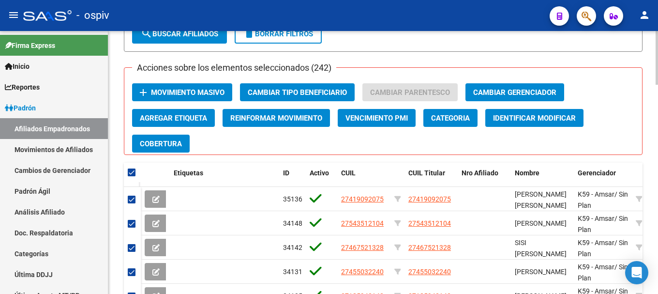
scroll to position [726, 0]
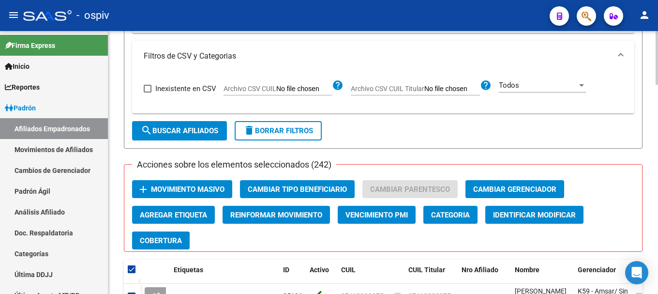
click at [188, 131] on span "search Buscar Afiliados" at bounding box center [179, 130] width 77 height 9
checkbox input "false"
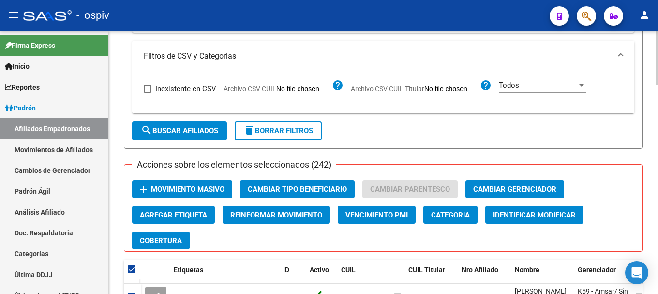
checkbox input "false"
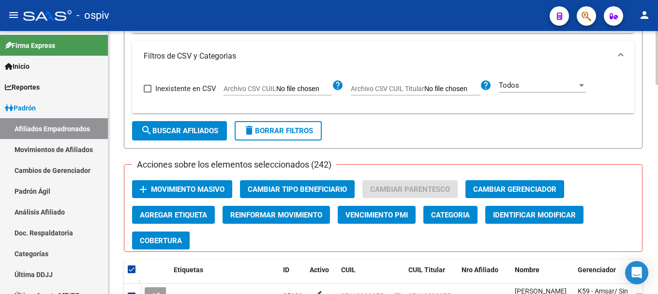
checkbox input "false"
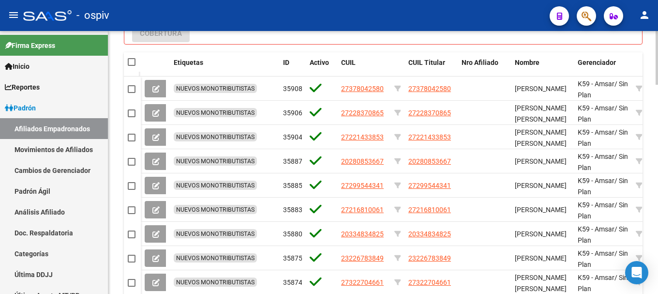
scroll to position [919, 0]
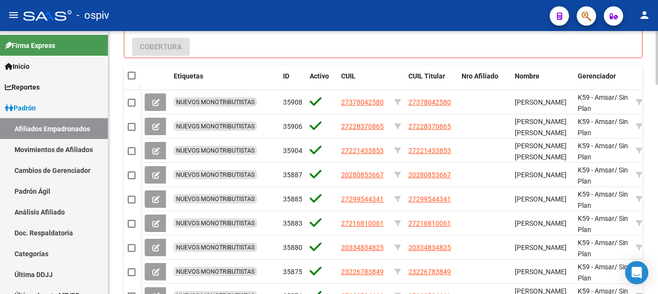
click at [135, 73] on div at bounding box center [132, 76] width 9 height 10
click at [136, 76] on div at bounding box center [132, 76] width 9 height 10
click at [133, 77] on span at bounding box center [132, 76] width 8 height 8
click at [132, 79] on input "checkbox" at bounding box center [131, 79] width 0 height 0
checkbox input "true"
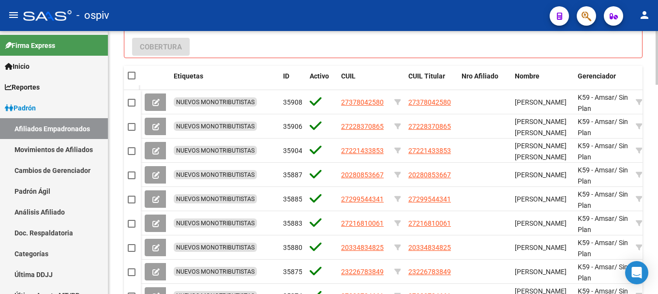
checkbox input "true"
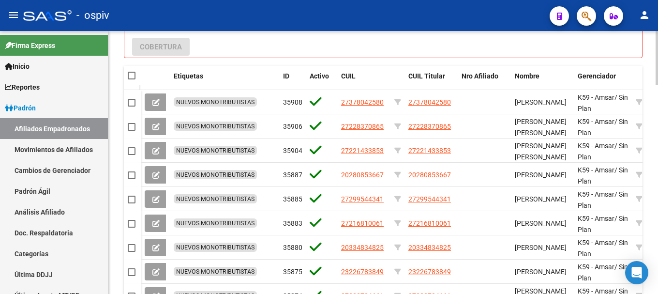
checkbox input "true"
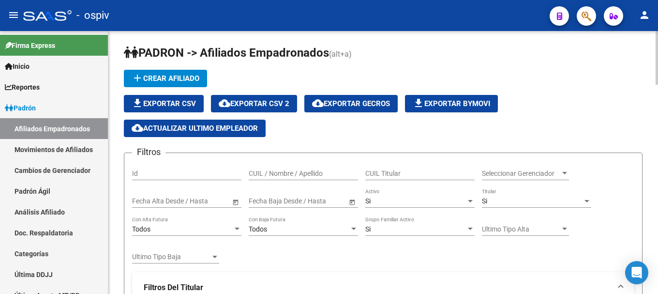
scroll to position [0, 0]
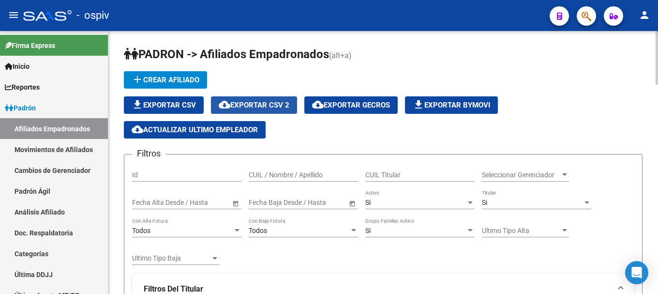
click at [279, 104] on span "cloud_download Exportar CSV 2" at bounding box center [254, 105] width 71 height 9
click at [285, 104] on span "cloud_download Exportar CSV 2" at bounding box center [254, 105] width 71 height 9
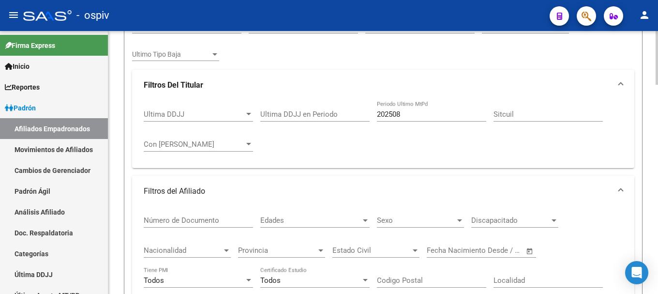
scroll to position [5, 0]
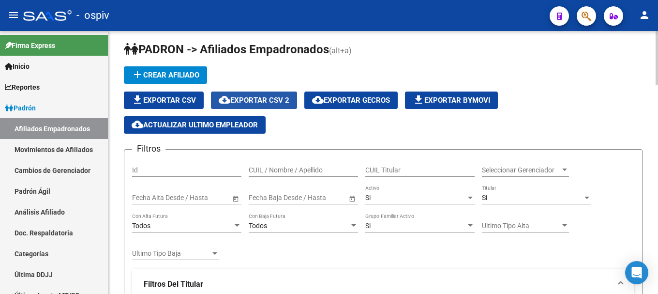
click at [278, 102] on span "cloud_download Exportar CSV 2" at bounding box center [254, 100] width 71 height 9
click at [370, 51] on h1 "PADRON -> Afiliados Empadronados (alt+a)" at bounding box center [383, 50] width 518 height 17
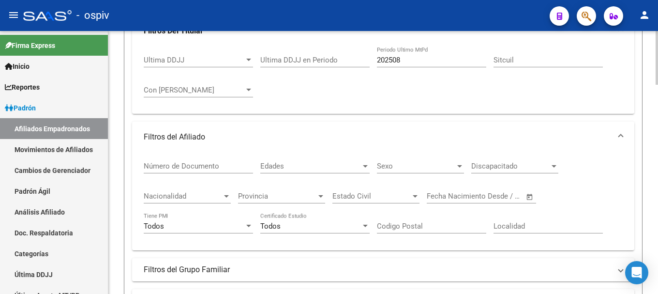
scroll to position [247, 0]
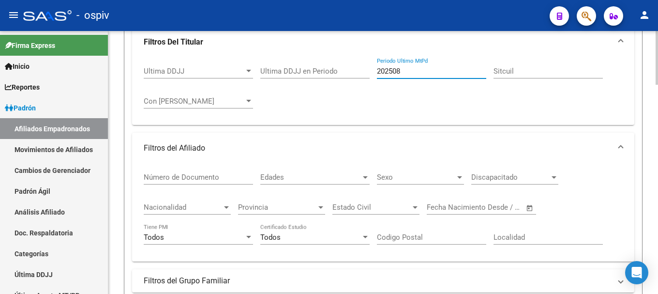
click at [400, 69] on input "202508" at bounding box center [431, 71] width 109 height 9
type input "202507"
checkbox input "false"
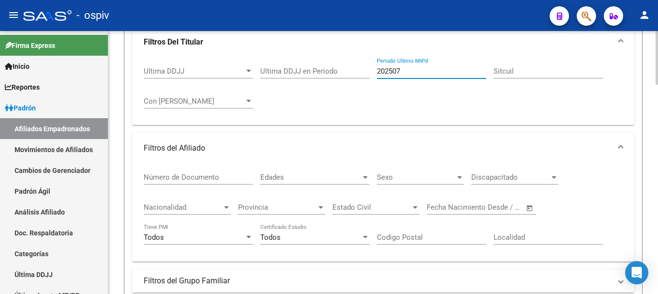
checkbox input "false"
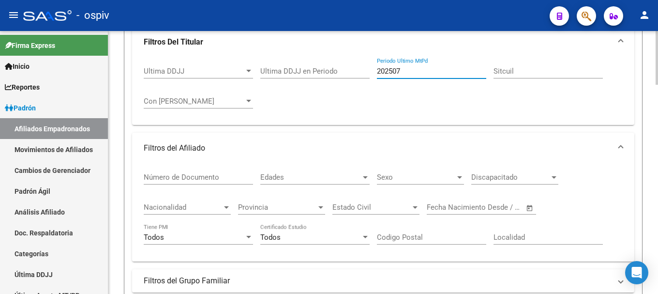
checkbox input "false"
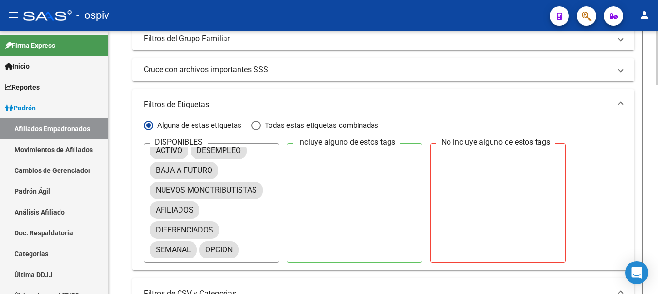
scroll to position [682, 0]
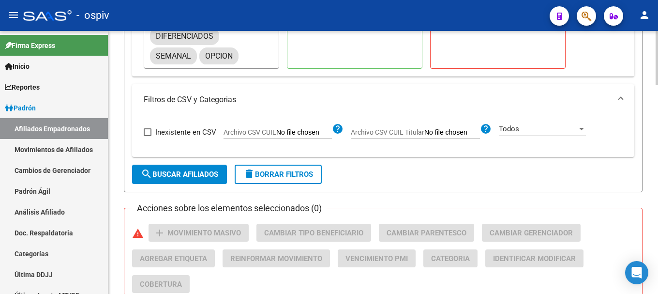
type input "202507"
click at [189, 171] on span "search Buscar Afiliados" at bounding box center [179, 174] width 77 height 9
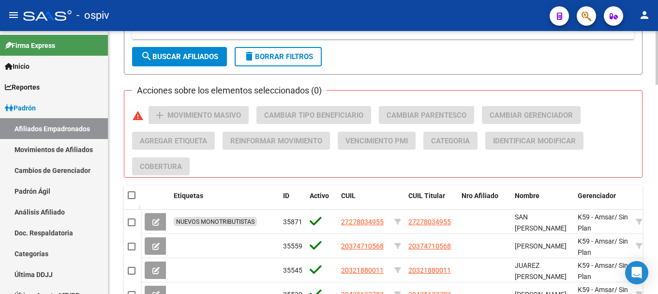
scroll to position [779, 0]
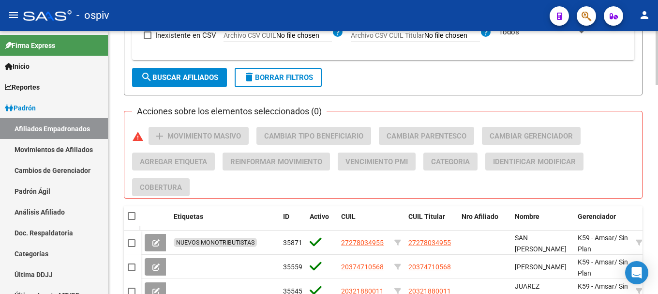
click at [131, 217] on span at bounding box center [132, 216] width 8 height 8
click at [131, 220] on input "checkbox" at bounding box center [131, 220] width 0 height 0
checkbox input "true"
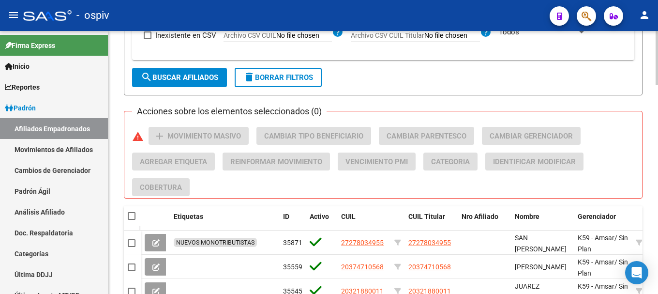
checkbox input "true"
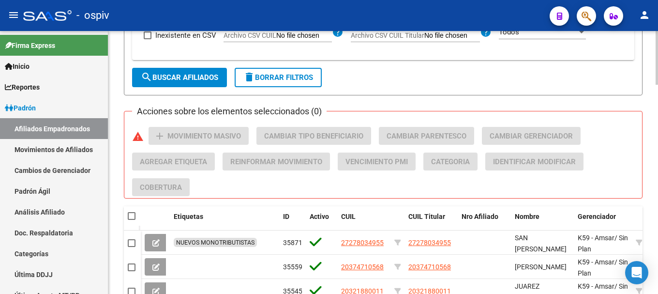
checkbox input "true"
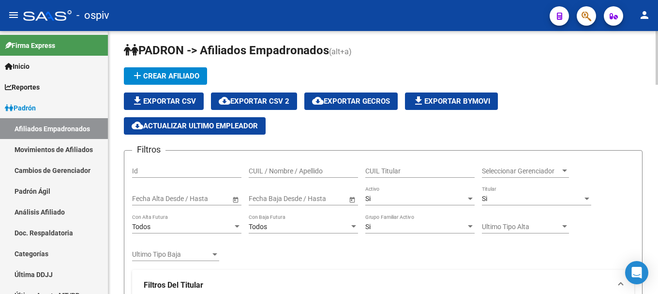
scroll to position [0, 0]
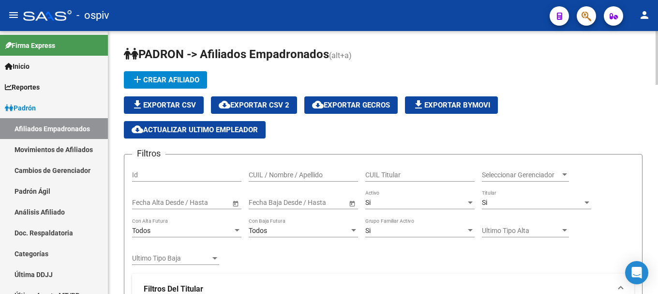
click at [261, 102] on span "cloud_download Exportar CSV 2" at bounding box center [254, 105] width 71 height 9
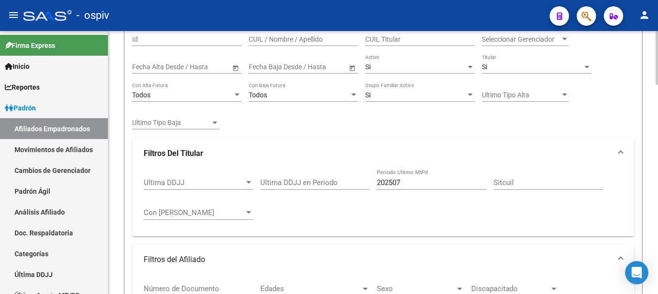
scroll to position [145, 0]
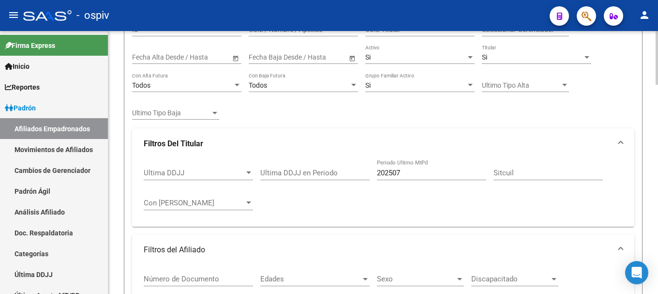
click at [392, 172] on input "202507" at bounding box center [431, 172] width 109 height 9
click at [401, 173] on input "202507" at bounding box center [431, 172] width 109 height 9
type input "202506"
checkbox input "false"
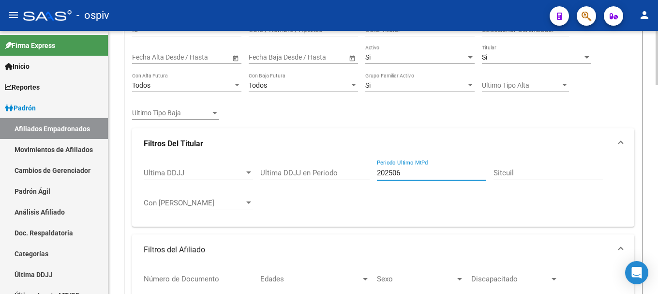
checkbox input "false"
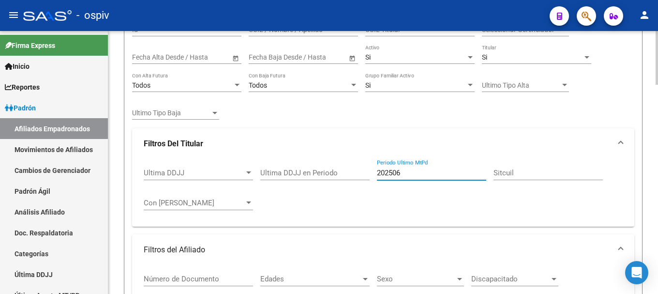
checkbox input "false"
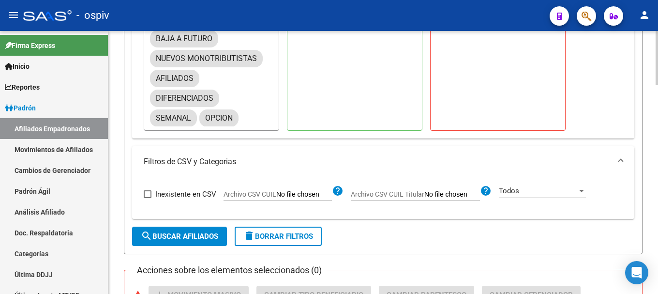
scroll to position [629, 0]
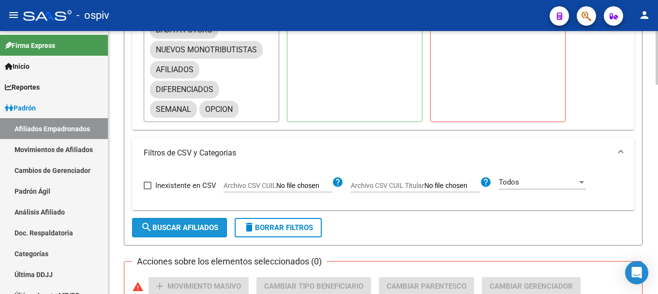
click at [177, 229] on span "search Buscar Afiliados" at bounding box center [179, 227] width 77 height 9
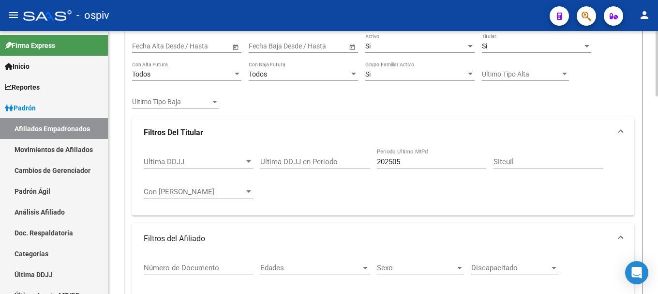
scroll to position [145, 0]
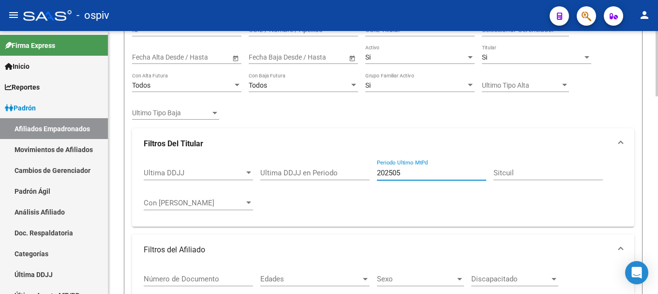
click at [398, 173] on input "202505" at bounding box center [431, 172] width 109 height 9
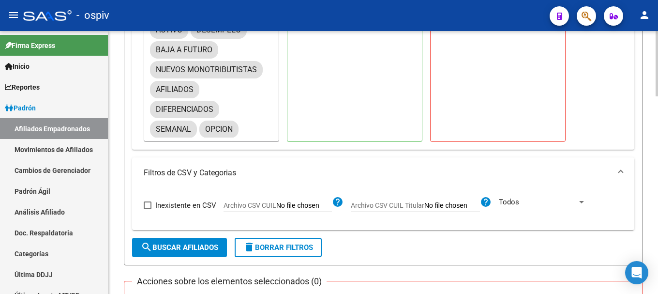
scroll to position [774, 0]
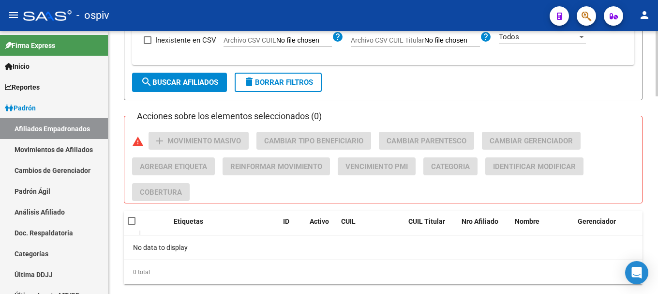
click at [197, 80] on span "search Buscar Afiliados" at bounding box center [179, 82] width 77 height 9
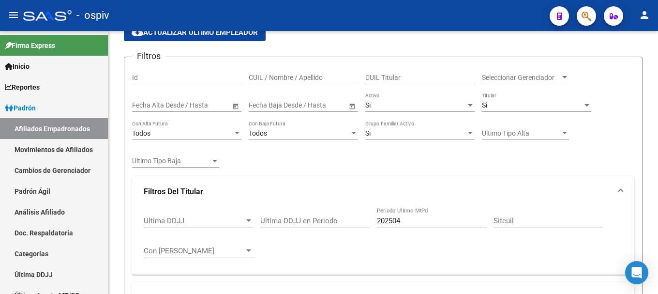
scroll to position [97, 0]
click at [401, 221] on input "202504" at bounding box center [431, 221] width 109 height 9
type input "202505"
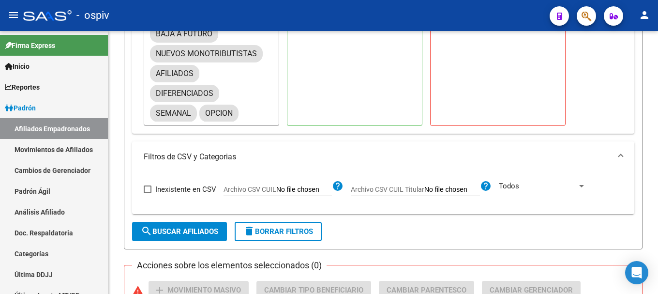
scroll to position [629, 0]
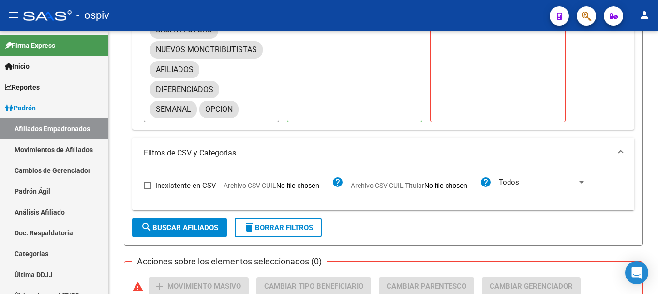
click at [192, 231] on span "search Buscar Afiliados" at bounding box center [179, 227] width 77 height 9
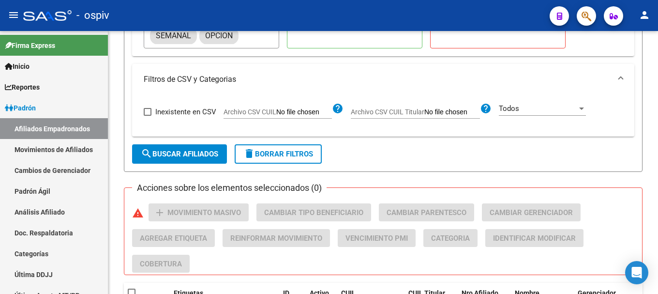
scroll to position [796, 0]
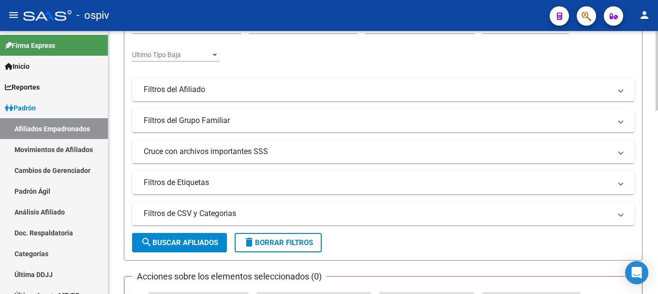
scroll to position [145, 0]
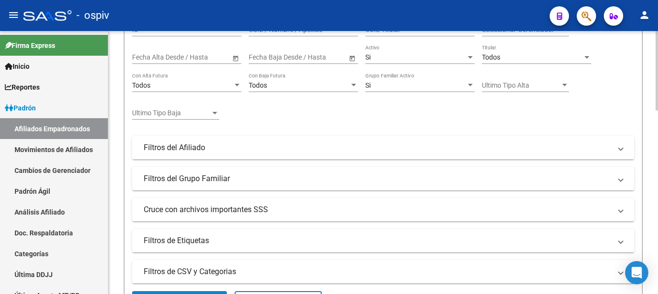
click at [338, 152] on mat-panel-title "Filtros del Afiliado" at bounding box center [377, 147] width 467 height 11
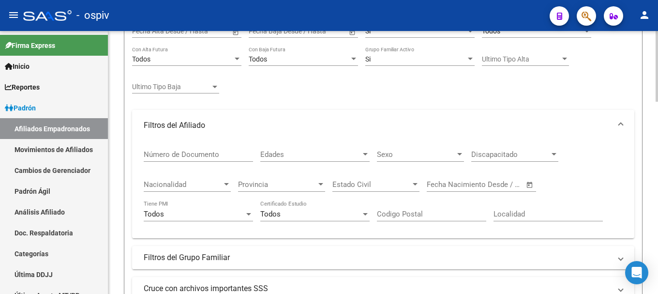
scroll to position [193, 0]
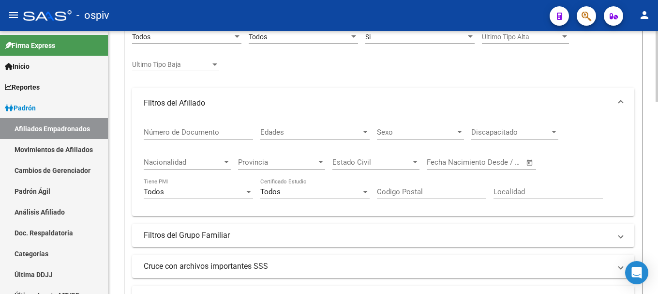
click at [176, 102] on mat-panel-title "Filtros del Afiliado" at bounding box center [377, 103] width 467 height 11
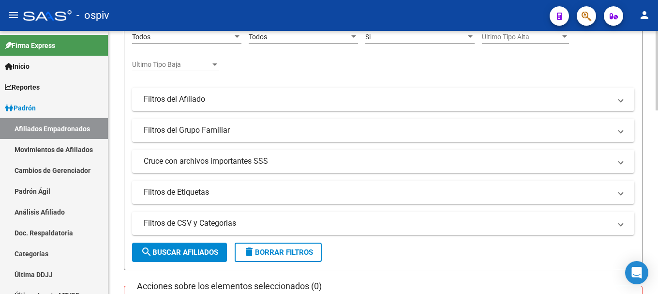
click at [235, 131] on mat-panel-title "Filtros del Grupo Familiar" at bounding box center [377, 130] width 467 height 11
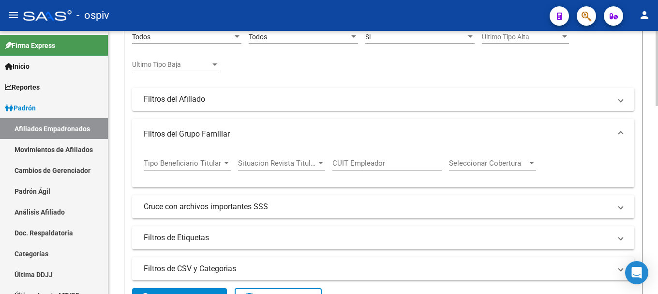
click at [340, 164] on input "CUIT Empleador" at bounding box center [386, 163] width 109 height 9
click at [207, 130] on mat-panel-title "Filtros del Grupo Familiar" at bounding box center [377, 134] width 467 height 11
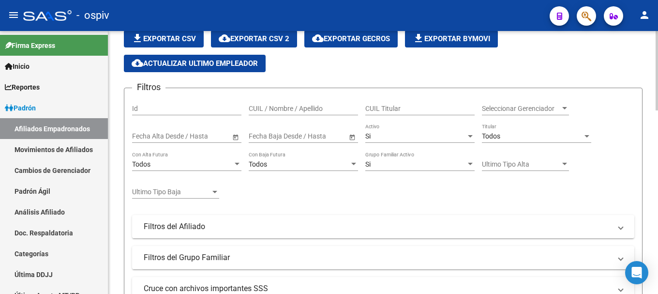
scroll to position [48, 0]
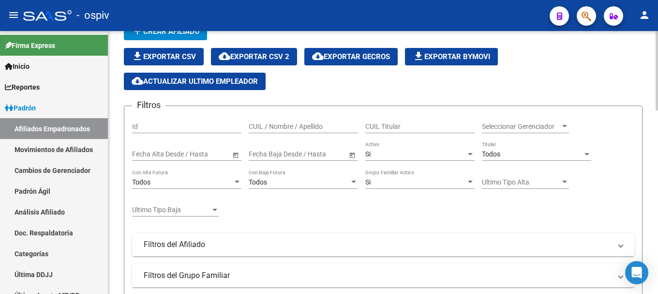
click at [540, 154] on div "Todos" at bounding box center [532, 154] width 101 height 8
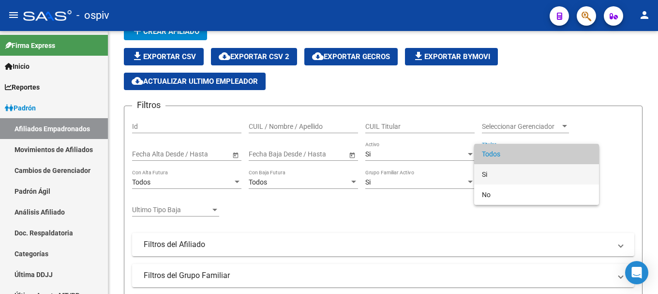
click at [482, 172] on span "Si" at bounding box center [536, 174] width 109 height 20
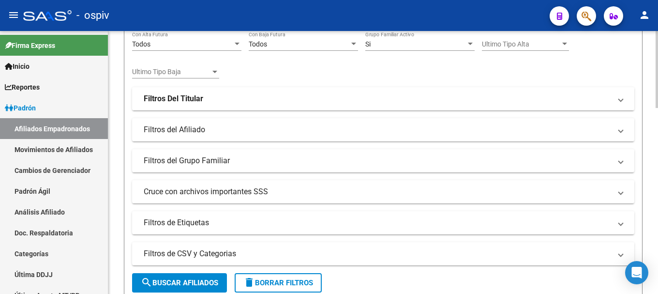
scroll to position [193, 0]
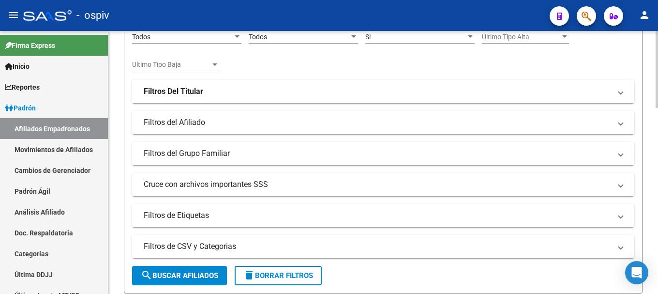
click at [242, 90] on mat-panel-title "Filtros Del Titular" at bounding box center [377, 91] width 467 height 11
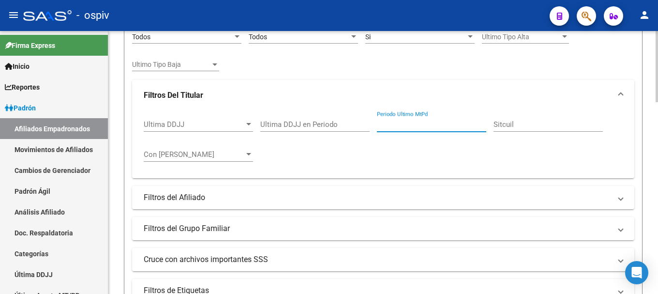
click at [388, 124] on input "Periodo Ultimo MtPd" at bounding box center [431, 124] width 109 height 9
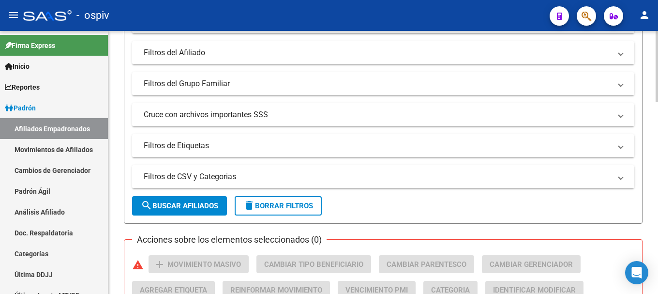
scroll to position [339, 0]
type input "202506"
click at [168, 204] on span "search Buscar Afiliados" at bounding box center [179, 205] width 77 height 9
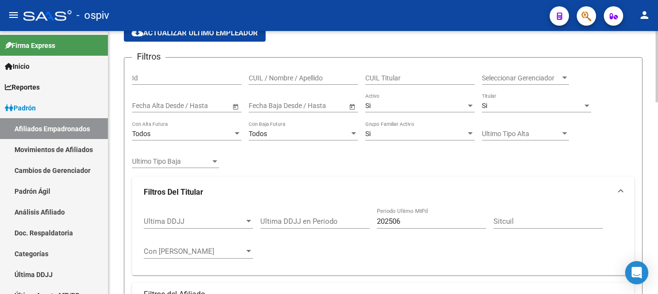
scroll to position [435, 0]
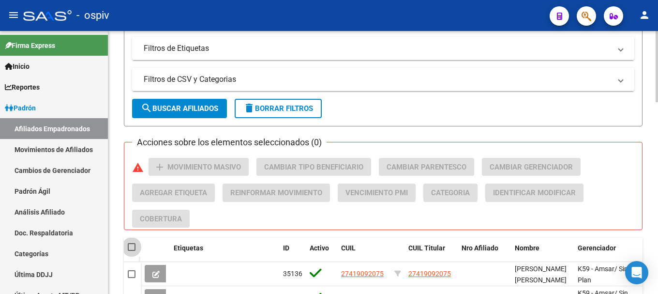
click at [133, 248] on span at bounding box center [132, 247] width 8 height 8
click at [132, 251] on input "checkbox" at bounding box center [131, 251] width 0 height 0
checkbox input "true"
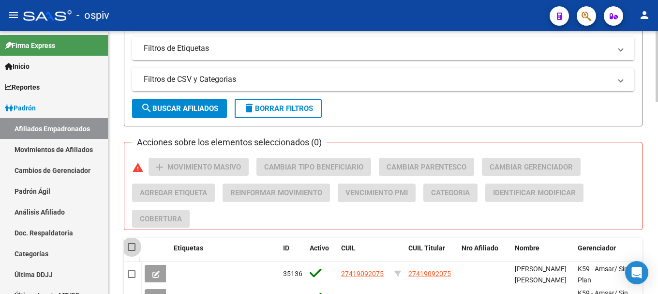
checkbox input "true"
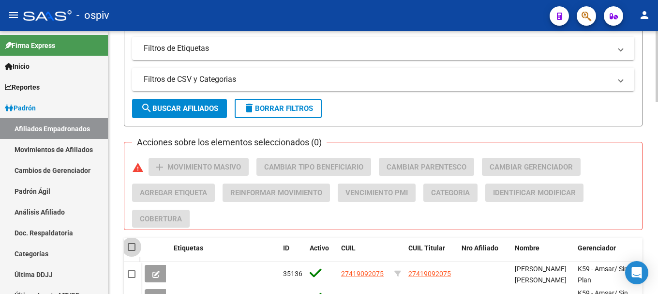
checkbox input "true"
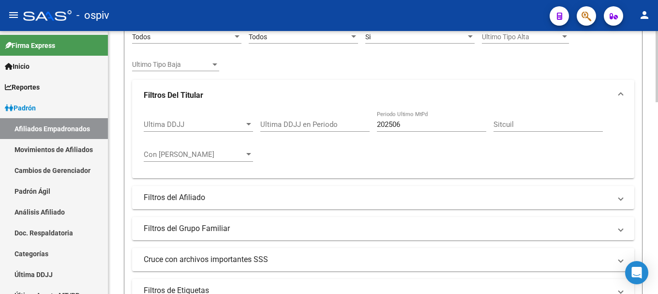
scroll to position [0, 0]
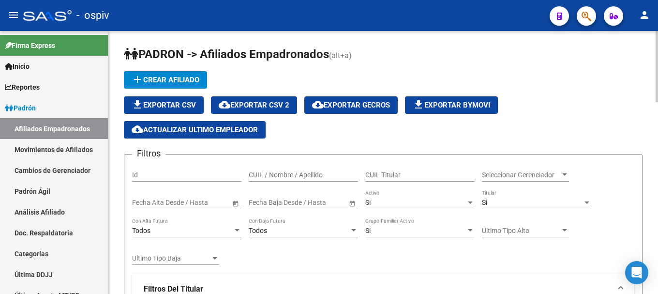
click at [256, 102] on span "cloud_download Exportar CSV 2" at bounding box center [254, 105] width 71 height 9
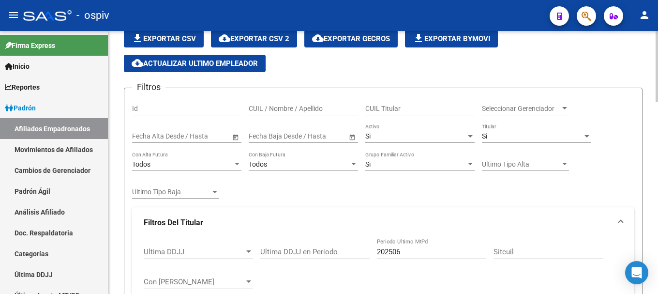
scroll to position [145, 0]
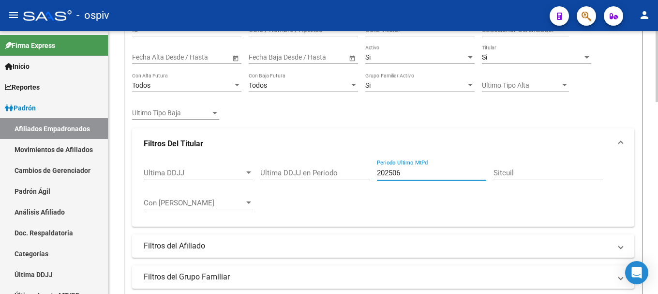
click at [403, 173] on input "202506" at bounding box center [431, 172] width 109 height 9
click at [395, 136] on mat-expansion-panel-header "Filtros Del Titular" at bounding box center [383, 143] width 502 height 31
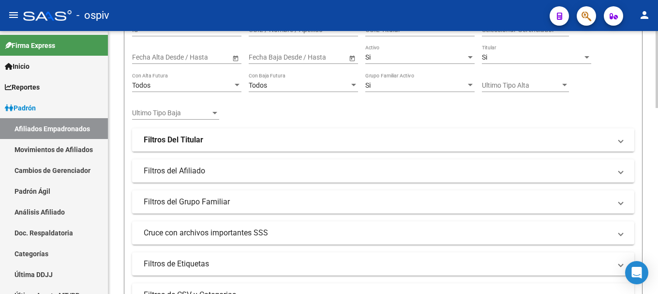
click at [394, 144] on mat-panel-title "Filtros Del Titular" at bounding box center [377, 139] width 467 height 11
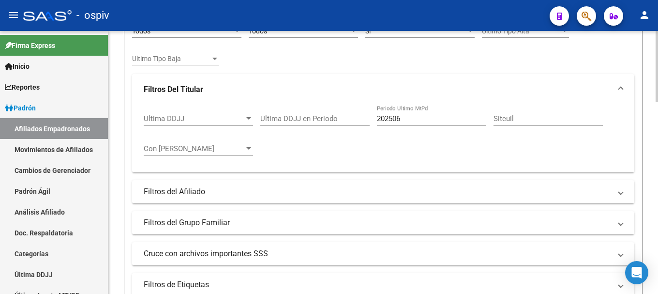
scroll to position [290, 0]
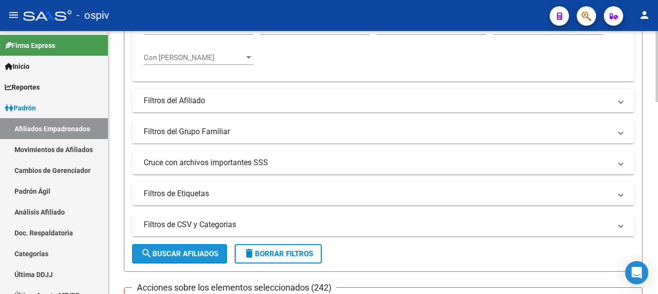
click at [181, 255] on span "search Buscar Afiliados" at bounding box center [179, 253] width 77 height 9
checkbox input "false"
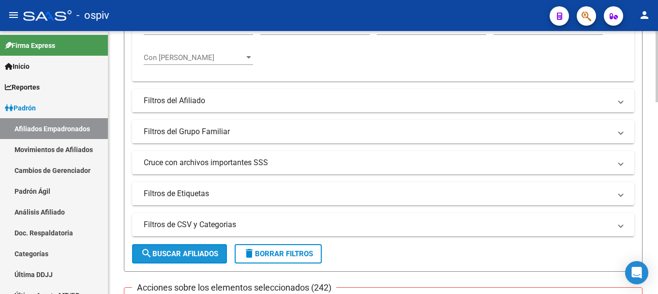
checkbox input "false"
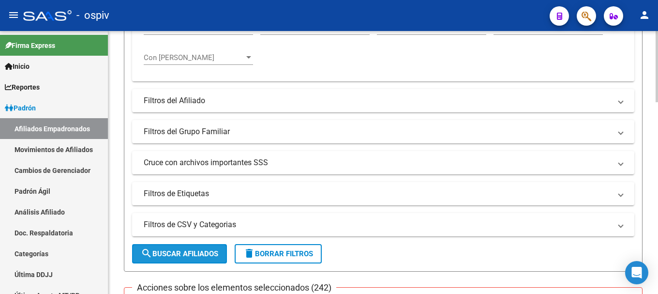
checkbox input "false"
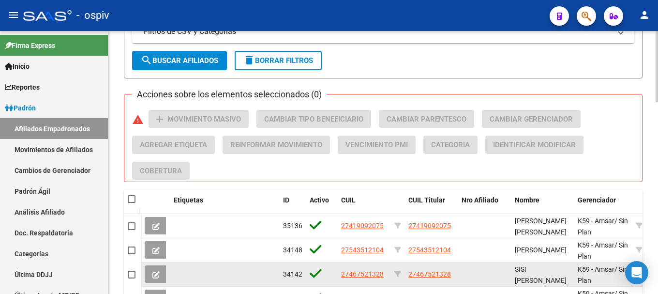
scroll to position [532, 0]
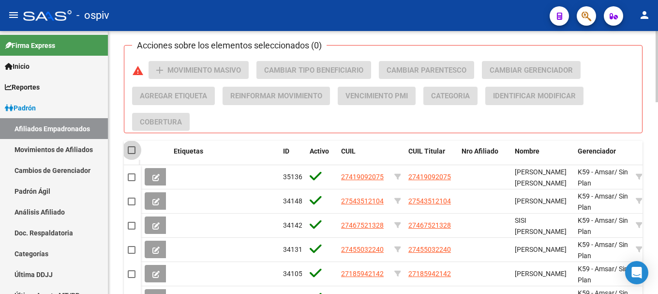
click at [130, 149] on span at bounding box center [132, 150] width 8 height 8
click at [131, 154] on input "checkbox" at bounding box center [131, 154] width 0 height 0
checkbox input "true"
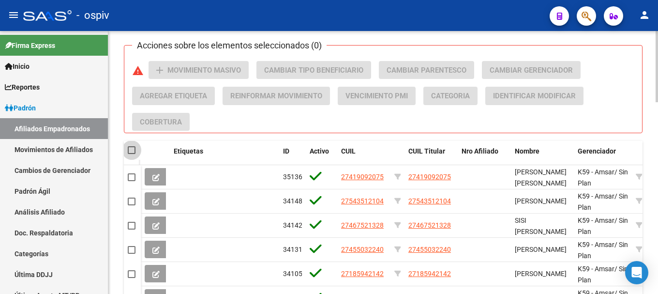
checkbox input "true"
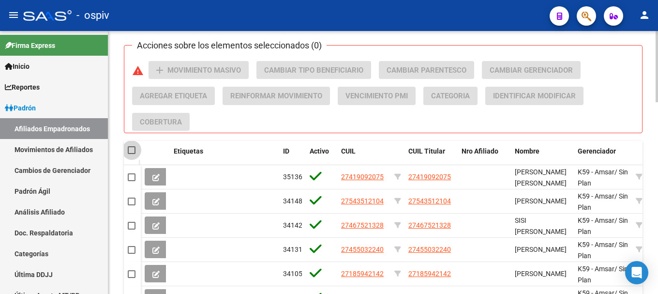
checkbox input "true"
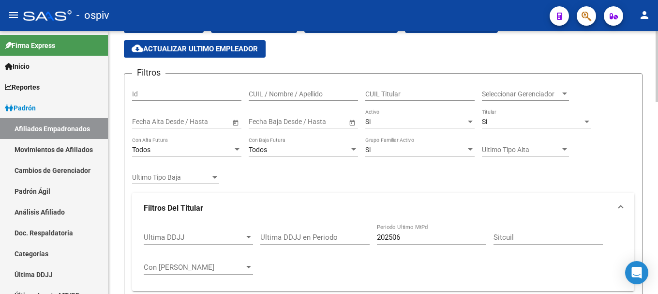
scroll to position [0, 0]
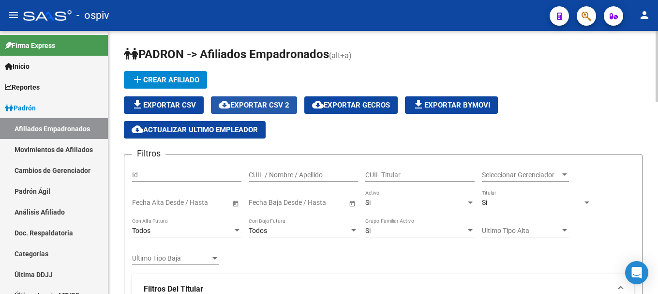
click at [270, 105] on span "cloud_download Exportar CSV 2" at bounding box center [254, 105] width 71 height 9
click at [577, 18] on button "button" at bounding box center [586, 15] width 19 height 19
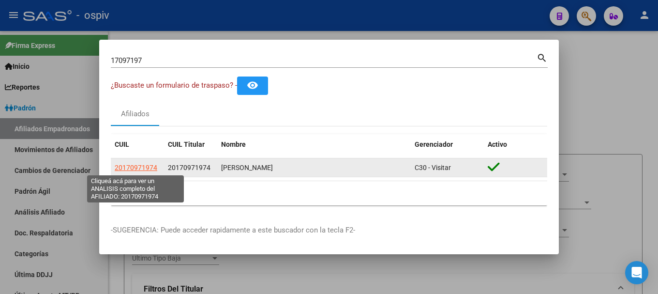
click at [148, 167] on span "20170971974" at bounding box center [136, 167] width 43 height 8
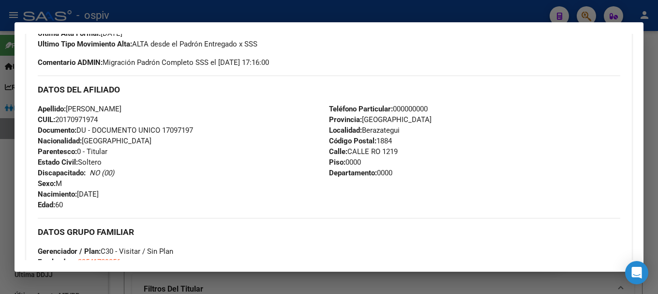
scroll to position [292, 0]
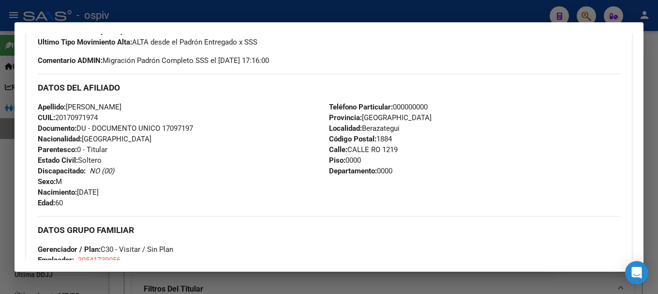
drag, startPoint x: 587, startPoint y: 13, endPoint x: 126, endPoint y: 62, distance: 463.0
click at [587, 14] on div at bounding box center [329, 147] width 658 height 294
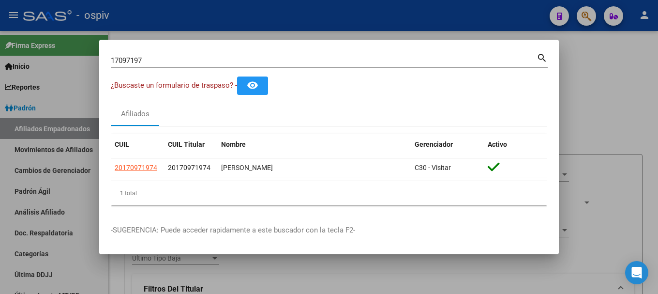
drag, startPoint x: 75, startPoint y: 51, endPoint x: 50, endPoint y: 51, distance: 25.2
click at [50, 51] on div "17097197 Buscar (apellido, dni, cuil, nro traspaso, cuit, obra social) search ¿…" at bounding box center [329, 147] width 658 height 294
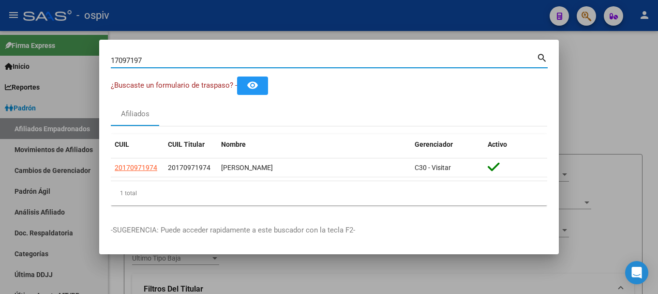
drag, startPoint x: 151, startPoint y: 63, endPoint x: 57, endPoint y: 56, distance: 94.6
click at [57, 56] on div "17097197 Buscar (apellido, dni, cuil, nro traspaso, cuit, obra social) search ¿…" at bounding box center [329, 147] width 658 height 294
paste input "44958896"
type input "44958896"
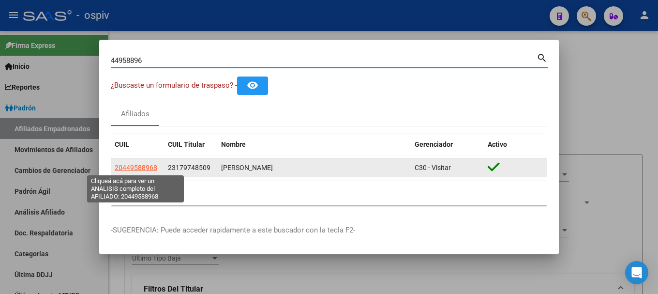
click at [138, 167] on span "20449588968" at bounding box center [136, 167] width 43 height 8
type textarea "20449588968"
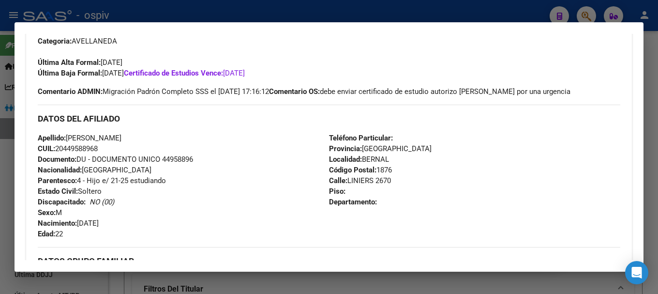
scroll to position [267, 0]
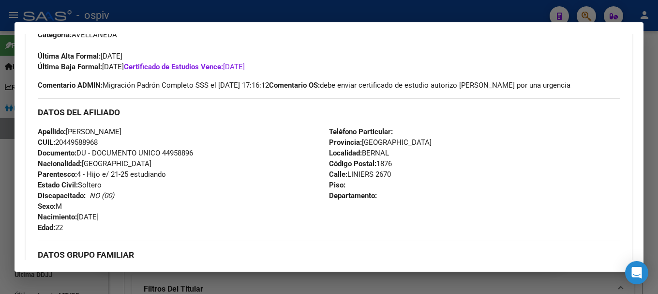
drag, startPoint x: 347, startPoint y: 174, endPoint x: 389, endPoint y: 173, distance: 42.6
click at [389, 173] on span "Calle: LINIERS 2670" at bounding box center [360, 174] width 62 height 9
copy span "LINIERS 2670"
drag, startPoint x: 588, startPoint y: 12, endPoint x: 520, endPoint y: 15, distance: 67.8
click at [584, 12] on div at bounding box center [329, 147] width 658 height 294
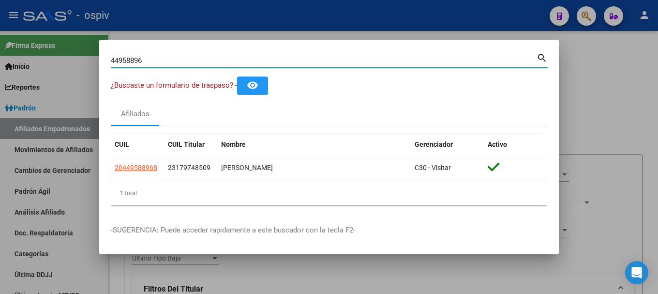
drag, startPoint x: 155, startPoint y: 61, endPoint x: 65, endPoint y: 39, distance: 93.0
click at [65, 40] on div "44958896 Buscar (apellido, dni, cuil, nro traspaso, cuit, obra social) search ¿…" at bounding box center [329, 147] width 658 height 294
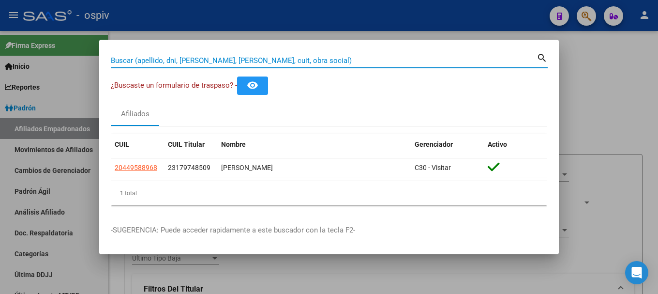
paste input "21751526"
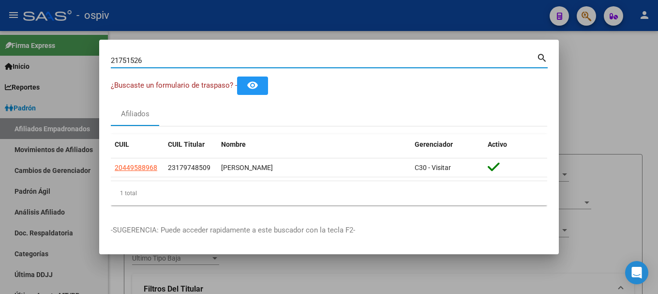
type input "21751526"
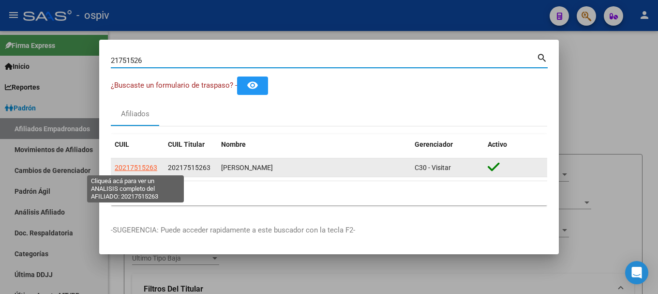
click at [134, 170] on span "20217515263" at bounding box center [136, 167] width 43 height 8
type textarea "20217515263"
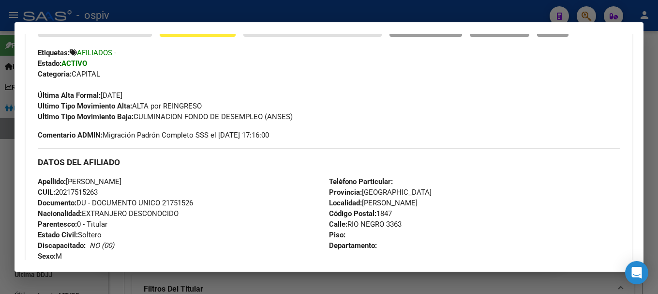
scroll to position [242, 0]
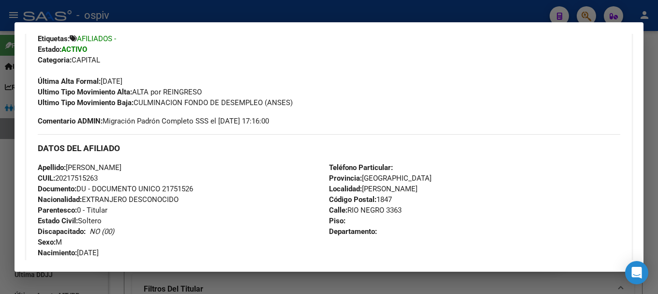
drag, startPoint x: 364, startPoint y: 189, endPoint x: 421, endPoint y: 187, distance: 57.6
click at [421, 187] on div "Teléfono Particular: Provincia: [GEOGRAPHIC_DATA] Localidad: [PERSON_NAME] Códi…" at bounding box center [474, 215] width 291 height 106
click at [331, 46] on div "Enviar Credencial Digital remove_red_eye Movimientos Sin Certificado Discapacid…" at bounding box center [329, 56] width 582 height 103
click at [11, 207] on div at bounding box center [329, 147] width 658 height 294
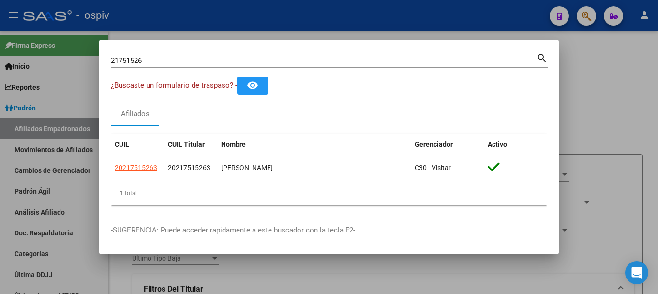
click at [2, 200] on div at bounding box center [329, 147] width 658 height 294
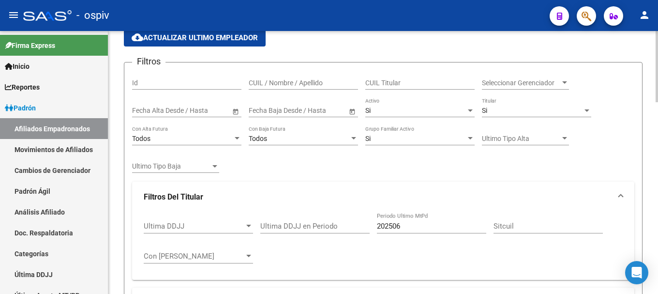
scroll to position [97, 0]
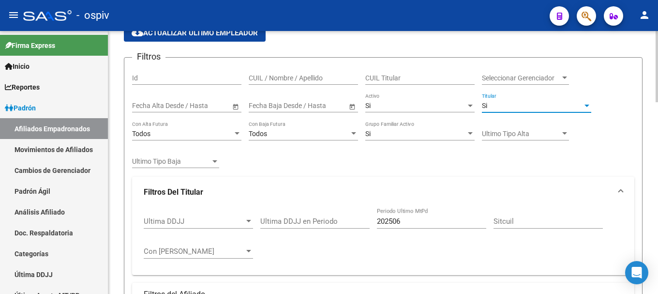
click at [490, 107] on div "Si" at bounding box center [532, 106] width 101 height 8
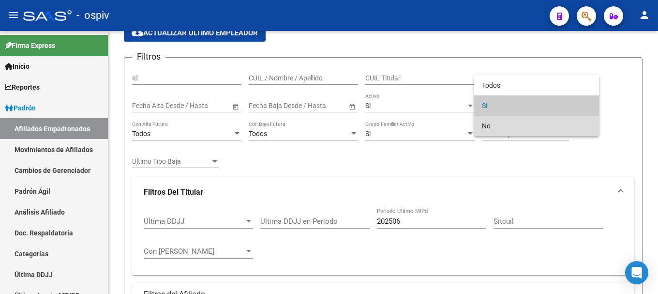
click at [491, 128] on span "No" at bounding box center [536, 126] width 109 height 20
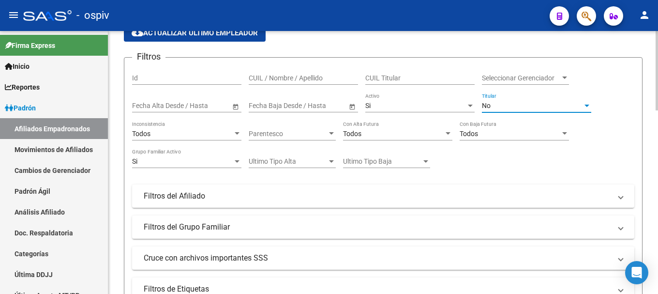
click at [489, 104] on span "No" at bounding box center [486, 106] width 9 height 8
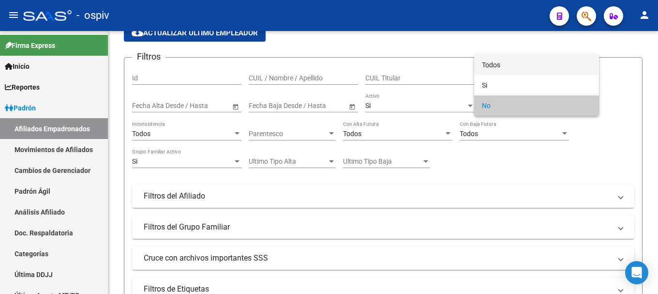
click at [493, 64] on span "Todos" at bounding box center [536, 65] width 109 height 20
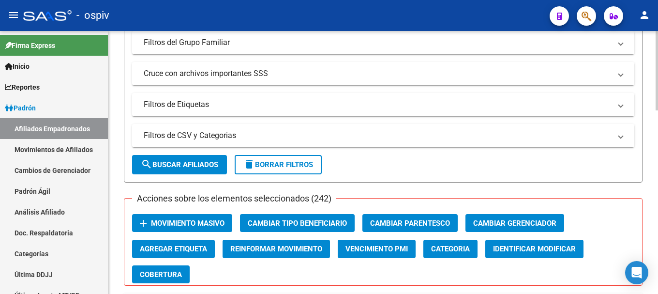
scroll to position [290, 0]
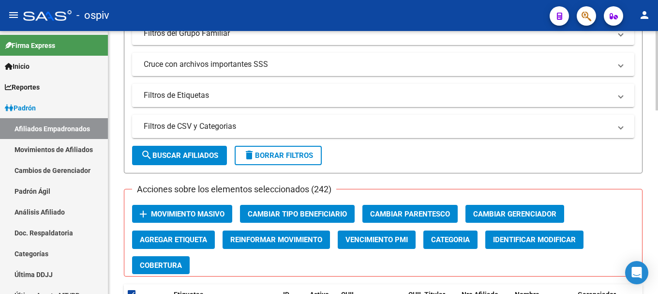
click at [195, 100] on mat-panel-title "Filtros de Etiquetas" at bounding box center [377, 95] width 467 height 11
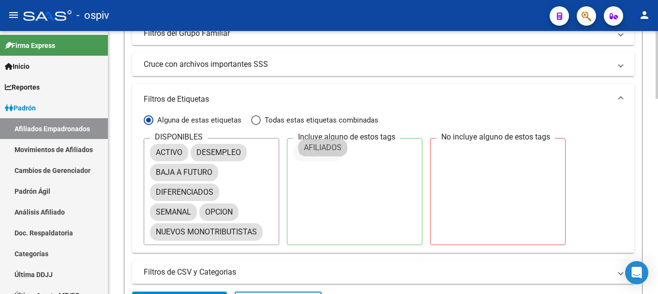
drag, startPoint x: 173, startPoint y: 172, endPoint x: 308, endPoint y: 162, distance: 134.9
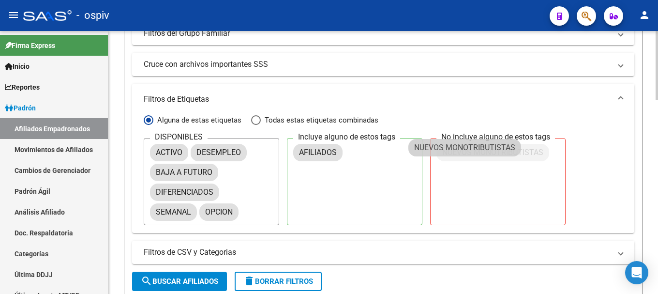
drag, startPoint x: 462, startPoint y: 163, endPoint x: 483, endPoint y: 146, distance: 27.1
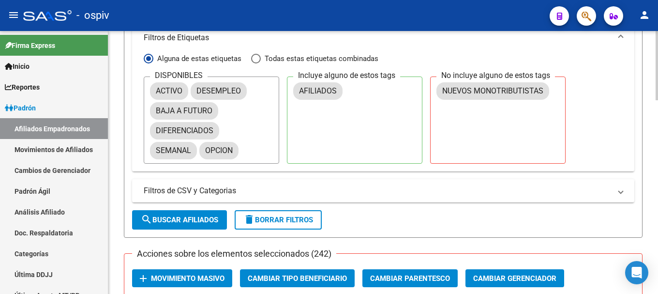
scroll to position [387, 0]
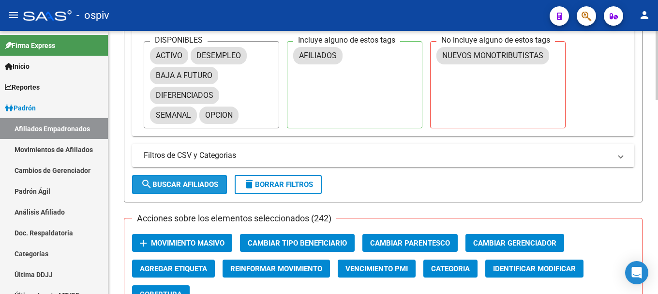
click at [207, 184] on span "search Buscar Afiliados" at bounding box center [179, 184] width 77 height 9
checkbox input "false"
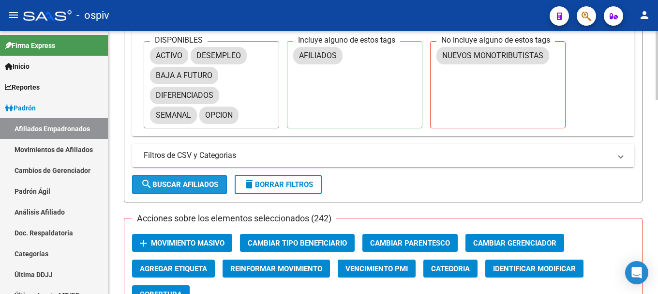
checkbox input "false"
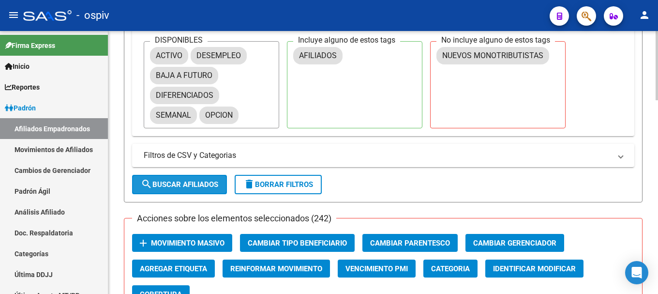
checkbox input "false"
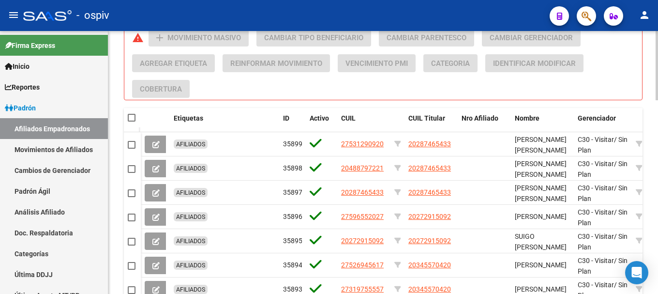
scroll to position [590, 0]
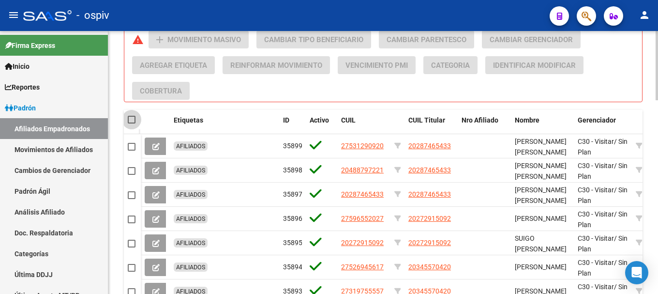
click at [134, 121] on span at bounding box center [132, 120] width 8 height 8
click at [132, 123] on input "checkbox" at bounding box center [131, 123] width 0 height 0
checkbox input "true"
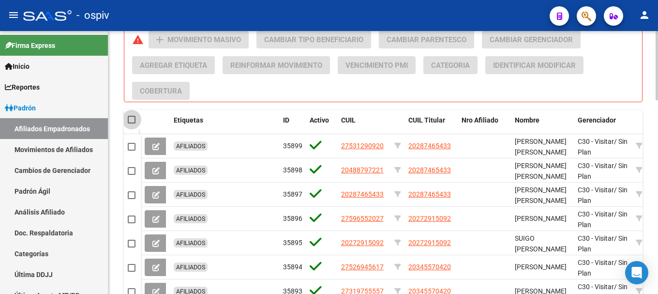
checkbox input "true"
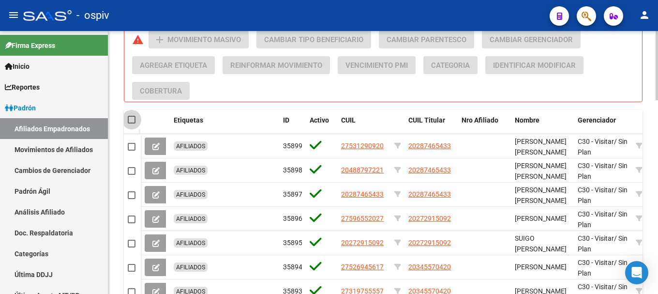
checkbox input "true"
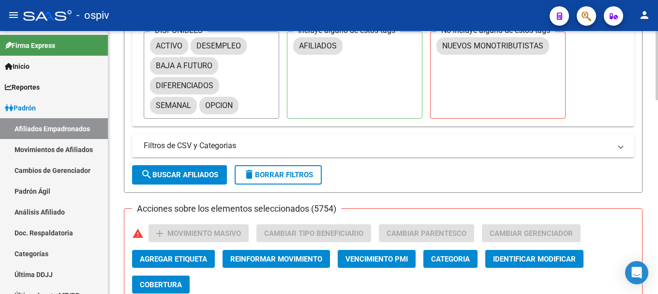
scroll to position [348, 0]
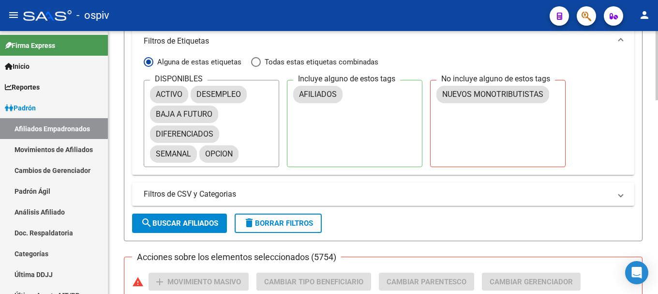
click at [184, 222] on span "search Buscar Afiliados" at bounding box center [179, 223] width 77 height 9
checkbox input "false"
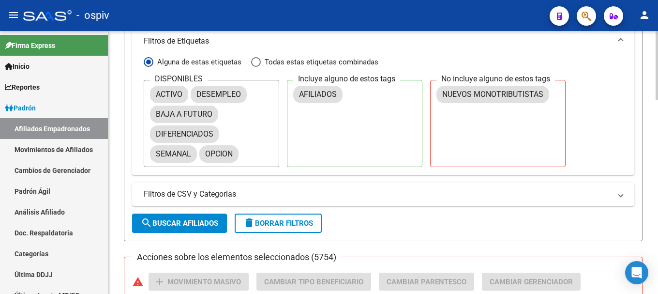
checkbox input "false"
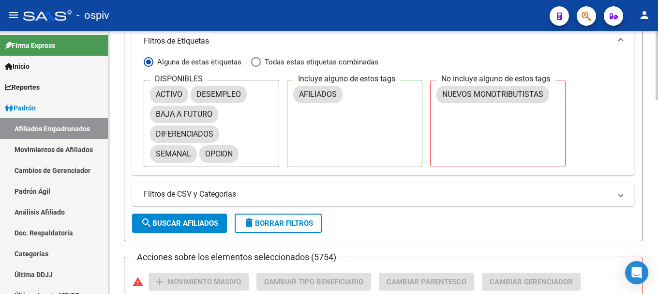
checkbox input "false"
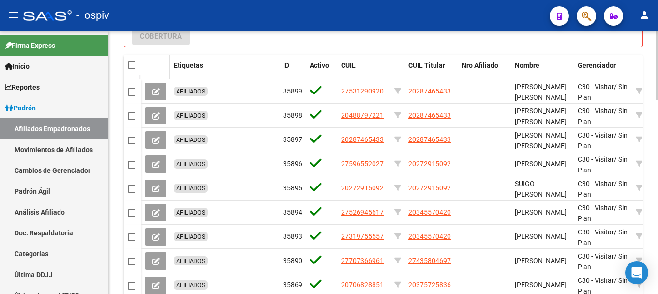
scroll to position [638, 0]
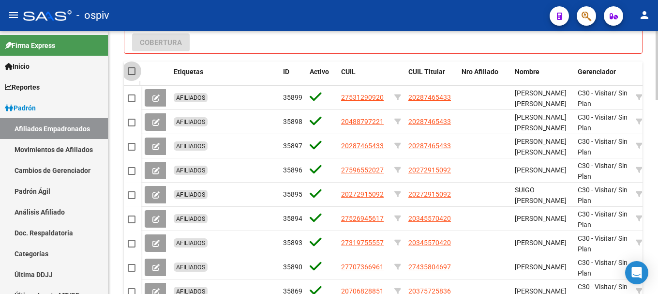
click at [131, 70] on span at bounding box center [132, 71] width 8 height 8
click at [131, 75] on input "checkbox" at bounding box center [131, 75] width 0 height 0
checkbox input "true"
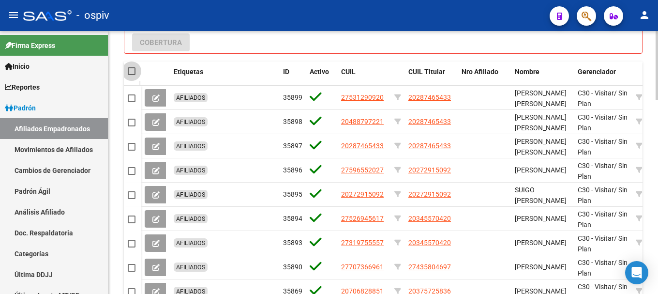
checkbox input "true"
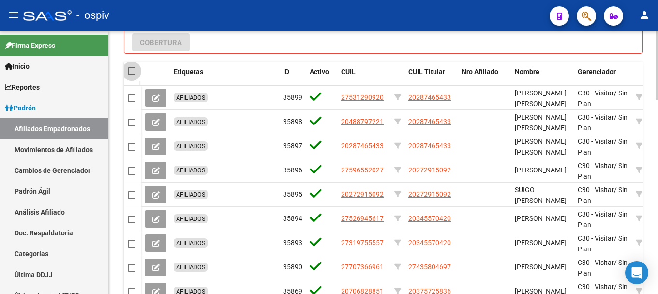
checkbox input "true"
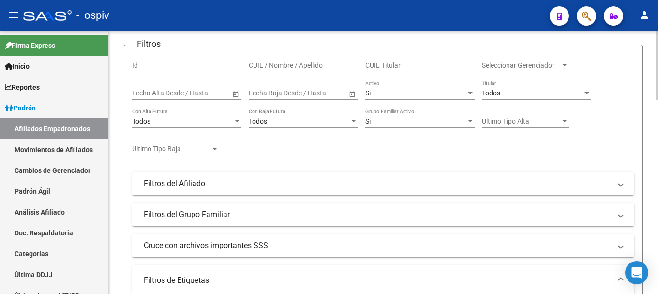
scroll to position [0, 0]
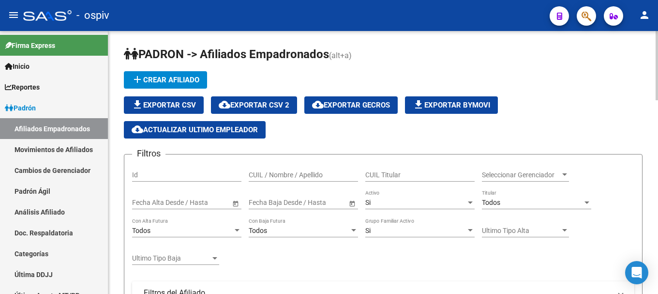
click at [282, 105] on span "cloud_download Exportar CSV 2" at bounding box center [254, 105] width 71 height 9
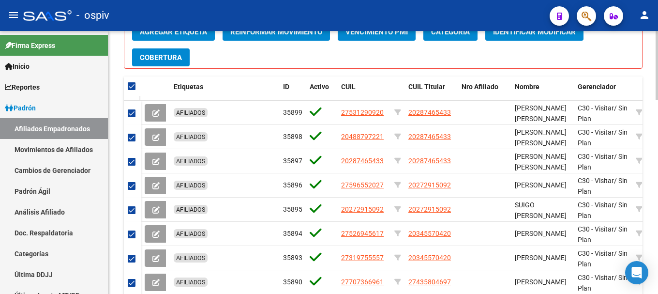
scroll to position [735, 0]
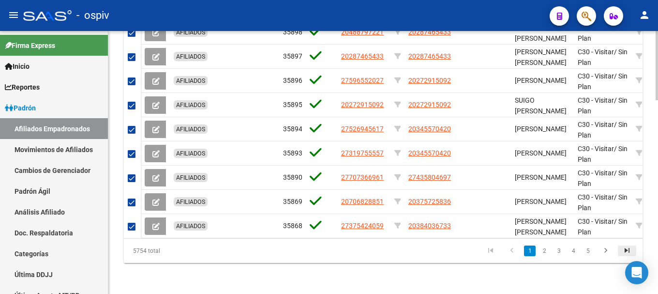
click at [628, 252] on icon "go to last page" at bounding box center [627, 252] width 13 height 12
checkbox input "false"
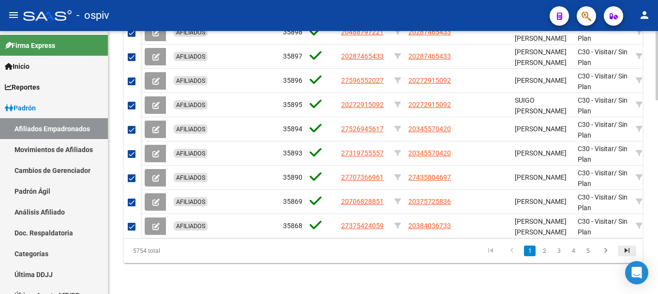
checkbox input "false"
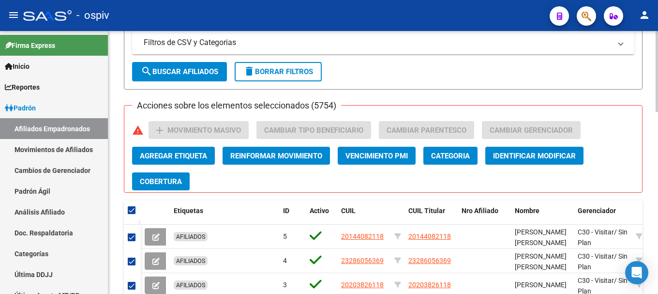
scroll to position [387, 0]
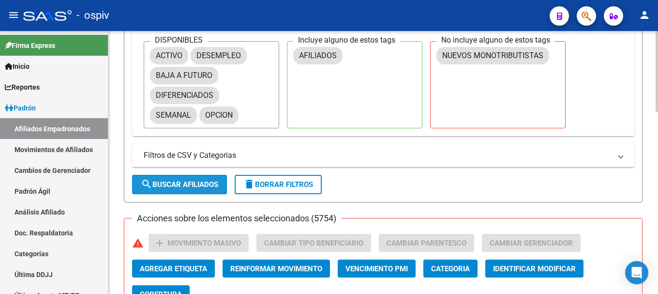
click at [182, 187] on span "search Buscar Afiliados" at bounding box center [179, 184] width 77 height 9
checkbox input "false"
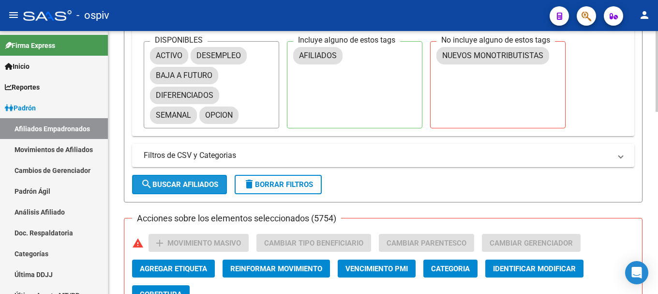
checkbox input "false"
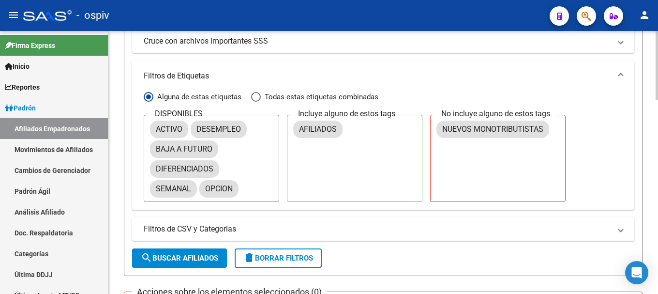
scroll to position [339, 0]
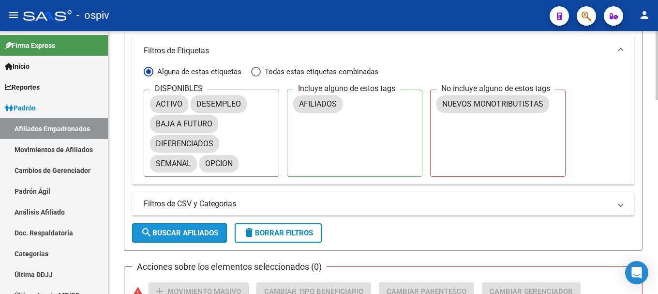
click at [194, 228] on span "search Buscar Afiliados" at bounding box center [179, 232] width 77 height 9
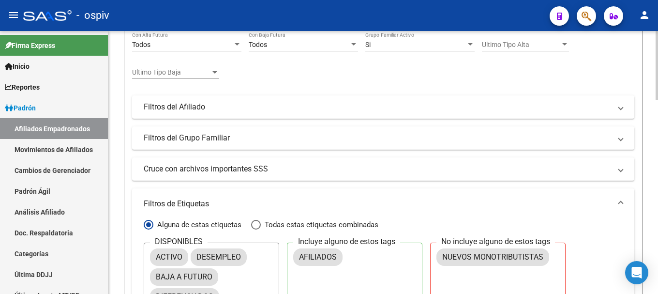
scroll to position [0, 0]
